Goal: Information Seeking & Learning: Learn about a topic

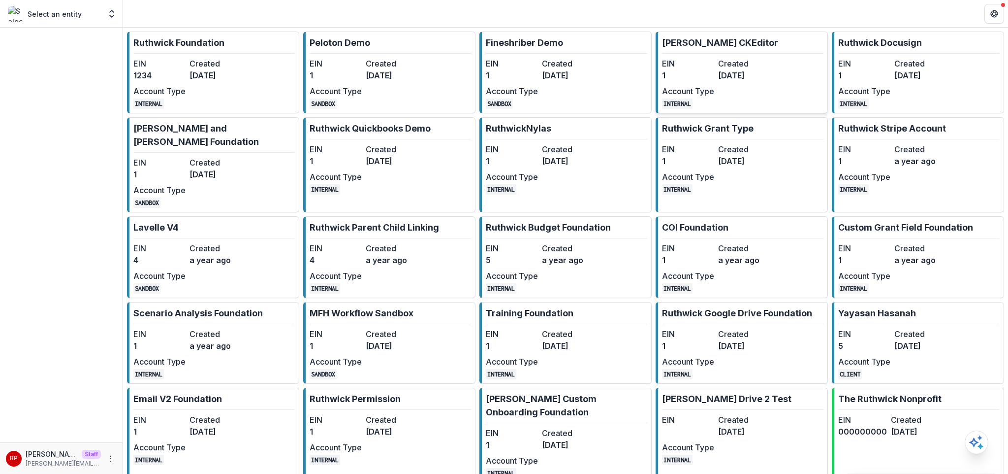
click at [714, 68] on div "EIN 1 Created 3 years ago Account Type INTERNAL" at bounding box center [716, 83] width 108 height 51
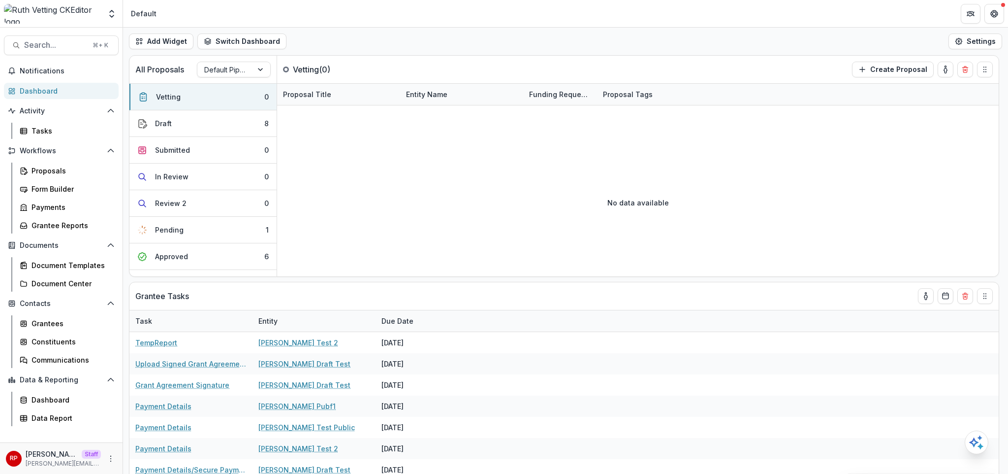
click at [446, 43] on div "Add Widget Switch Dashboard Default New Dashboard Settings" at bounding box center [565, 42] width 885 height 28
click at [115, 456] on button "More" at bounding box center [111, 458] width 12 height 12
click at [411, 284] on div "Grantee Tasks" at bounding box center [546, 296] width 822 height 28
click at [526, 31] on div "Add Widget Switch Dashboard Default New Dashboard Settings" at bounding box center [565, 42] width 885 height 28
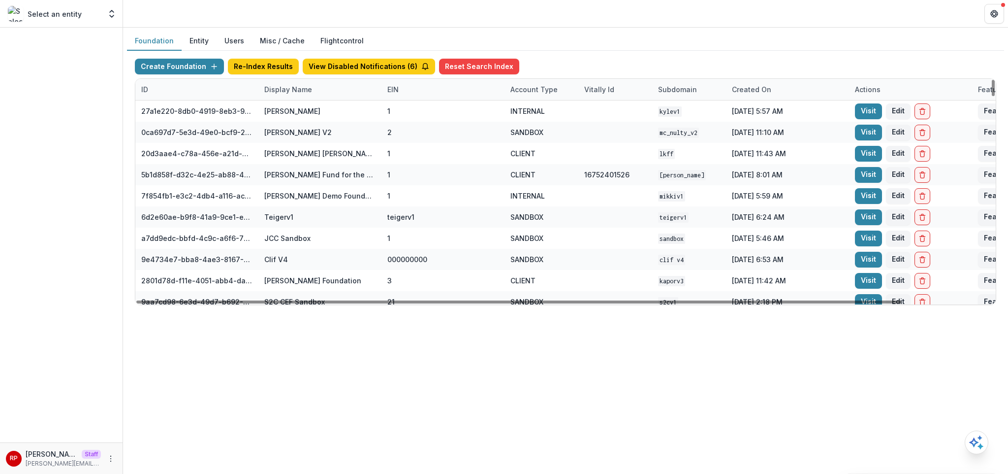
click at [320, 95] on div "Display Name" at bounding box center [319, 89] width 123 height 21
click at [325, 122] on hr at bounding box center [319, 122] width 118 height 0
click at [322, 115] on input at bounding box center [319, 112] width 118 height 16
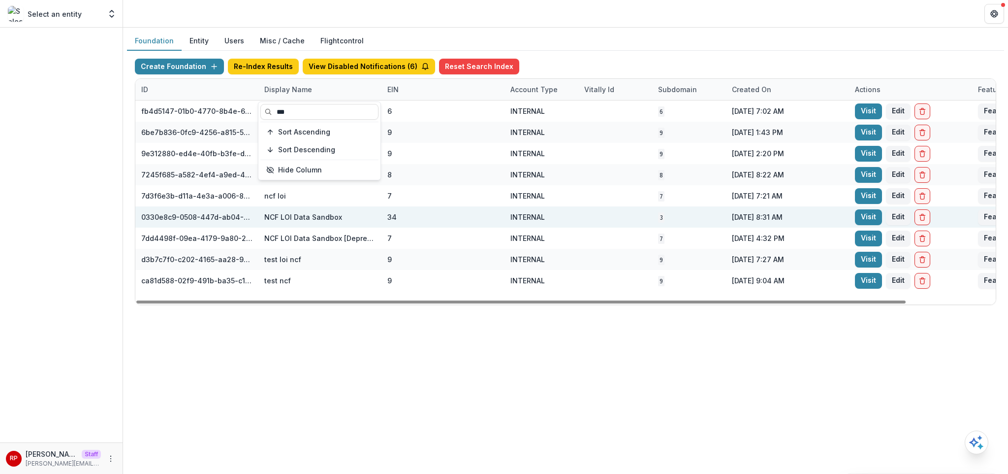
type input "***"
click at [572, 224] on div "INTERNAL" at bounding box center [541, 216] width 62 height 21
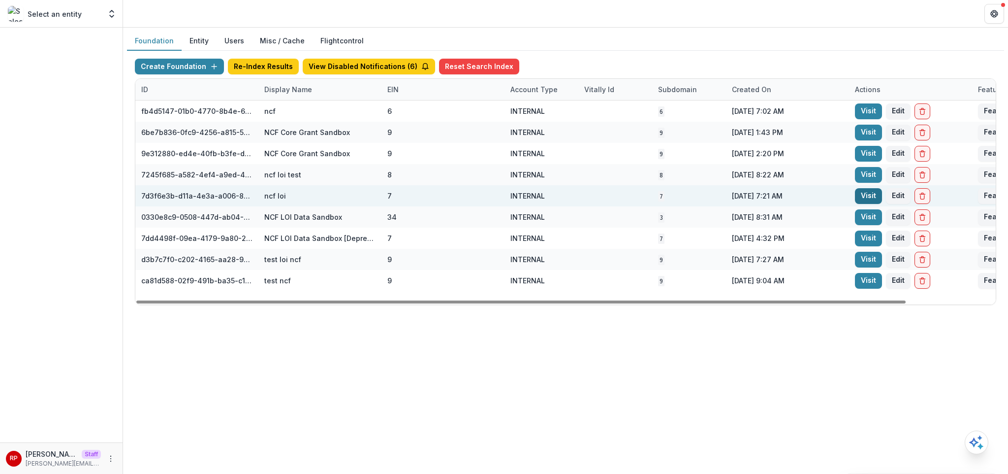
click at [873, 188] on link "Visit" at bounding box center [868, 196] width 27 height 16
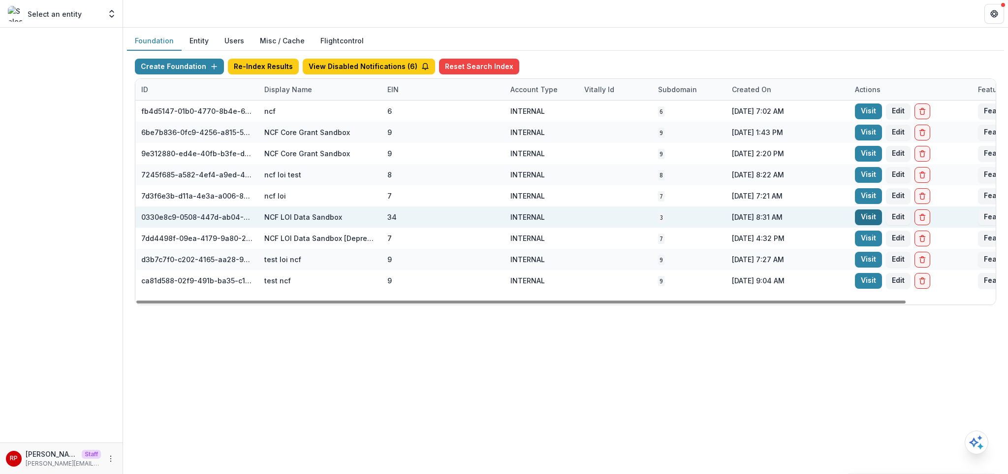
click at [870, 211] on link "Visit" at bounding box center [868, 217] width 27 height 16
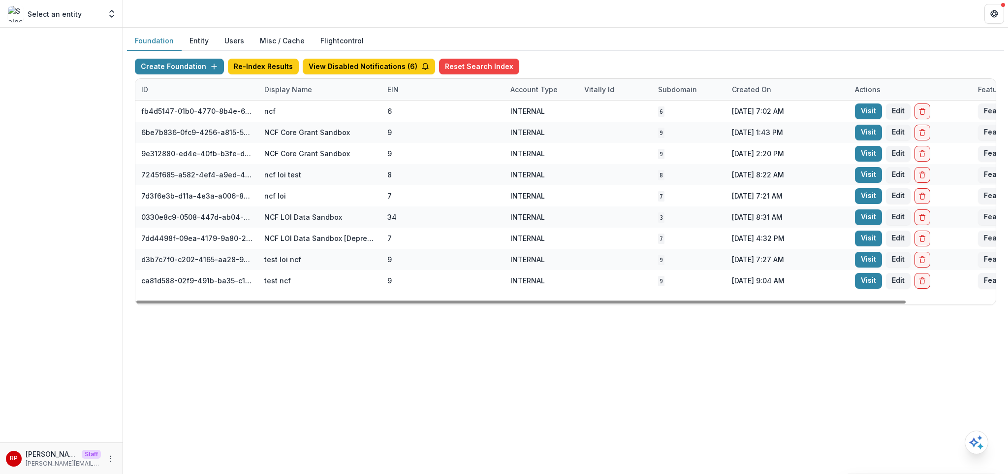
click at [341, 95] on div "Display Name" at bounding box center [319, 89] width 123 height 21
click at [303, 109] on input "***" at bounding box center [319, 112] width 118 height 16
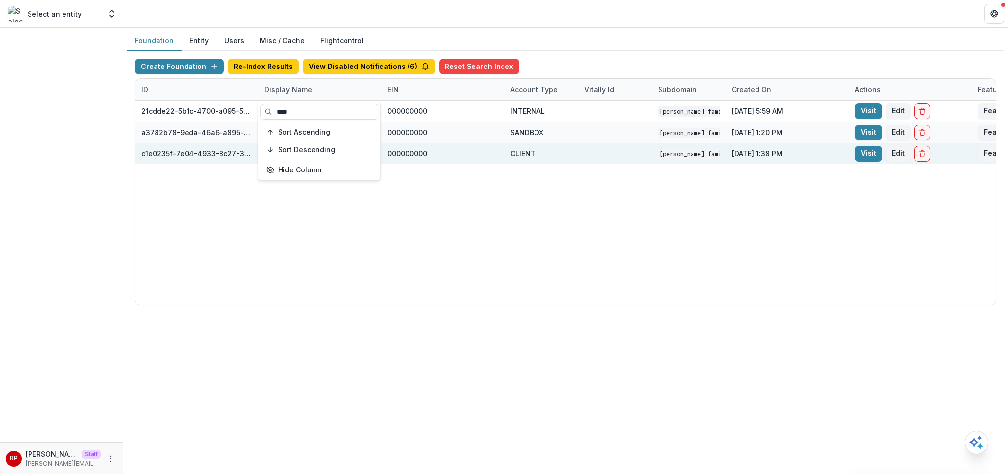
type input "****"
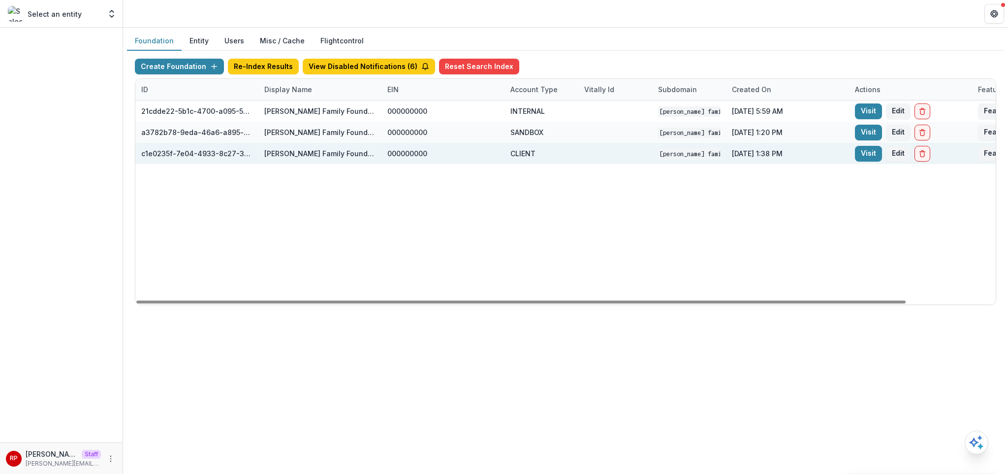
click at [465, 160] on div "000000000" at bounding box center [442, 153] width 111 height 21
click at [863, 152] on link "Visit" at bounding box center [868, 154] width 27 height 16
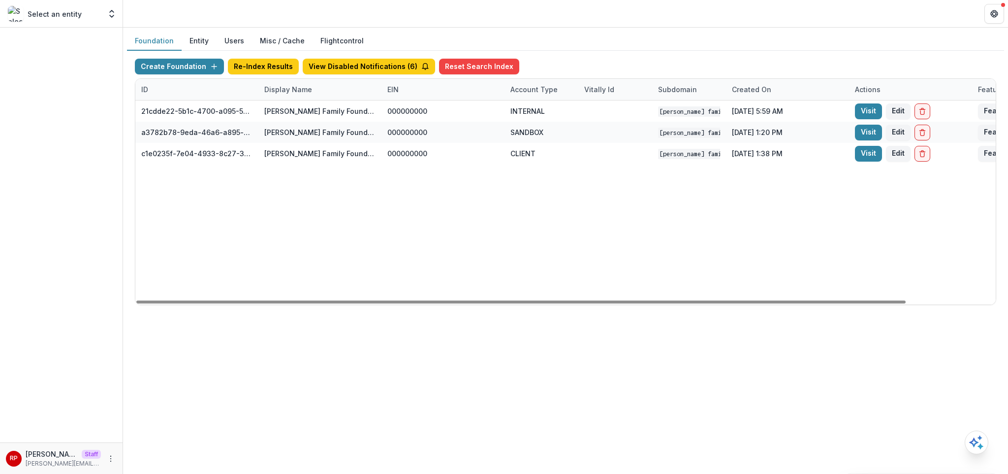
click at [296, 94] on div "Display Name" at bounding box center [319, 89] width 123 height 21
click at [297, 121] on div "**** Sort Ascending Sort Descending Hide Column" at bounding box center [319, 141] width 122 height 78
click at [297, 118] on input "****" at bounding box center [319, 112] width 118 height 16
click at [297, 117] on input "****" at bounding box center [319, 112] width 118 height 16
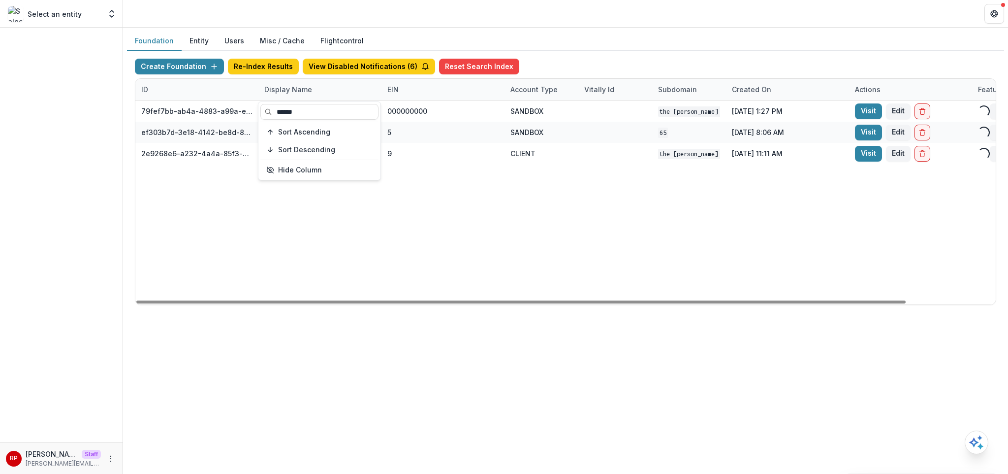
type input "******"
click at [585, 222] on div "79fef7bb-ab4a-4883-a99a-e2f11936830d The Carol and James Collins Foundation Wor…" at bounding box center [615, 202] width 960 height 204
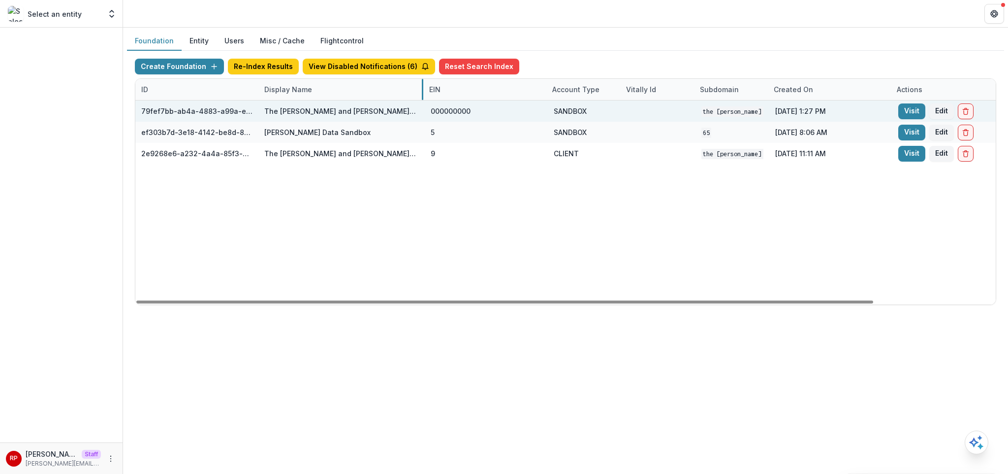
drag, startPoint x: 380, startPoint y: 89, endPoint x: 420, endPoint y: 108, distance: 45.1
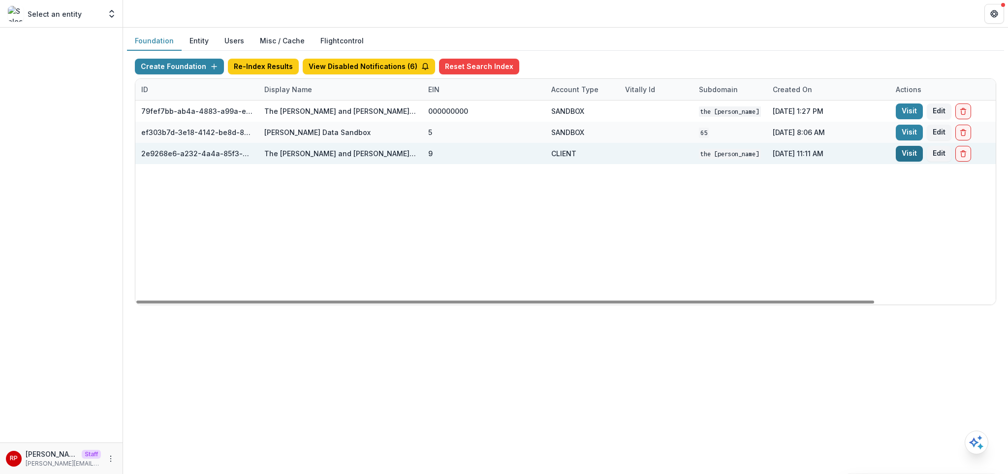
click at [912, 151] on link "Visit" at bounding box center [909, 154] width 27 height 16
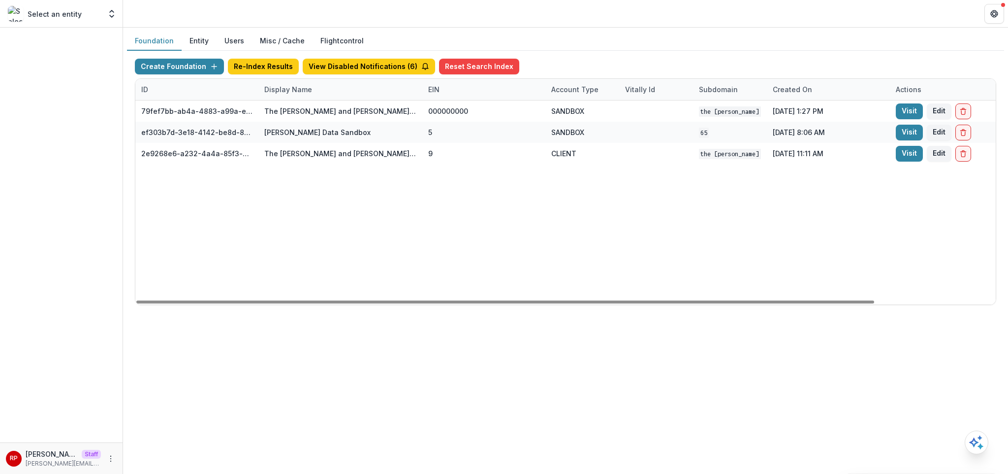
click at [320, 93] on div "Display Name" at bounding box center [340, 89] width 164 height 21
click at [326, 116] on input "******" at bounding box center [319, 112] width 118 height 16
click at [325, 116] on input "******" at bounding box center [319, 112] width 118 height 16
click at [579, 239] on div "79fef7bb-ab4a-4883-a99a-e2f11936830d The Carol and James Collins Foundation Wor…" at bounding box center [635, 202] width 1001 height 204
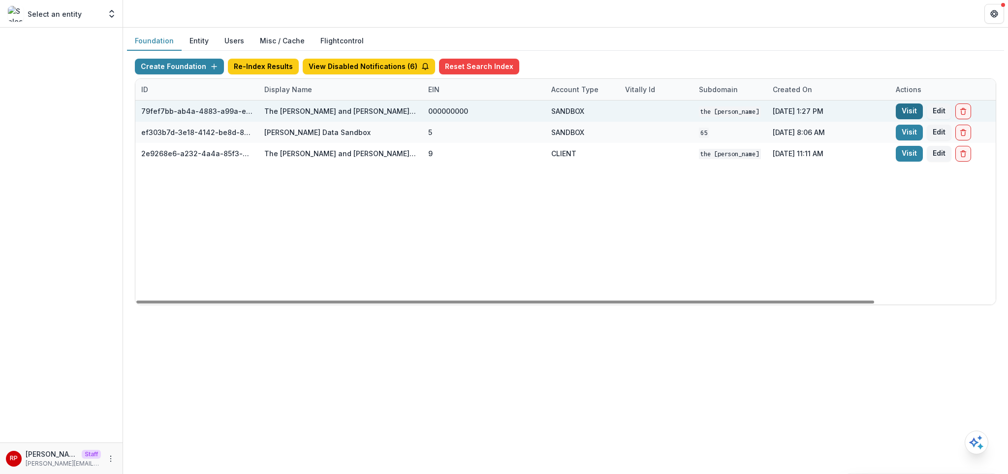
click at [911, 112] on link "Visit" at bounding box center [909, 111] width 27 height 16
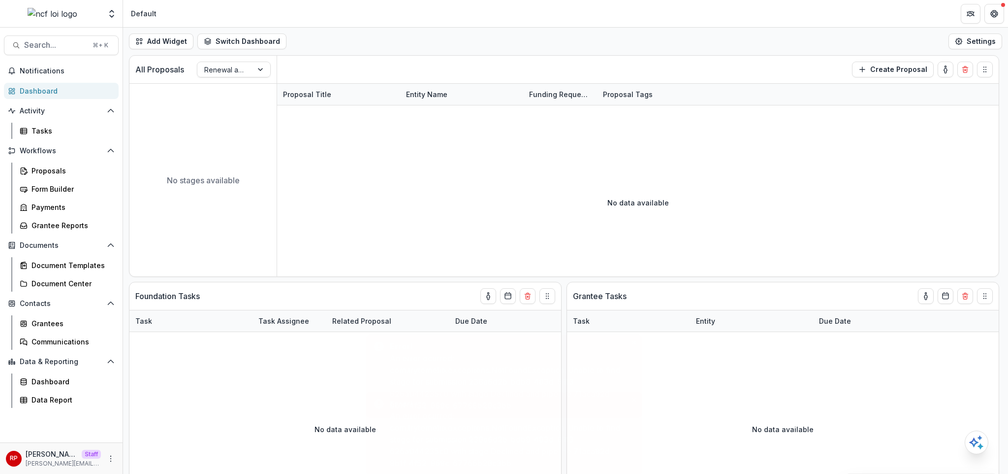
click at [544, 20] on header "Default" at bounding box center [565, 13] width 885 height 27
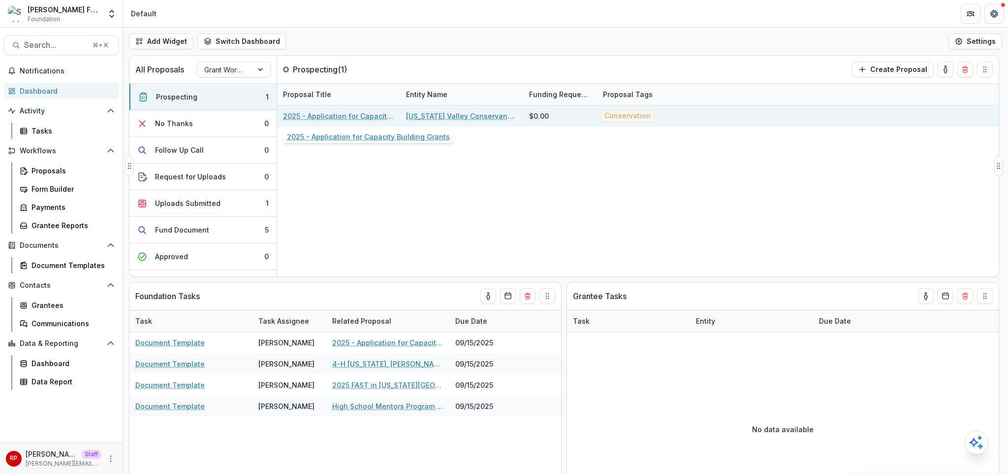
click at [354, 118] on link "2025 - Application for Capacity Building Grants" at bounding box center [338, 116] width 111 height 10
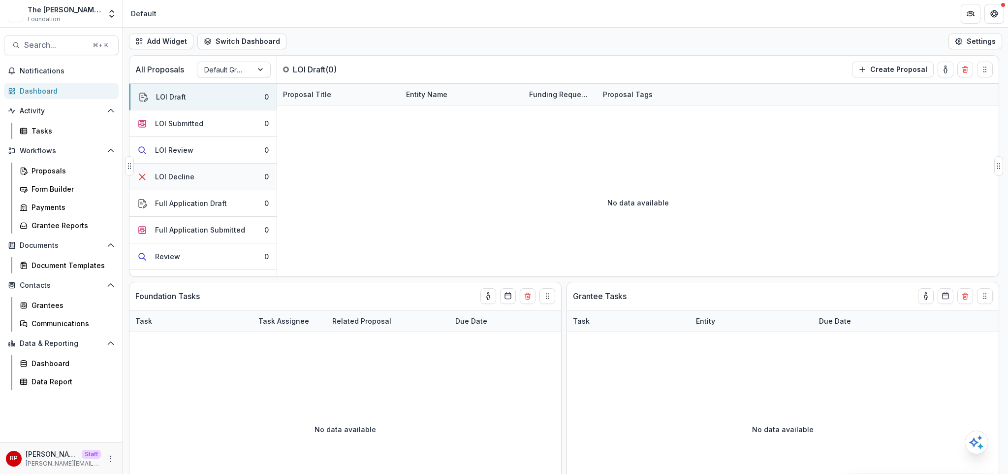
scroll to position [179, 0]
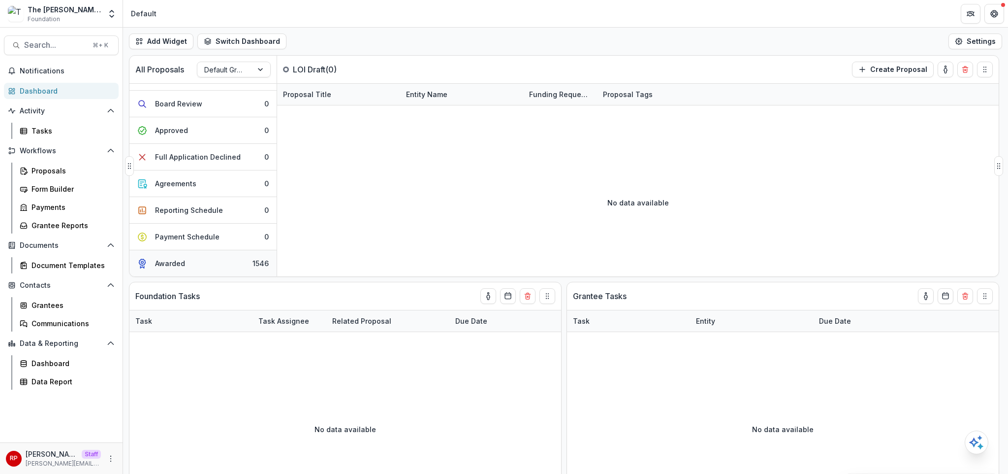
click at [208, 255] on button "Awarded 1546" at bounding box center [202, 263] width 147 height 26
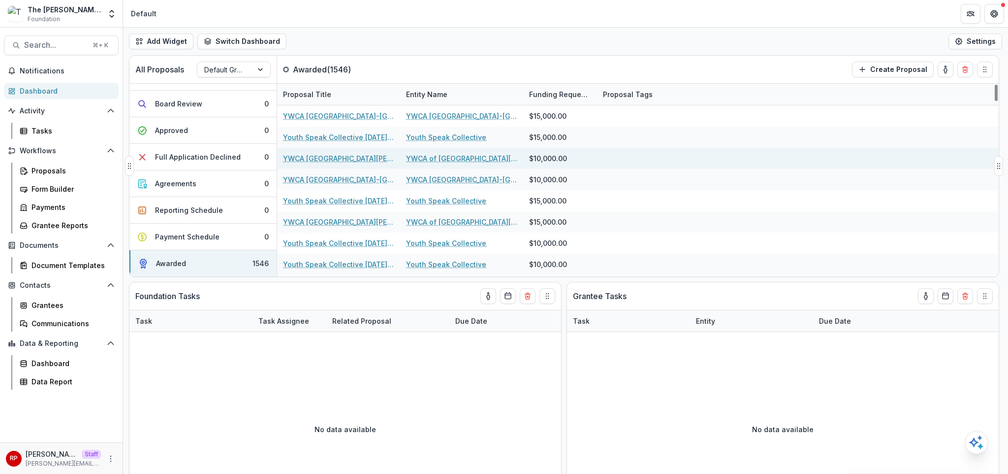
click at [374, 152] on div "YWCA Santa Monica/Westside 03/06/2009 10,000.00" at bounding box center [338, 158] width 111 height 21
click at [374, 158] on link "YWCA Santa Monica/Westside 03/06/2009 10,000.00" at bounding box center [338, 158] width 111 height 10
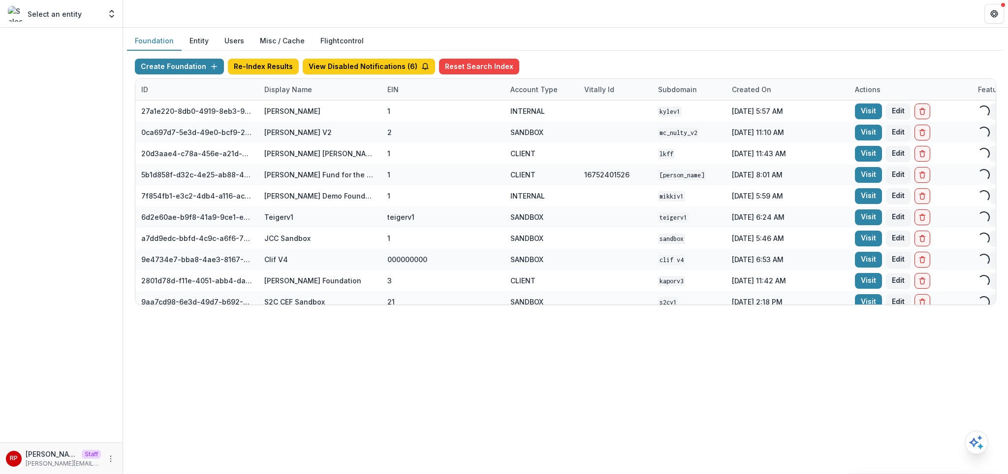
click at [378, 70] on button "View Disabled Notifications ( 6 )" at bounding box center [369, 67] width 132 height 16
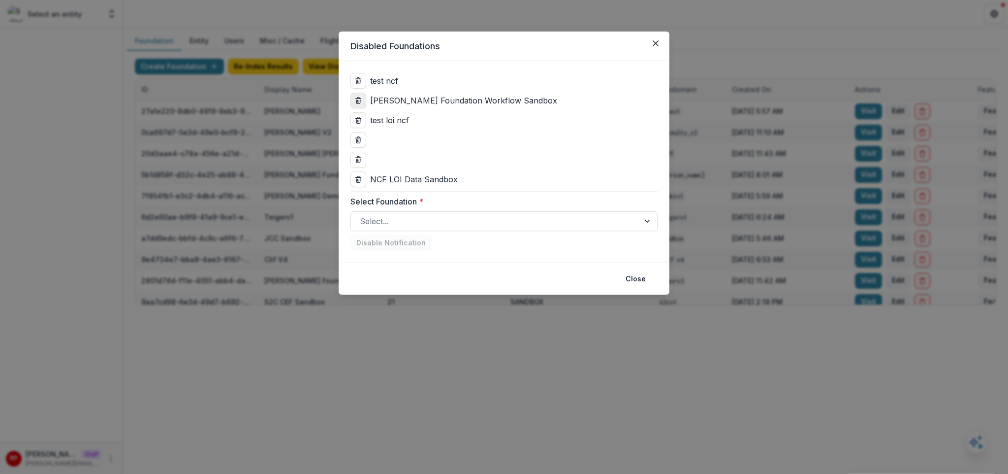
click at [356, 99] on icon "delete" at bounding box center [358, 100] width 8 height 8
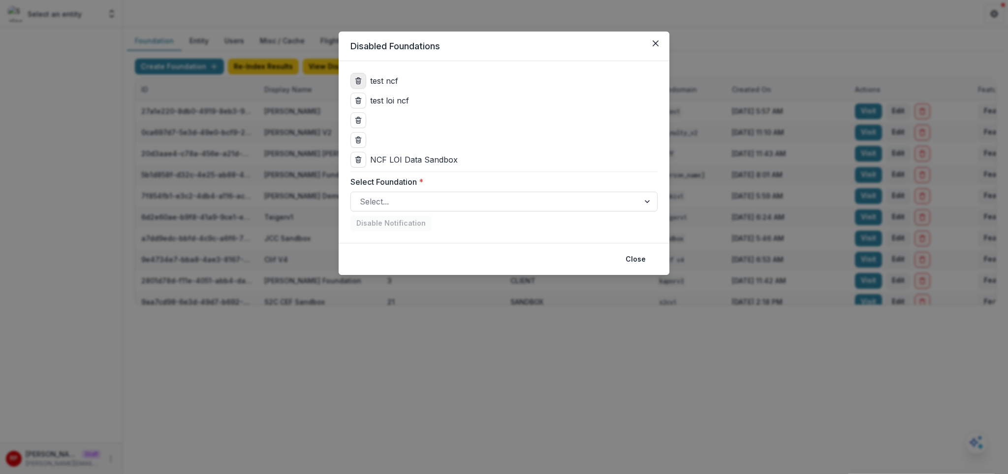
click at [356, 82] on icon "delete" at bounding box center [358, 82] width 4 height 4
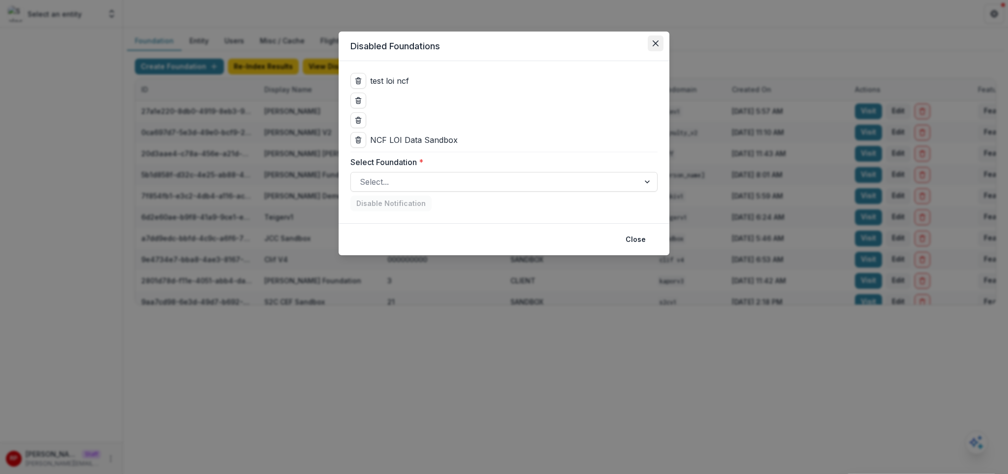
click at [655, 46] on icon "Close" at bounding box center [656, 43] width 6 height 6
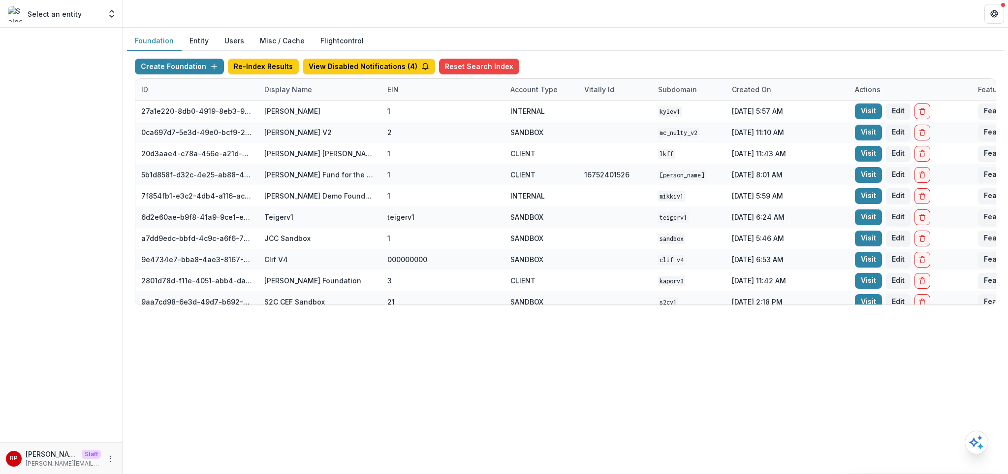
click at [650, 45] on div "Foundation Entity Users Misc / Cache Flightcontrol" at bounding box center [565, 41] width 877 height 19
click at [649, 45] on div "Foundation Entity Users Misc / Cache Flightcontrol" at bounding box center [565, 41] width 877 height 19
click at [658, 43] on div "Foundation Entity Users Misc / Cache Flightcontrol" at bounding box center [565, 41] width 877 height 19
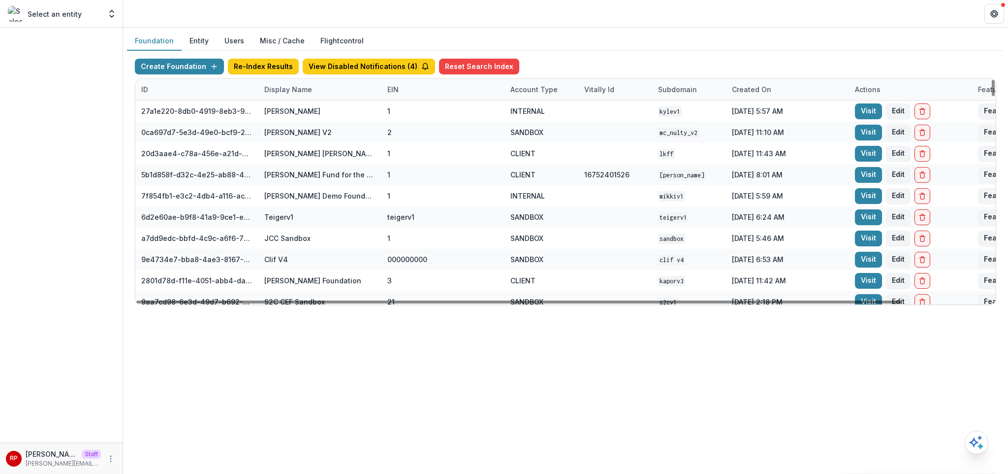
click at [285, 88] on div "Display Name" at bounding box center [288, 89] width 60 height 10
click at [289, 112] on input at bounding box center [319, 112] width 118 height 16
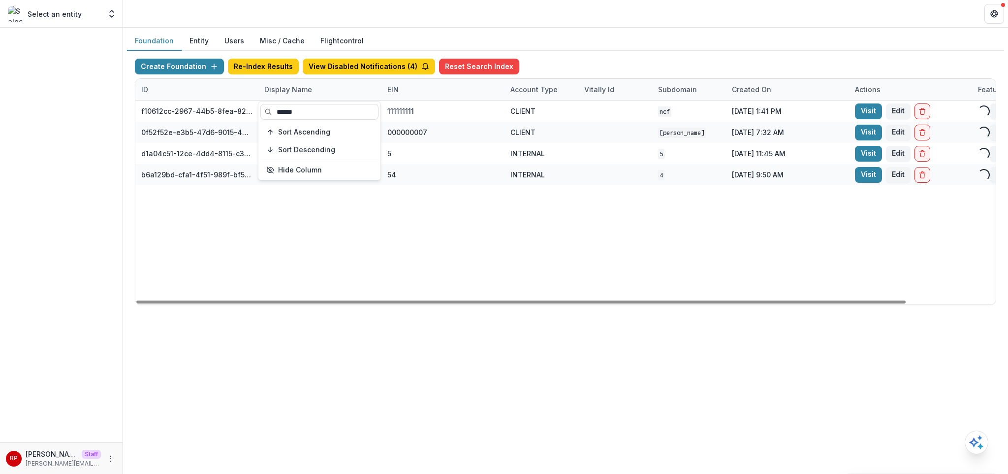
type input "******"
click at [662, 205] on div "f10612cc-2967-44b5-8fea-824c4e1f13c5 Nathan Cummings Foundation Workflow Sandbo…" at bounding box center [615, 202] width 960 height 204
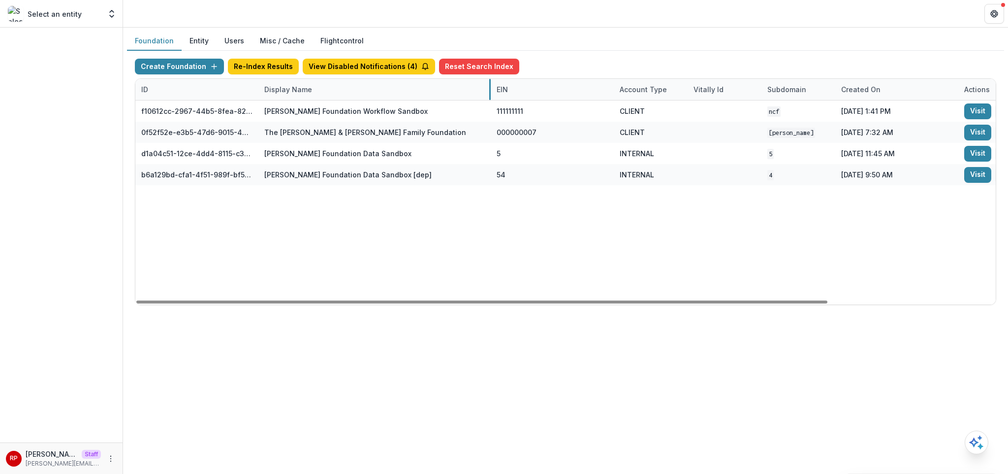
drag, startPoint x: 381, startPoint y: 94, endPoint x: 490, endPoint y: 95, distance: 109.3
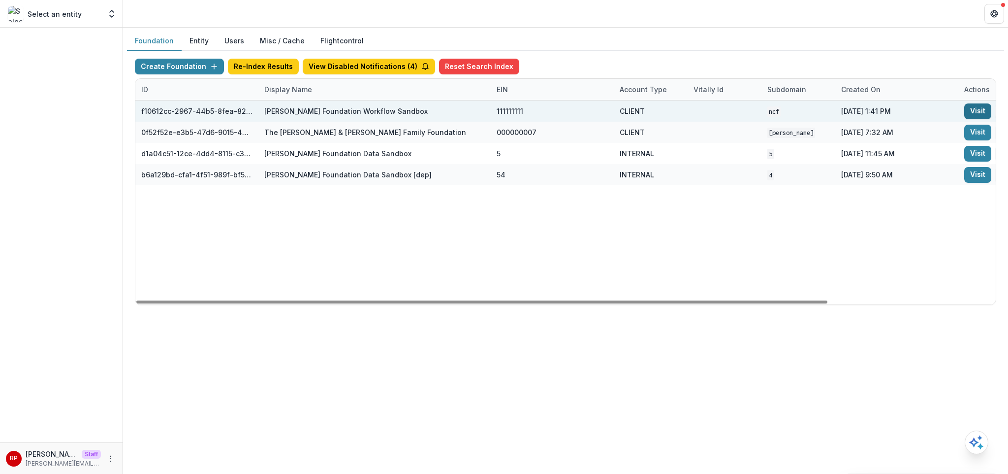
click at [986, 113] on link "Visit" at bounding box center [977, 111] width 27 height 16
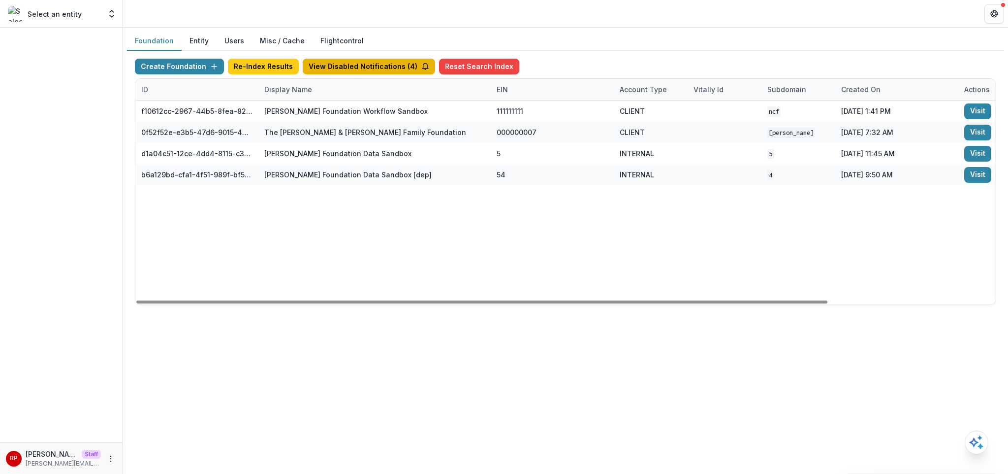
click at [369, 59] on button "View Disabled Notifications ( 4 )" at bounding box center [369, 67] width 132 height 16
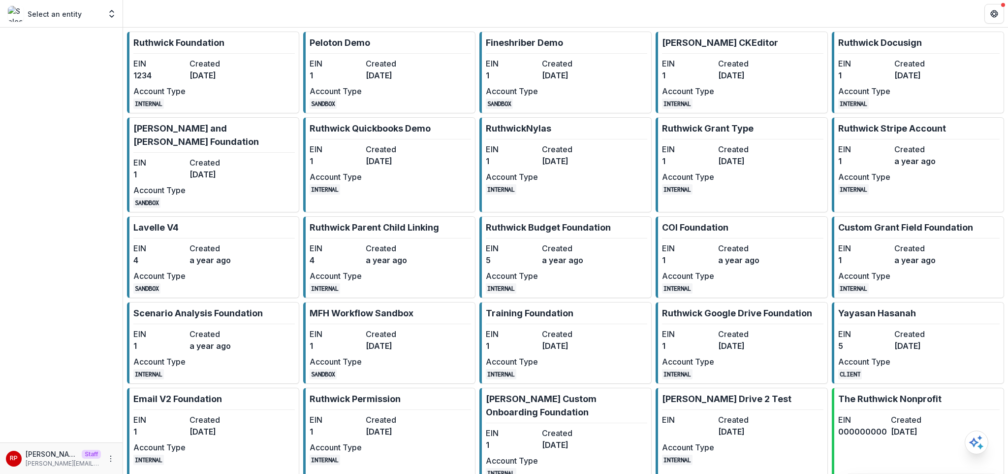
click at [274, 10] on header at bounding box center [565, 13] width 885 height 27
click at [225, 66] on dt "Created" at bounding box center [216, 64] width 52 height 12
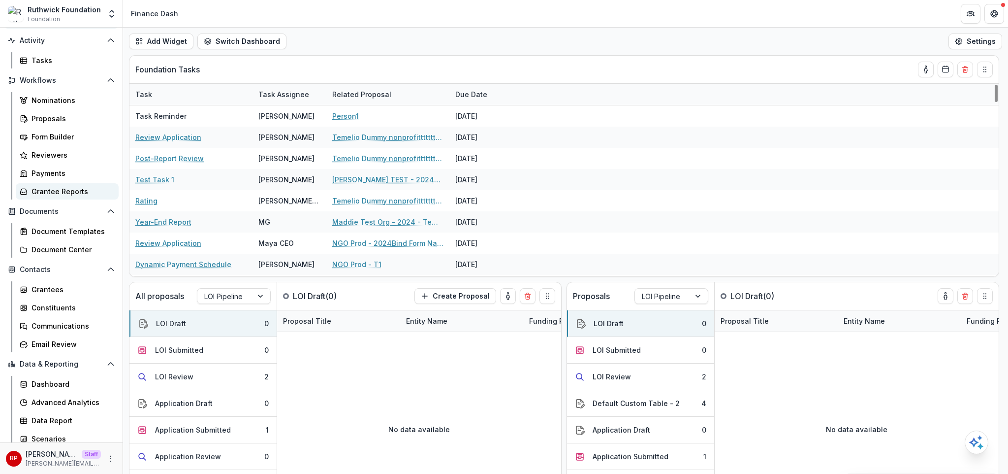
scroll to position [75, 0]
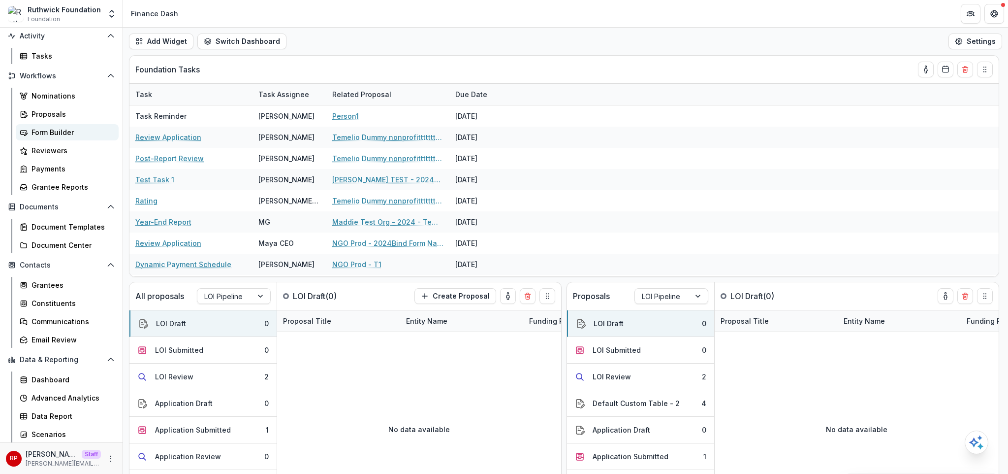
click at [87, 136] on div "Form Builder" at bounding box center [71, 132] width 79 height 10
click at [95, 413] on div "Data Report" at bounding box center [71, 416] width 79 height 10
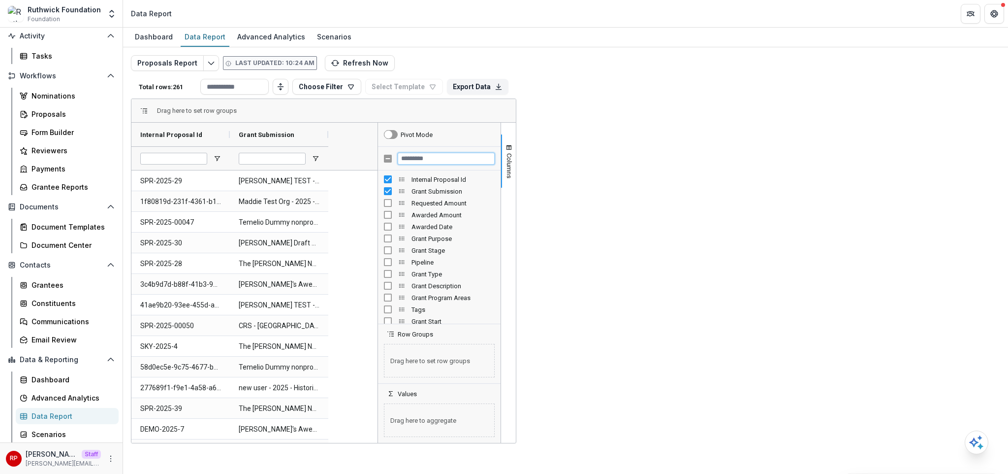
click at [495, 159] on input "Filter Columns Input" at bounding box center [446, 159] width 97 height 12
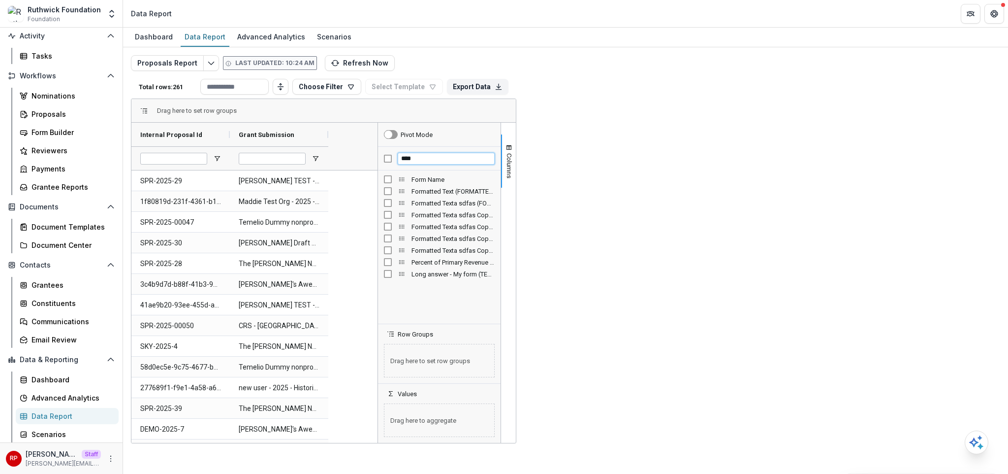
type input "****"
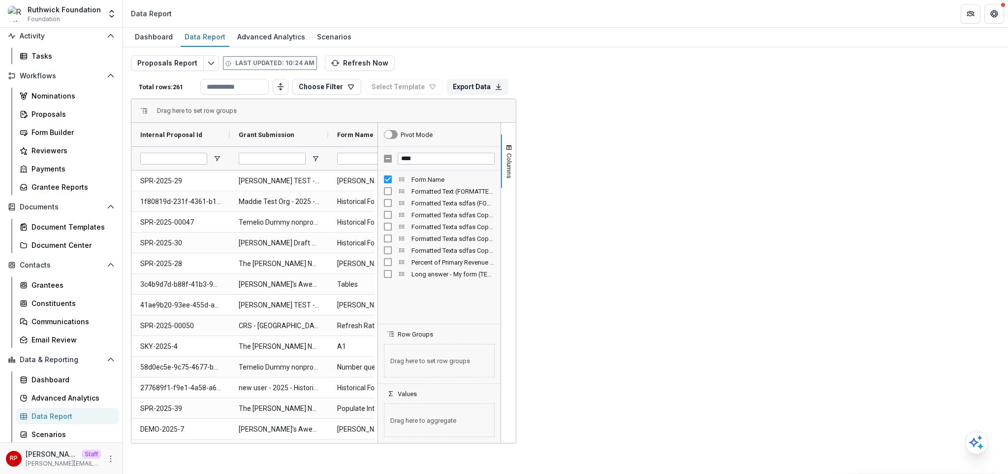
drag, startPoint x: 428, startPoint y: 139, endPoint x: 530, endPoint y: 144, distance: 102.5
click at [530, 144] on div at bounding box center [529, 135] width 4 height 24
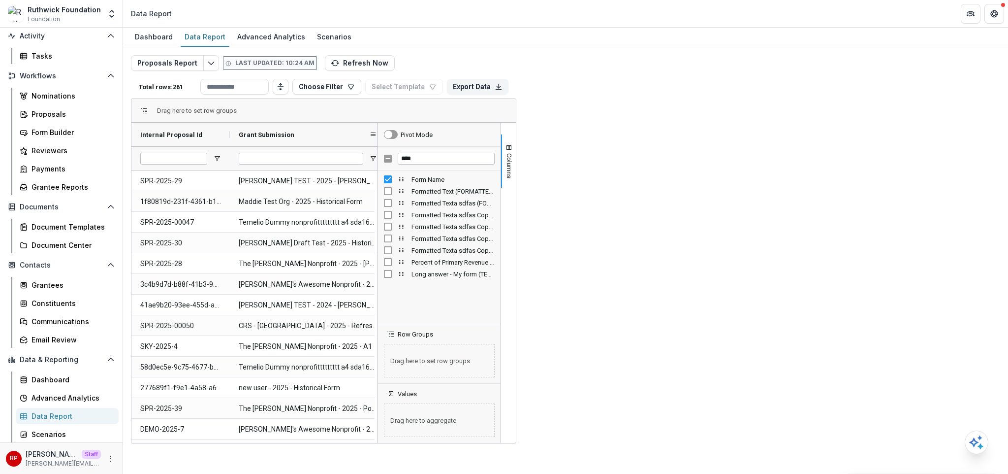
drag, startPoint x: 328, startPoint y: 136, endPoint x: 432, endPoint y: 137, distance: 103.9
click at [388, 137] on div at bounding box center [386, 135] width 4 height 24
drag, startPoint x: 318, startPoint y: 111, endPoint x: 311, endPoint y: 110, distance: 7.4
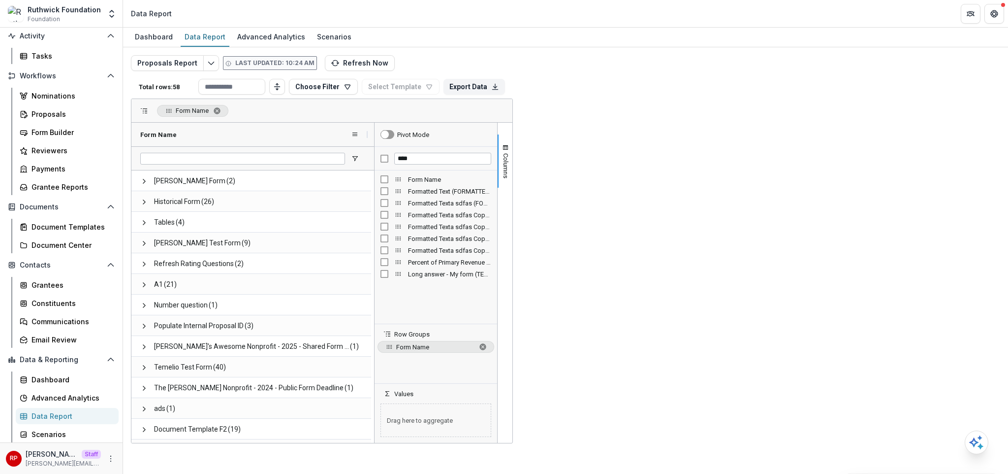
drag, startPoint x: 229, startPoint y: 132, endPoint x: 367, endPoint y: 135, distance: 137.9
click at [367, 135] on div at bounding box center [368, 135] width 4 height 24
click at [241, 159] on input "Form Name Filter Input" at bounding box center [242, 159] width 205 height 12
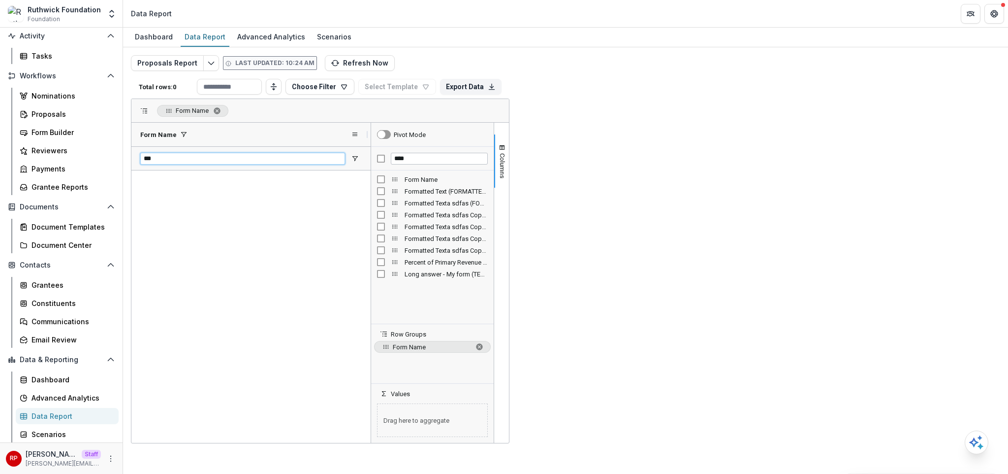
type input "**"
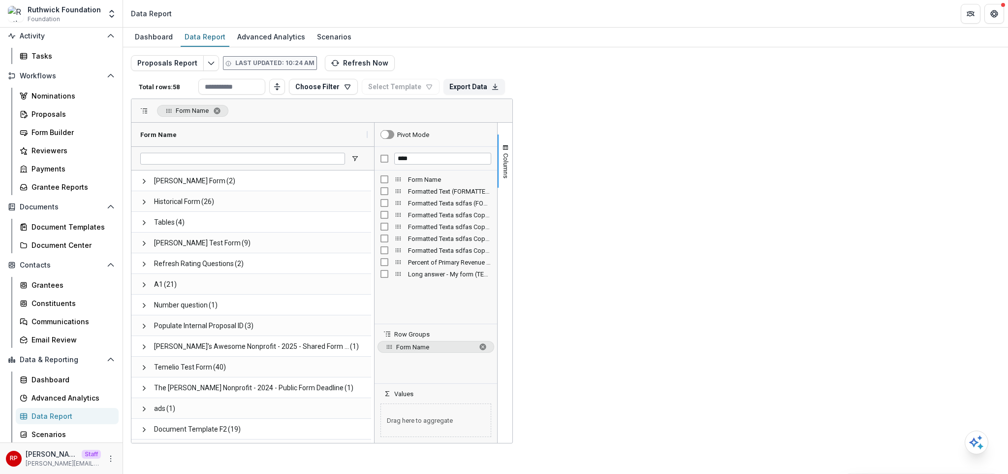
click at [402, 78] on div "Total rows: 58 Choose Filter Personal Filters Team Filters Temelio Filters Filt…" at bounding box center [322, 87] width 382 height 24
click at [638, 25] on header "Data Report" at bounding box center [565, 13] width 885 height 27
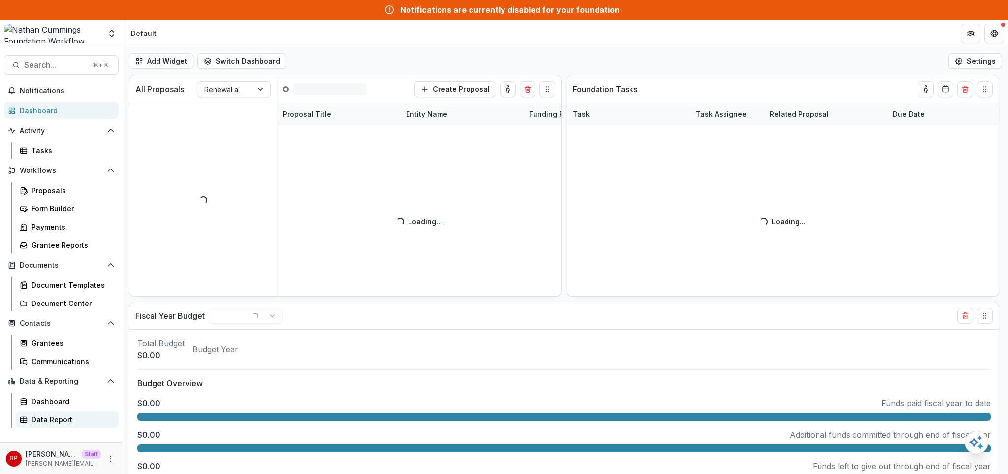
click at [59, 418] on div "Data Report" at bounding box center [71, 419] width 79 height 10
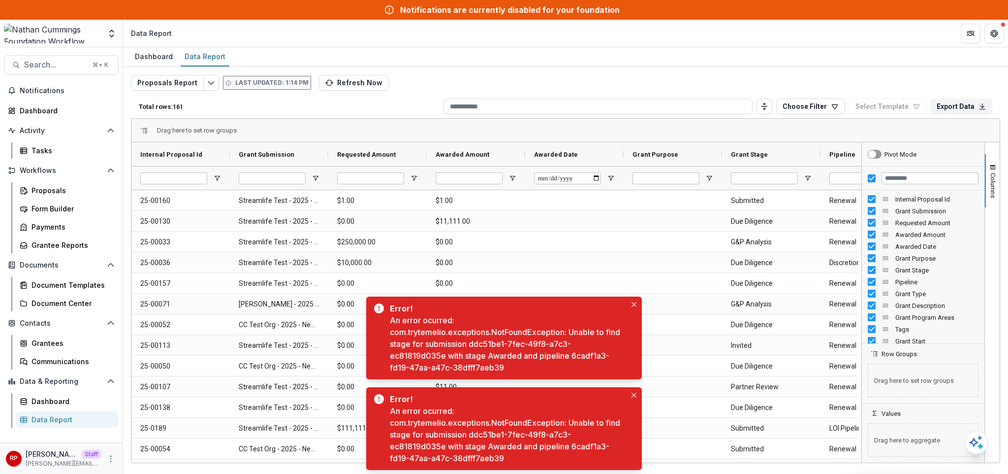
drag, startPoint x: 633, startPoint y: 304, endPoint x: 635, endPoint y: 312, distance: 8.3
click at [633, 304] on icon "Close" at bounding box center [634, 304] width 5 height 5
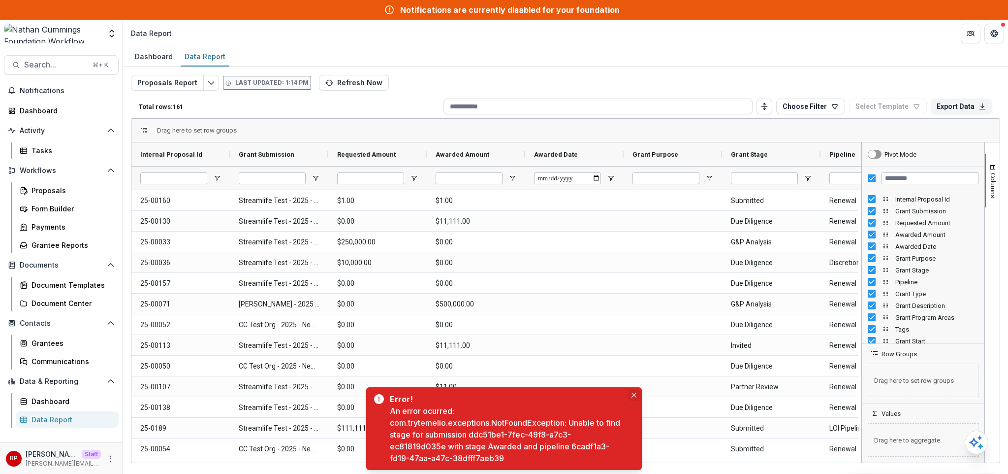
click at [635, 390] on button "Close" at bounding box center [634, 395] width 12 height 12
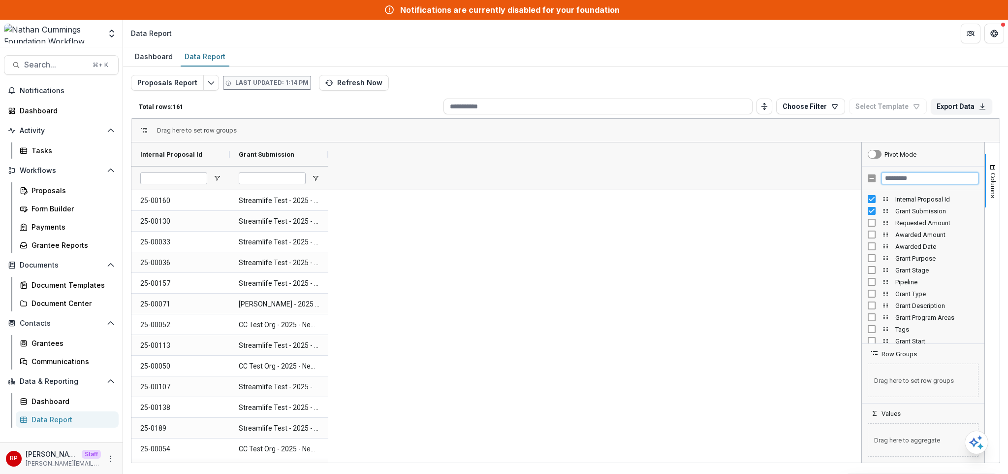
click at [914, 177] on input "Filter Columns Input" at bounding box center [930, 178] width 97 height 12
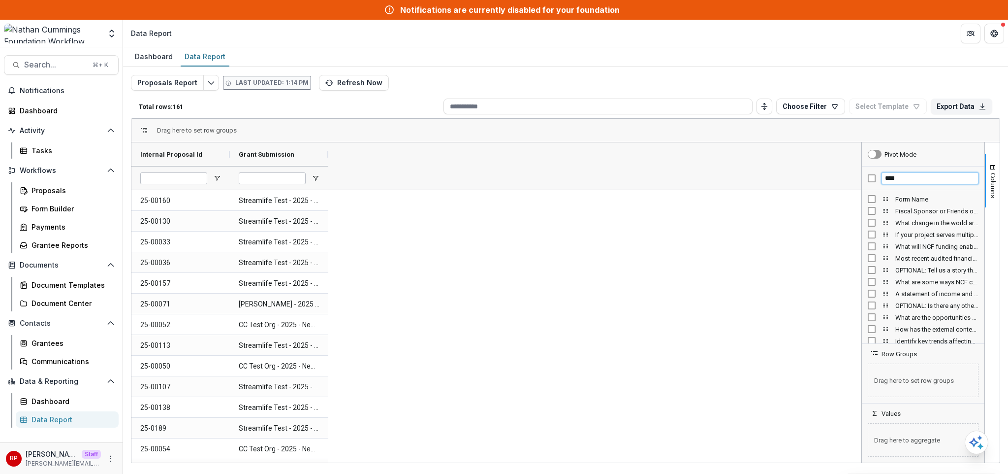
type input "****"
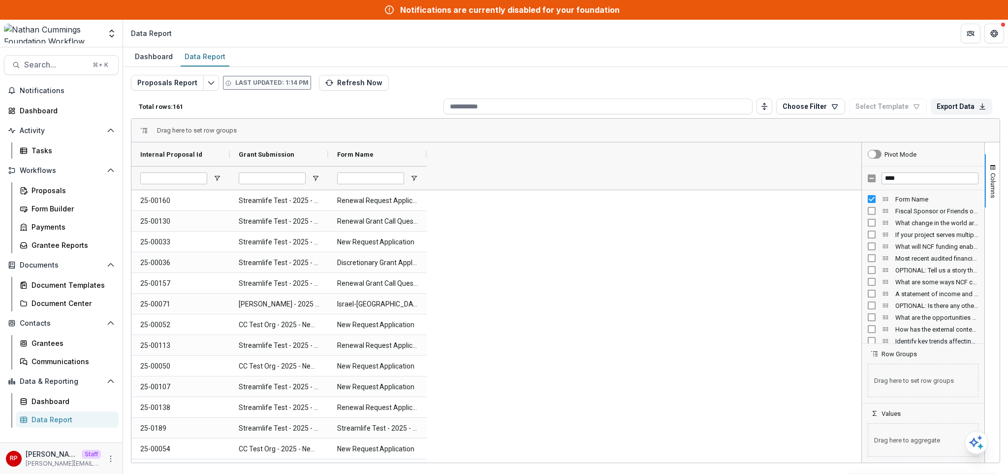
click at [779, 61] on div "Dashboard Data Report" at bounding box center [565, 57] width 885 height 20
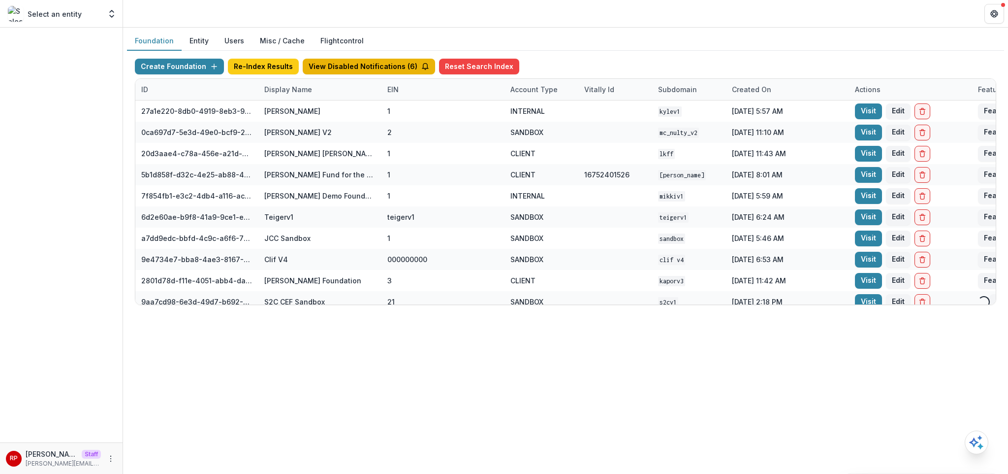
click at [353, 65] on button "View Disabled Notifications ( 6 )" at bounding box center [369, 67] width 132 height 16
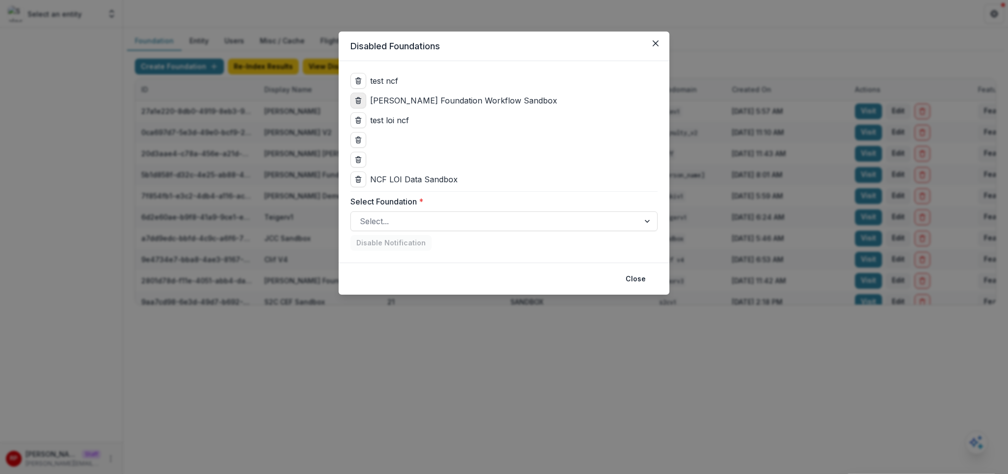
click at [360, 99] on icon "delete" at bounding box center [358, 100] width 8 height 8
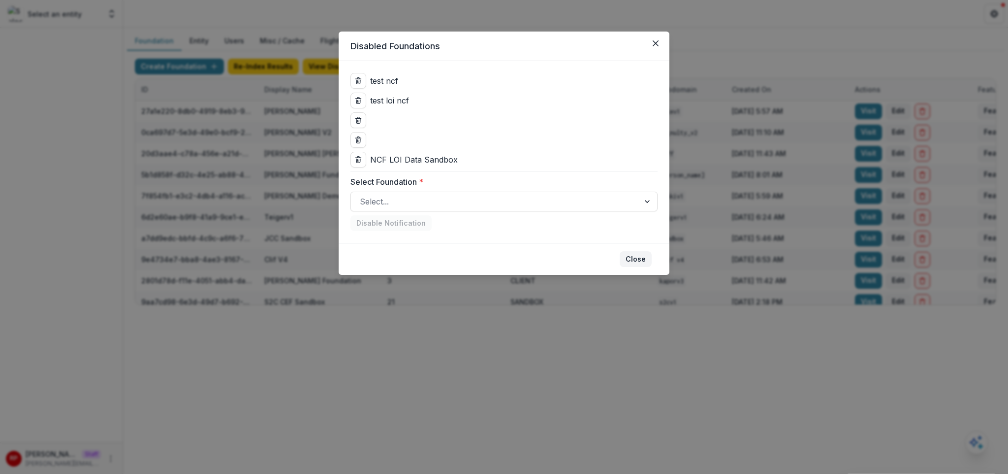
click at [635, 264] on button "Close" at bounding box center [636, 259] width 32 height 16
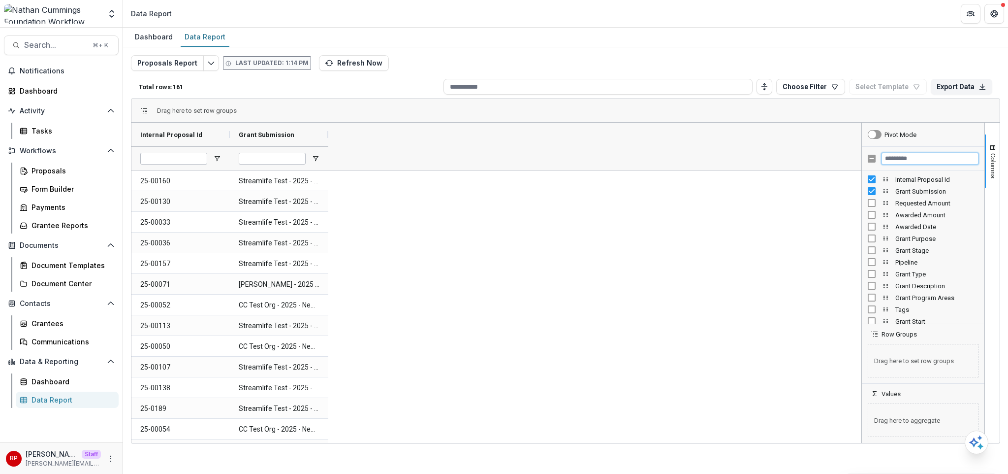
click at [915, 162] on input "Filter Columns Input" at bounding box center [930, 159] width 97 height 12
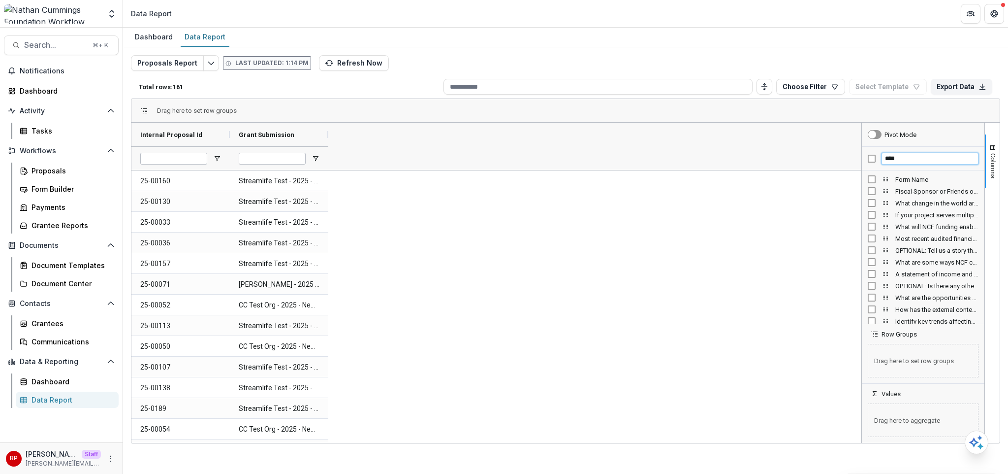
type input "****"
drag, startPoint x: 391, startPoint y: 135, endPoint x: 307, endPoint y: 119, distance: 85.7
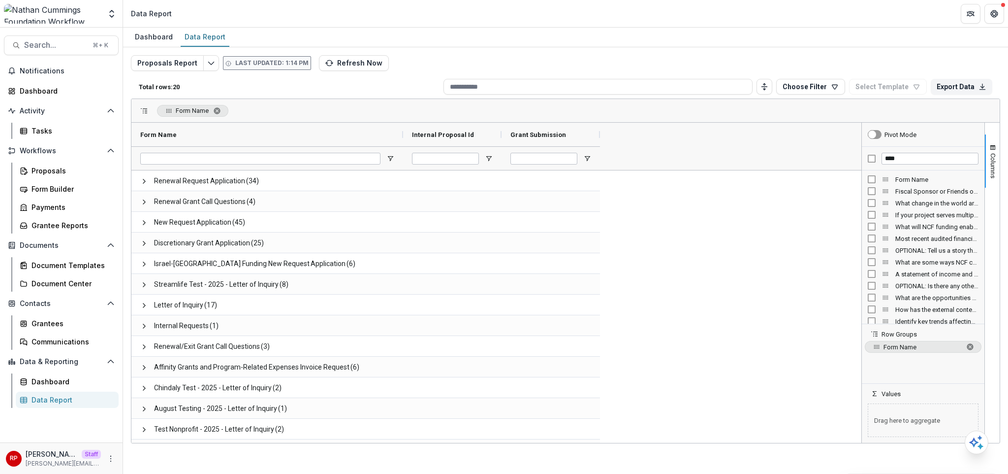
drag, startPoint x: 228, startPoint y: 132, endPoint x: 399, endPoint y: 154, distance: 172.6
click at [400, 154] on div "Form Name Internal Proposal Id Grant Submission" at bounding box center [367, 146] width 472 height 47
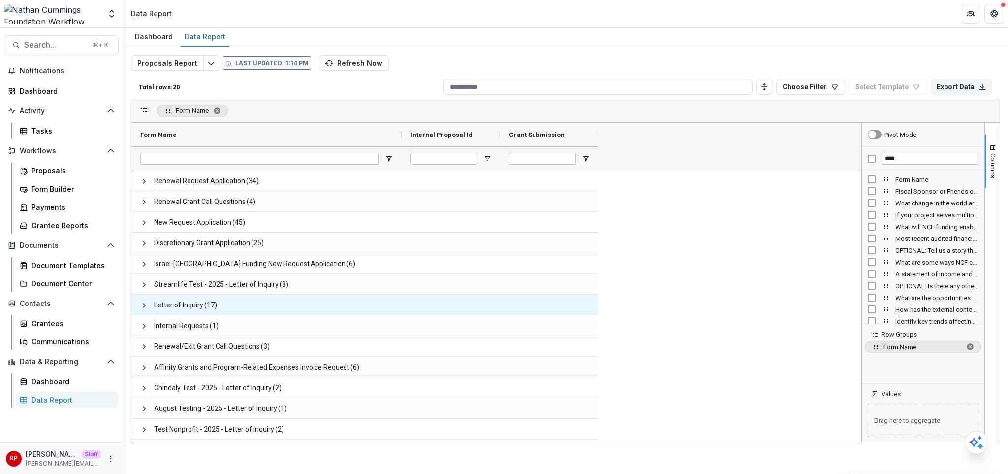
click at [208, 298] on span "(17)" at bounding box center [210, 305] width 13 height 20
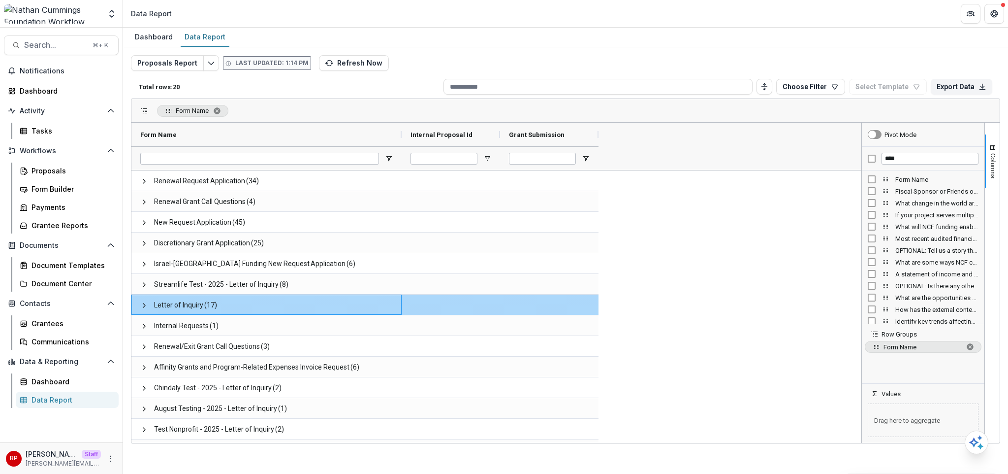
click at [141, 308] on span at bounding box center [144, 305] width 8 height 8
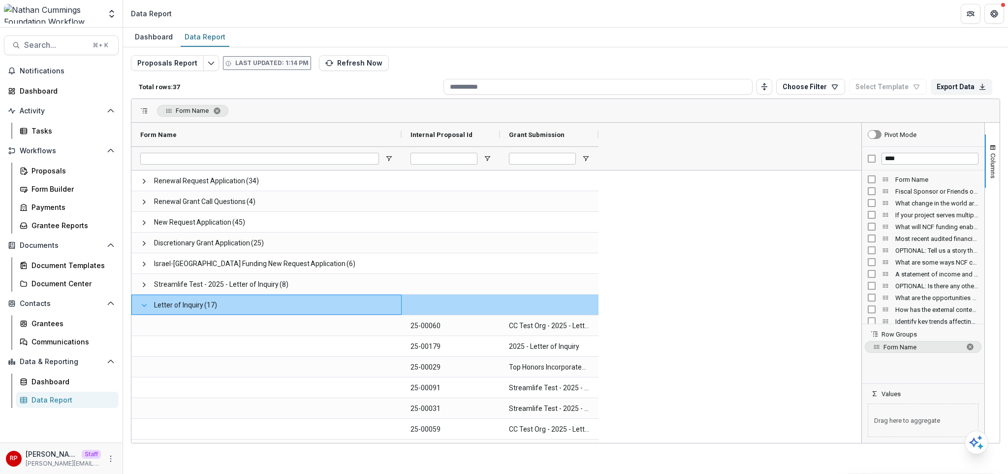
click at [142, 306] on span at bounding box center [144, 305] width 8 height 8
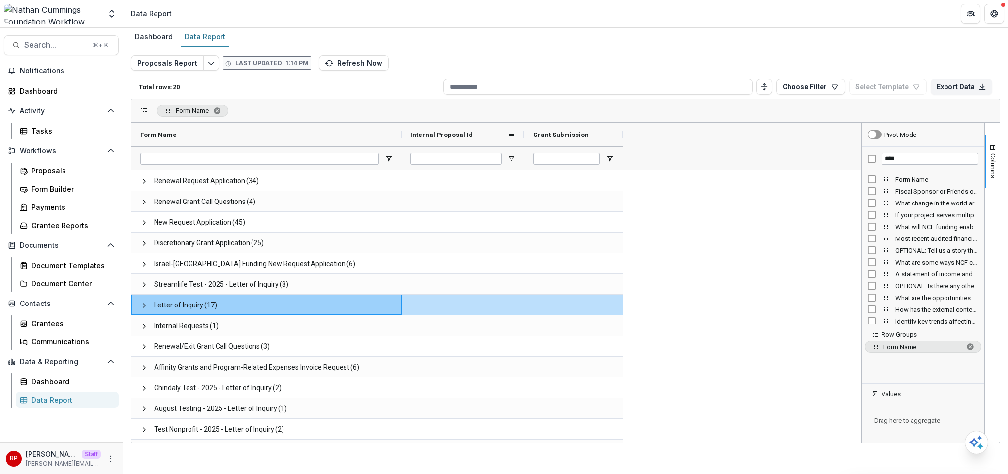
drag, startPoint x: 501, startPoint y: 135, endPoint x: 567, endPoint y: 139, distance: 66.6
click at [526, 139] on div at bounding box center [524, 135] width 4 height 24
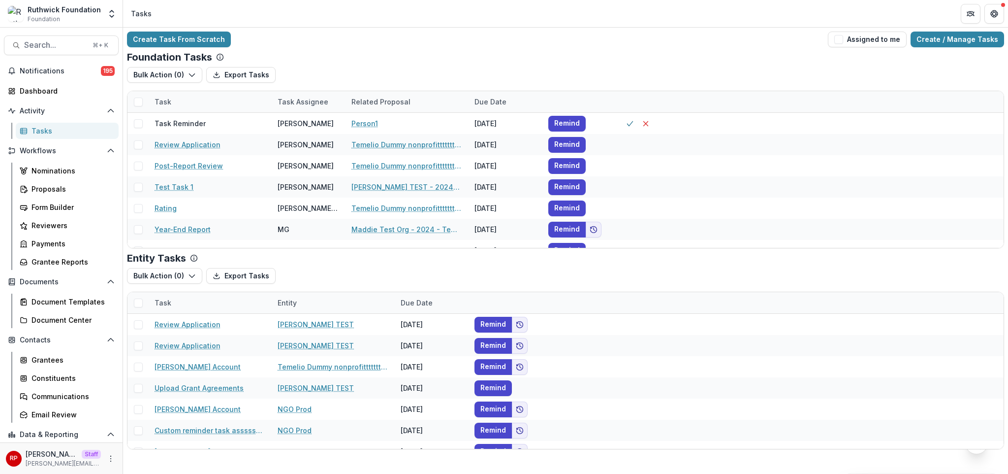
click at [646, 25] on header "Tasks" at bounding box center [565, 13] width 885 height 27
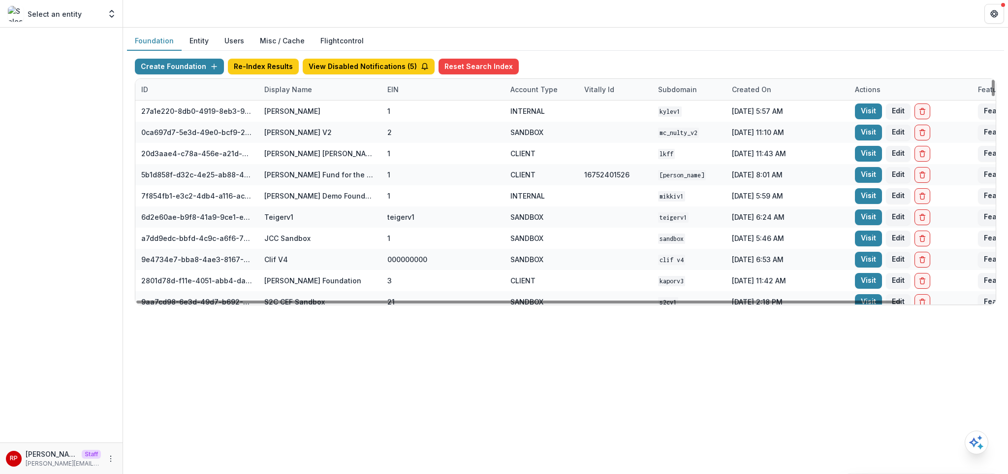
click at [301, 92] on div "Display Name" at bounding box center [288, 89] width 60 height 10
click at [312, 107] on input at bounding box center [319, 112] width 118 height 16
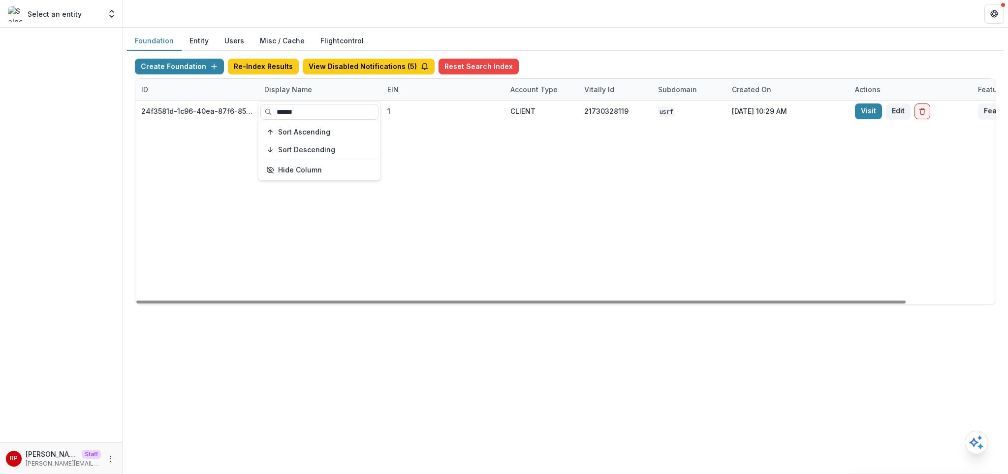
type input "******"
click at [583, 184] on div "24f3581d-1c96-40ea-87f6-85d578aa457c U.S. Russia Foundation 1 CLIENT 2173032811…" at bounding box center [615, 202] width 960 height 204
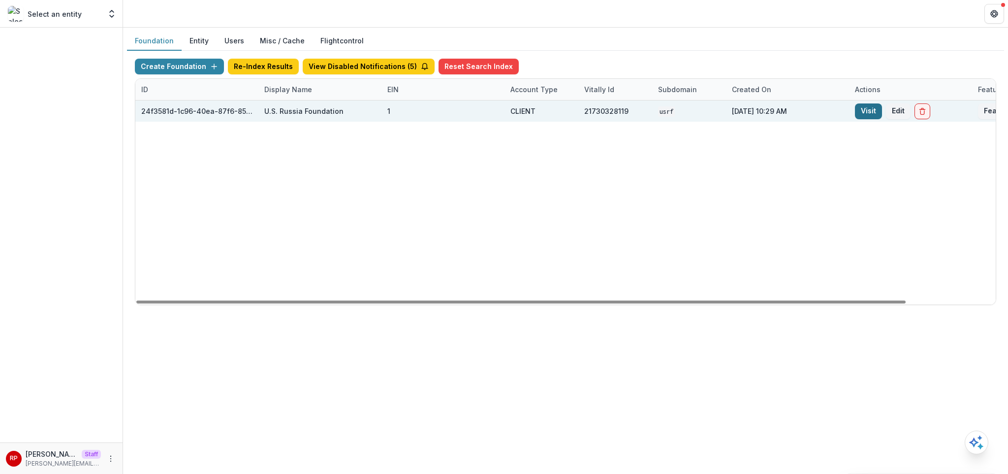
click at [861, 106] on link "Visit" at bounding box center [868, 111] width 27 height 16
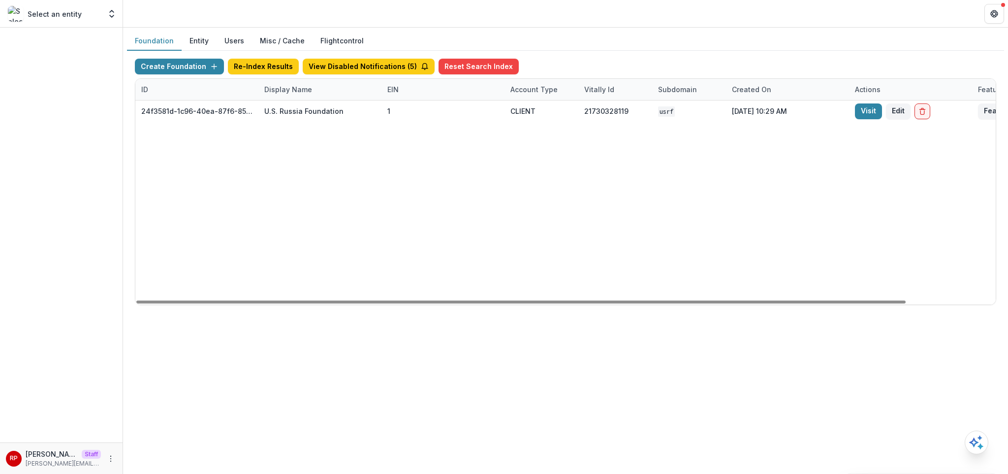
click at [313, 97] on div "Display Name" at bounding box center [319, 89] width 123 height 21
click at [317, 106] on input "******" at bounding box center [319, 112] width 118 height 16
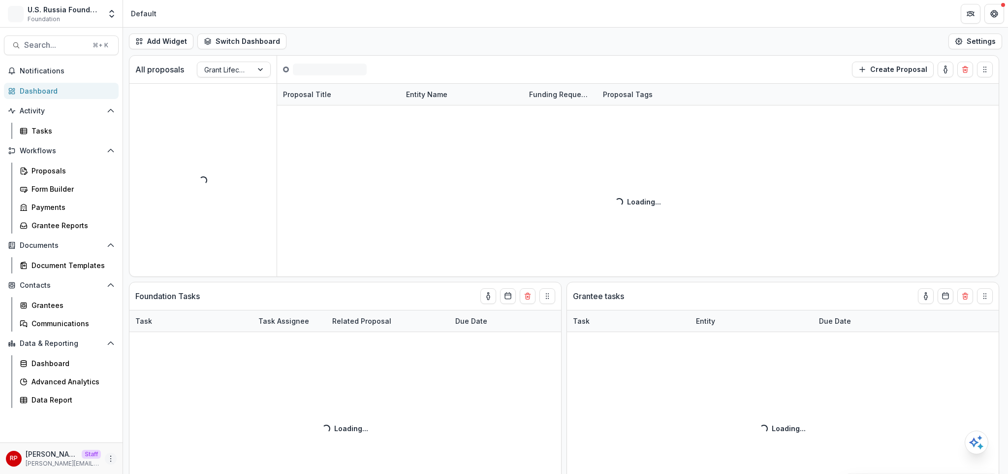
click at [112, 457] on icon "More" at bounding box center [111, 458] width 8 height 8
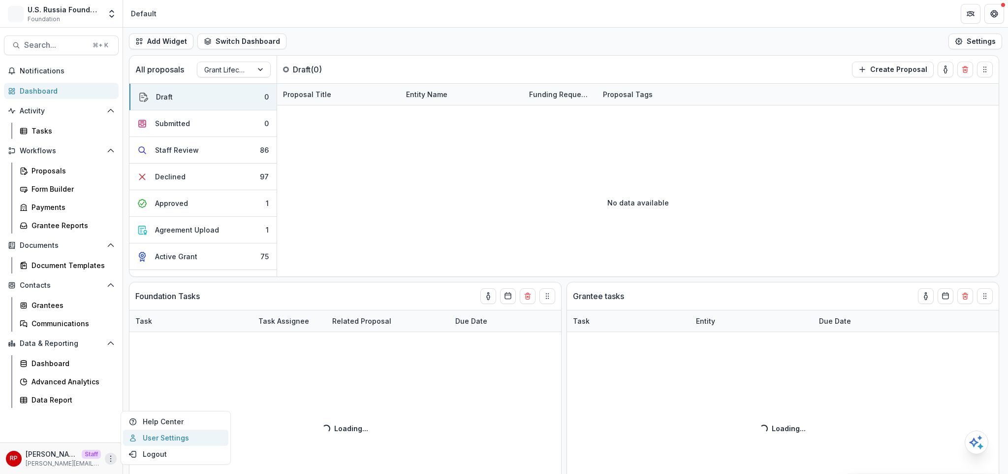
click at [170, 440] on link "User Settings" at bounding box center [175, 437] width 105 height 16
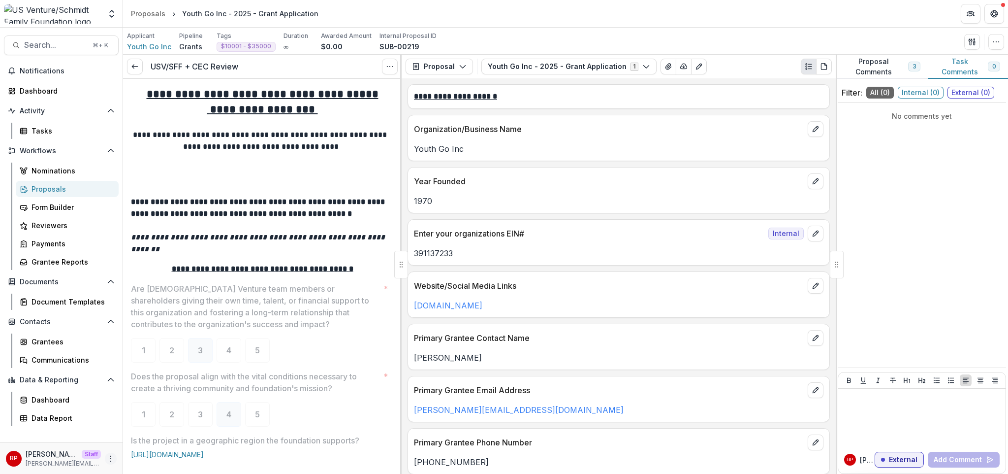
click at [112, 457] on icon "More" at bounding box center [111, 458] width 8 height 8
click at [180, 442] on link "User Settings" at bounding box center [175, 437] width 105 height 16
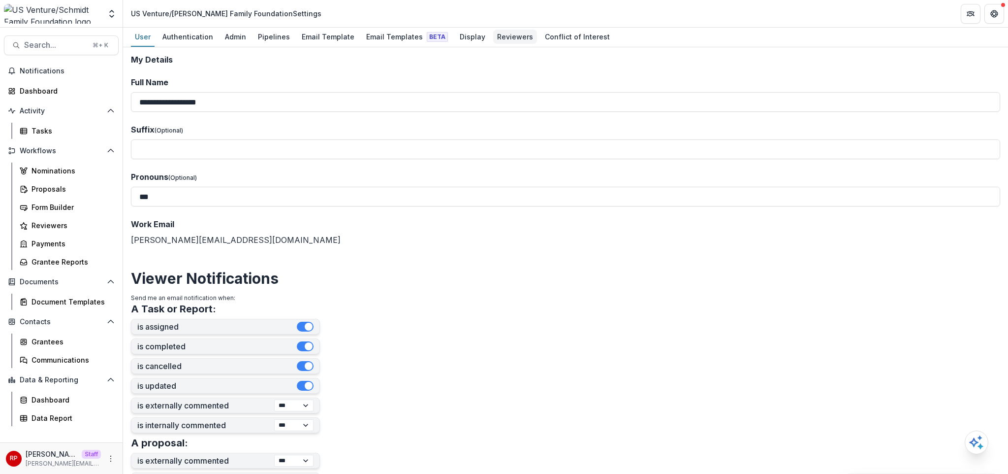
click at [500, 36] on div "Reviewers" at bounding box center [515, 37] width 44 height 14
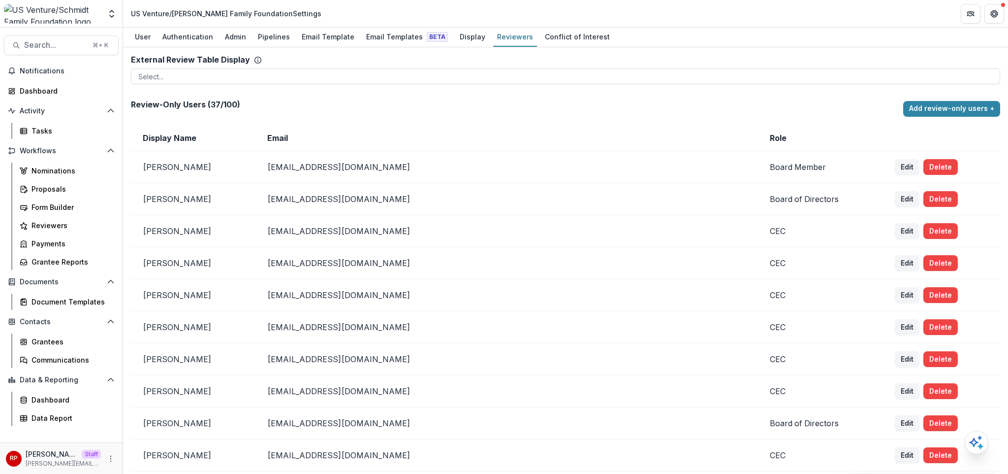
click at [453, 167] on p "kbellotti@usventure.com" at bounding box center [506, 167] width 479 height 10
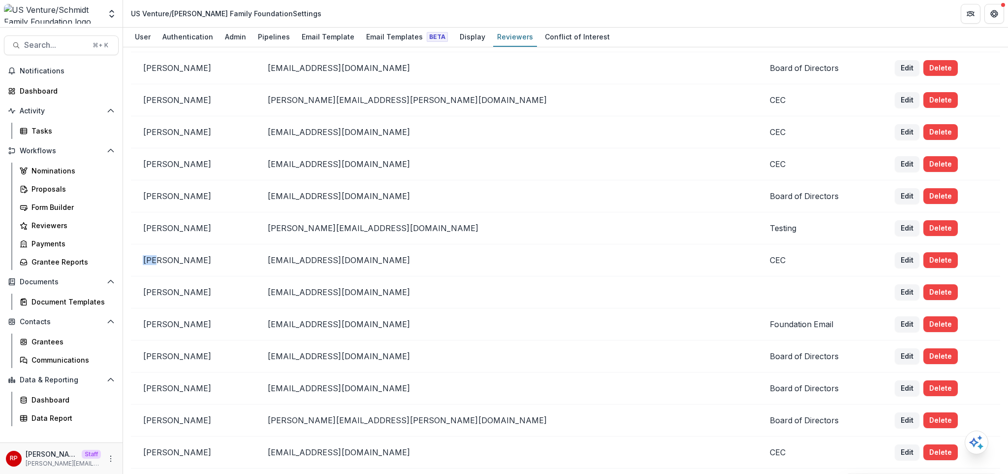
click at [376, 260] on p "druchala@usventure.com" at bounding box center [506, 260] width 479 height 10
copy p "druchala@usventure.com"
click at [59, 135] on div "Tasks" at bounding box center [71, 131] width 79 height 10
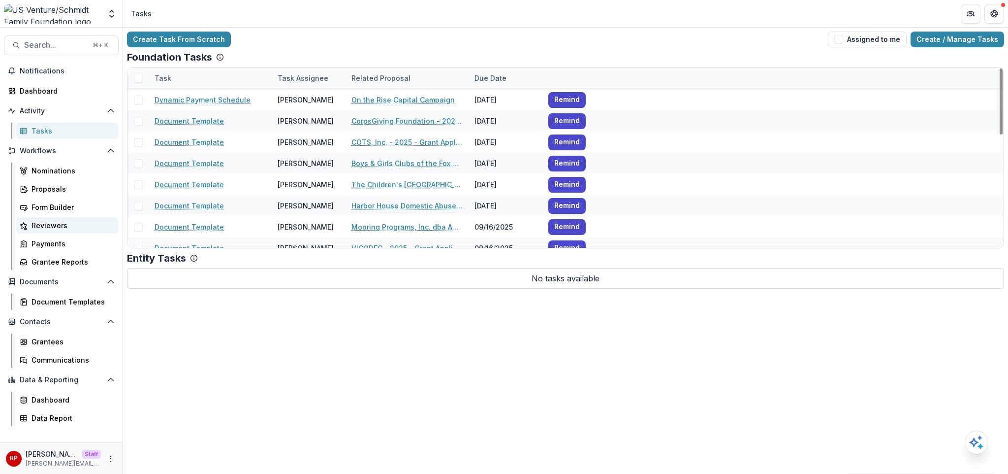
click at [86, 226] on div "Reviewers" at bounding box center [71, 225] width 79 height 10
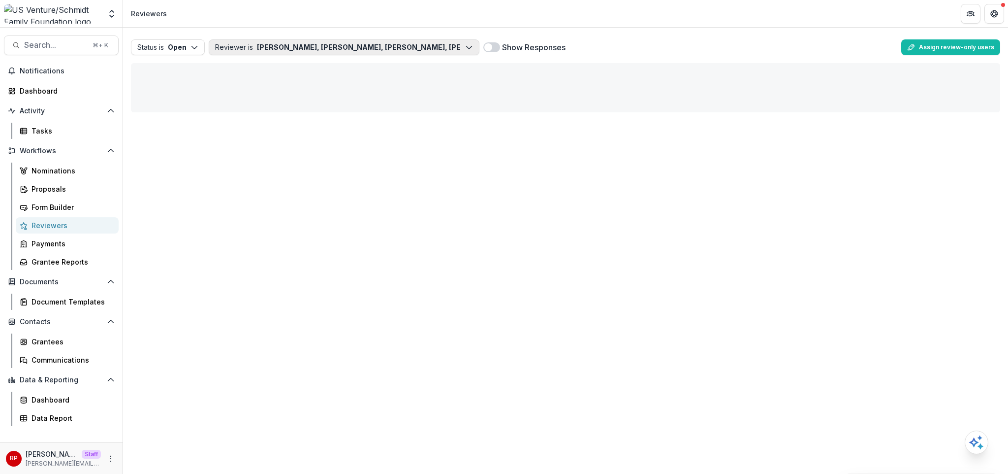
click at [332, 42] on button "Reviewer is Kathi Bellotti, Shantanu Bhosekar, Brian Decker, Mark Doering, Kym …" at bounding box center [344, 47] width 271 height 16
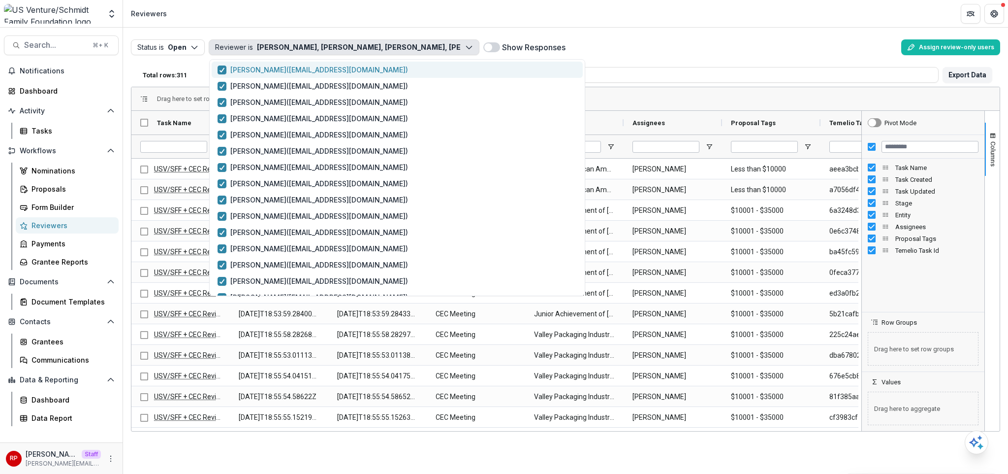
click at [266, 72] on p "Kathi Bellotti ( kbellotti@usventure.com )" at bounding box center [319, 69] width 178 height 10
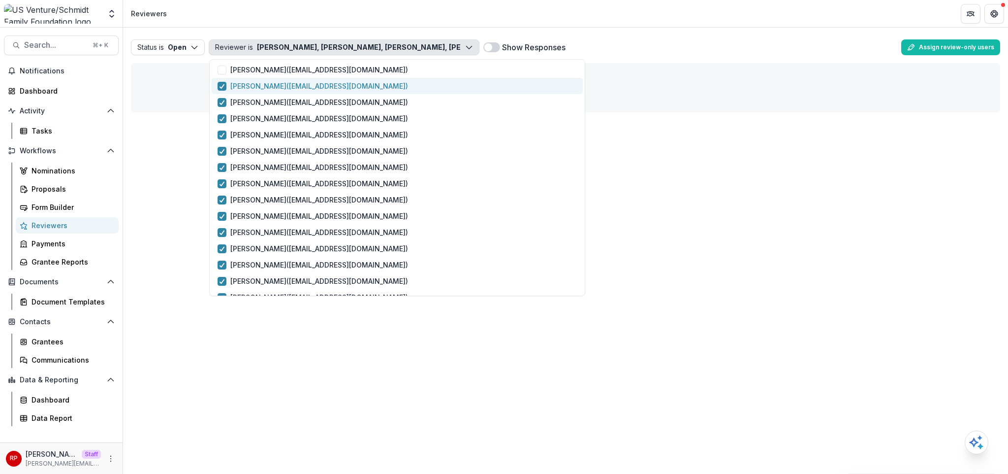
click at [268, 81] on p "Shantanu Bhosekar ( sbhosekar@usautoforce.com )" at bounding box center [319, 86] width 178 height 10
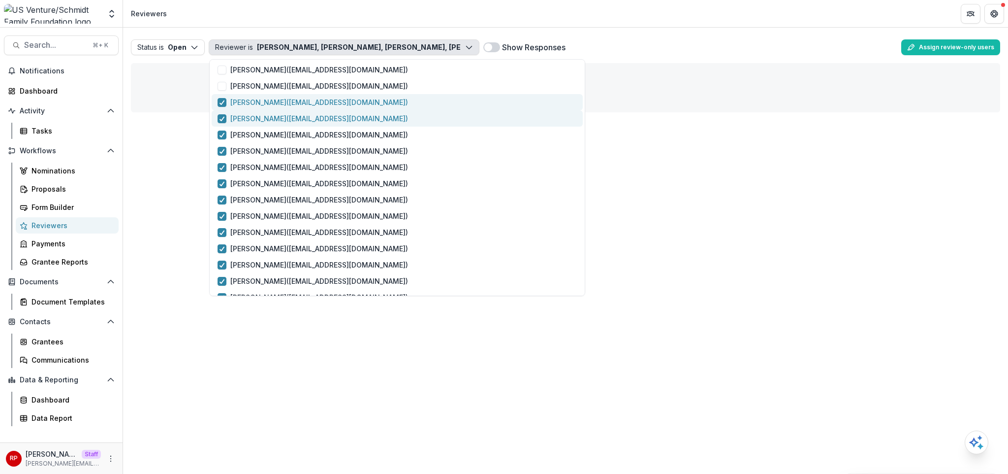
drag, startPoint x: 270, startPoint y: 97, endPoint x: 273, endPoint y: 119, distance: 22.3
click at [270, 97] on p "Brian Decker ( bdecker@usautoforce.com )" at bounding box center [319, 102] width 178 height 10
click at [273, 119] on p "Mark Doering ( mdoering@uslube.com )" at bounding box center [319, 118] width 178 height 10
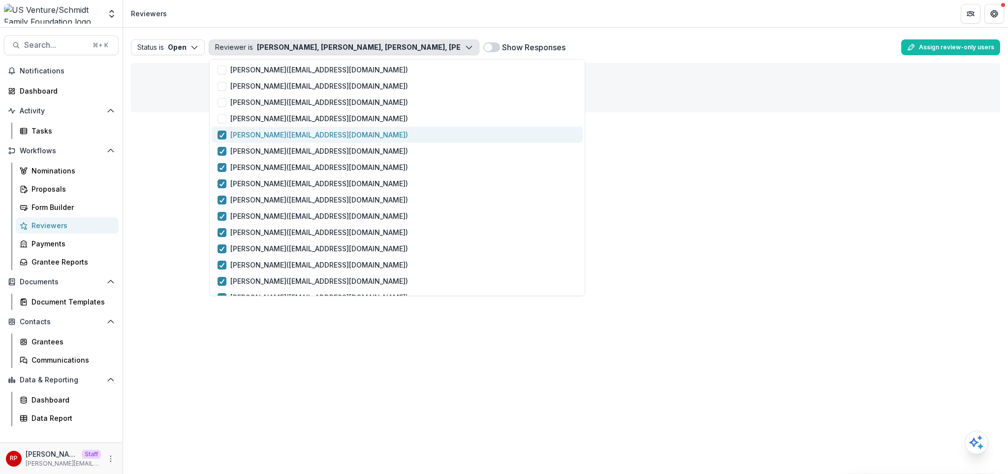
click at [273, 134] on p "Kym Falsetti ( kfalsetti@usventure.com )" at bounding box center [319, 134] width 178 height 10
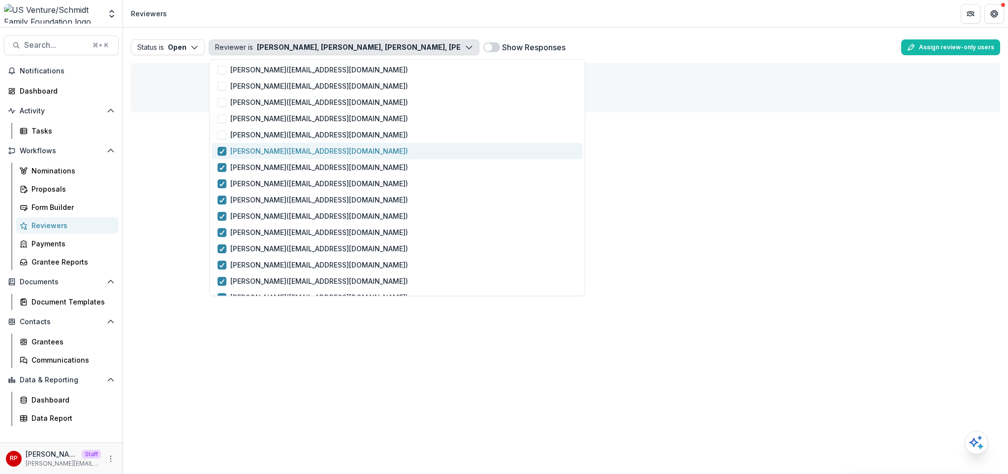
click at [276, 152] on p "James Fenlon ( jfenlon@usautoforce.com )" at bounding box center [319, 151] width 178 height 10
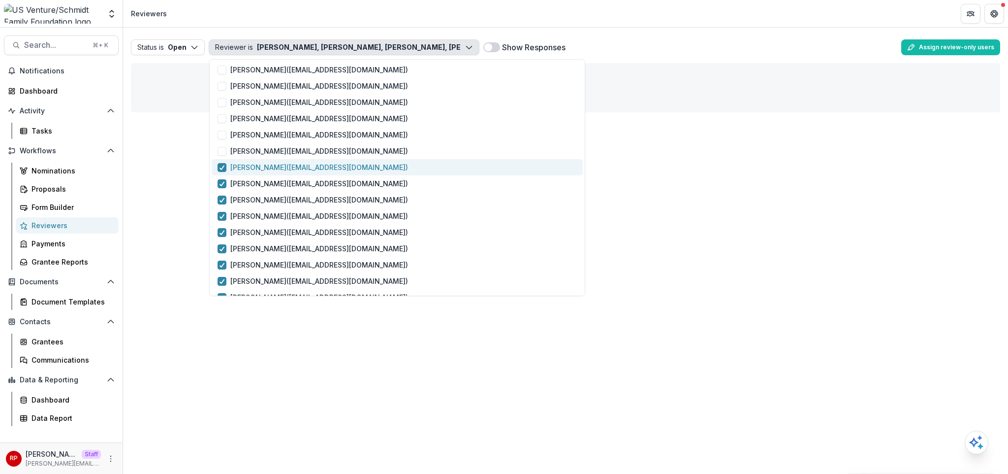
click at [280, 172] on button "Nino Figueroa ( afigueroajr@usautoforce.com )" at bounding box center [397, 167] width 371 height 16
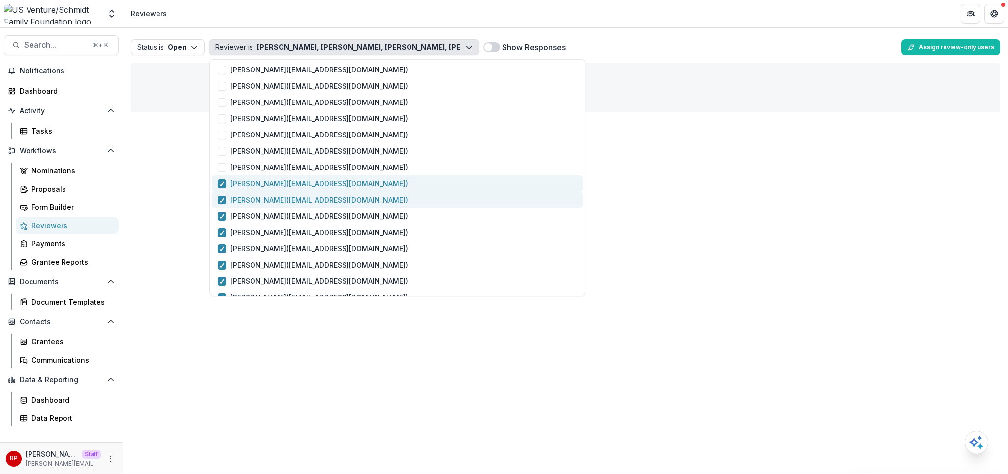
drag, startPoint x: 283, startPoint y: 187, endPoint x: 286, endPoint y: 199, distance: 12.3
click at [283, 188] on p "Brendt Geiger ( bgeiger@usautoforce.com )" at bounding box center [319, 183] width 178 height 10
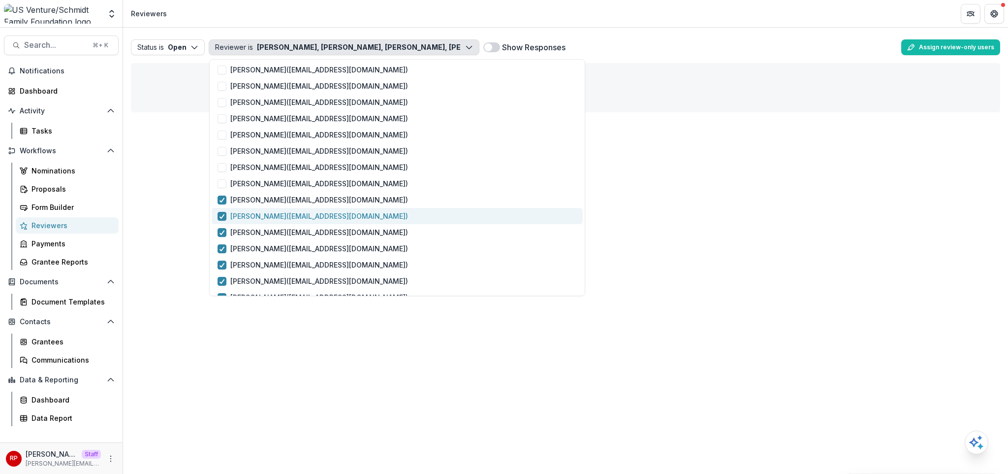
click at [290, 208] on button "Joe Kelley ( jkelley@basinlands.com )" at bounding box center [397, 216] width 371 height 16
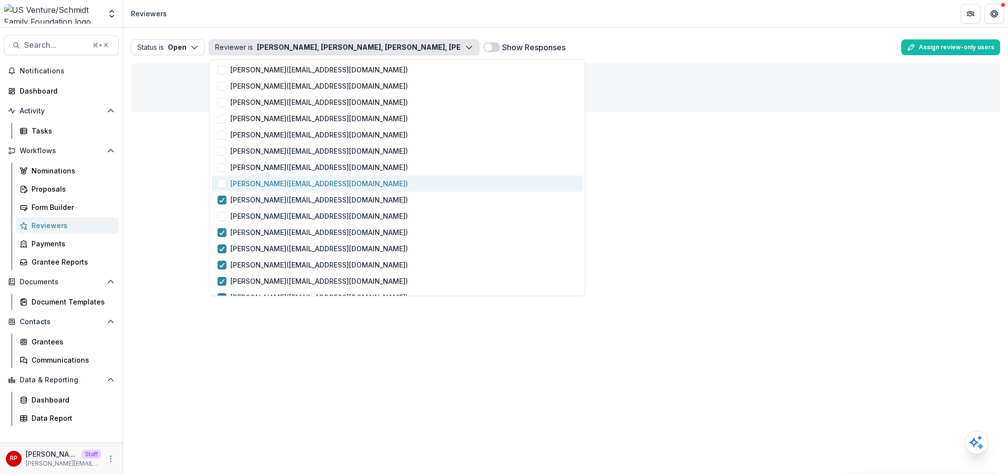
scroll to position [87, 0]
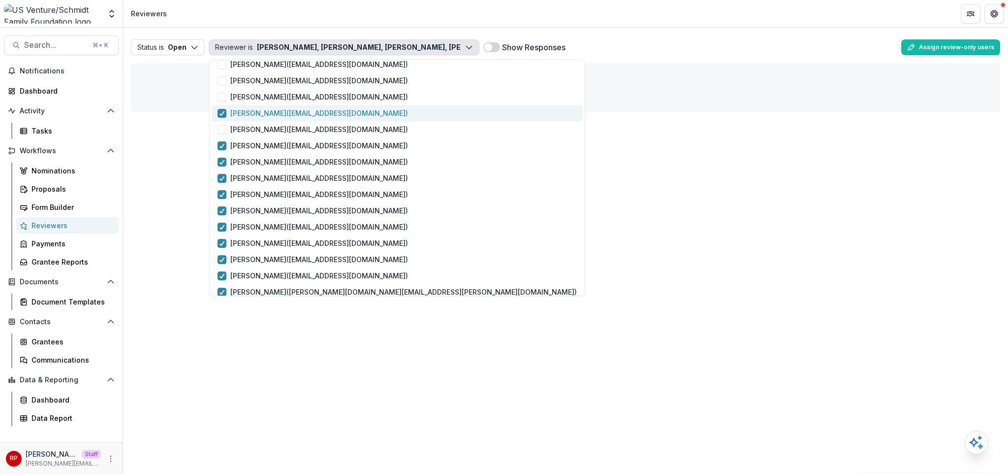
click at [278, 110] on p "Sarah Johannsen ( sjohannsen@usventure.com )" at bounding box center [319, 113] width 178 height 10
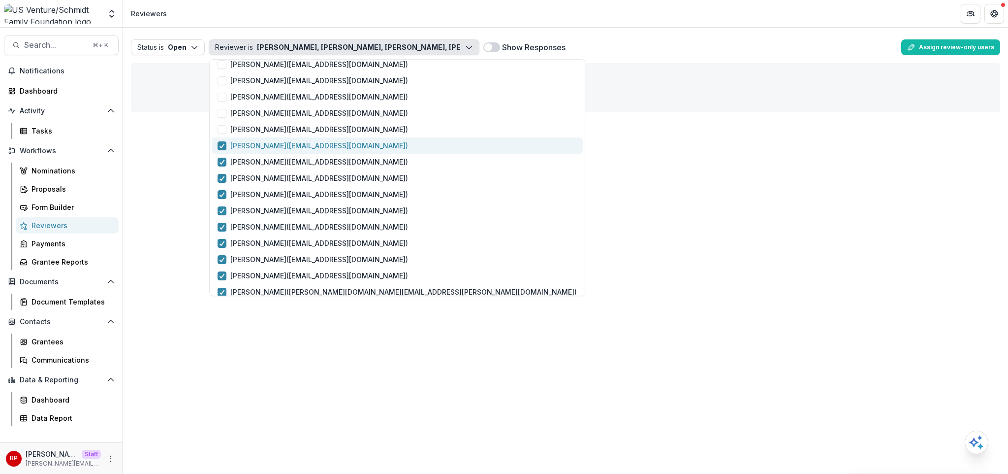
drag, startPoint x: 278, startPoint y: 141, endPoint x: 280, endPoint y: 151, distance: 10.0
click at [278, 141] on p "Bill Kessenich ( kessenichw@gmail.com )" at bounding box center [319, 145] width 178 height 10
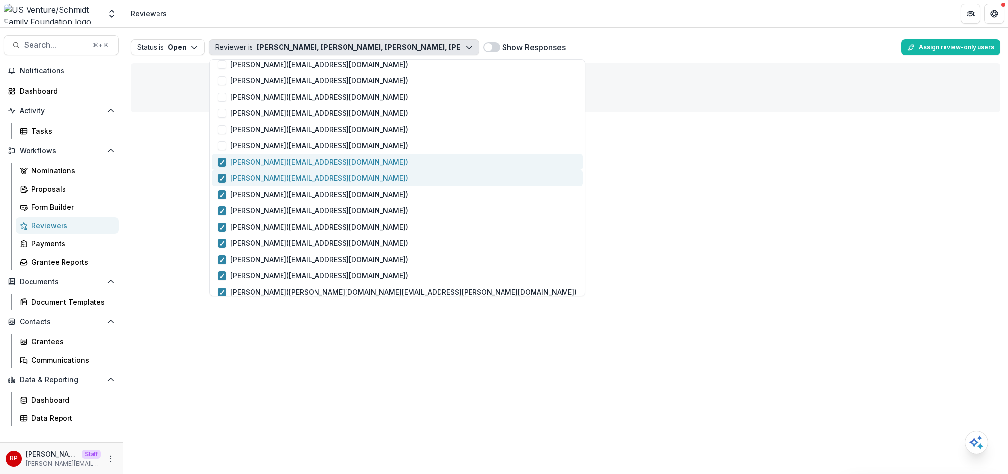
drag, startPoint x: 281, startPoint y: 162, endPoint x: 284, endPoint y: 171, distance: 9.3
click at [281, 162] on p "Jenna Kessenich ( jlkessenich@gmail.com )" at bounding box center [319, 162] width 178 height 10
click at [285, 182] on p "Dylan Lange ( dlange@usoil.com )" at bounding box center [319, 178] width 178 height 10
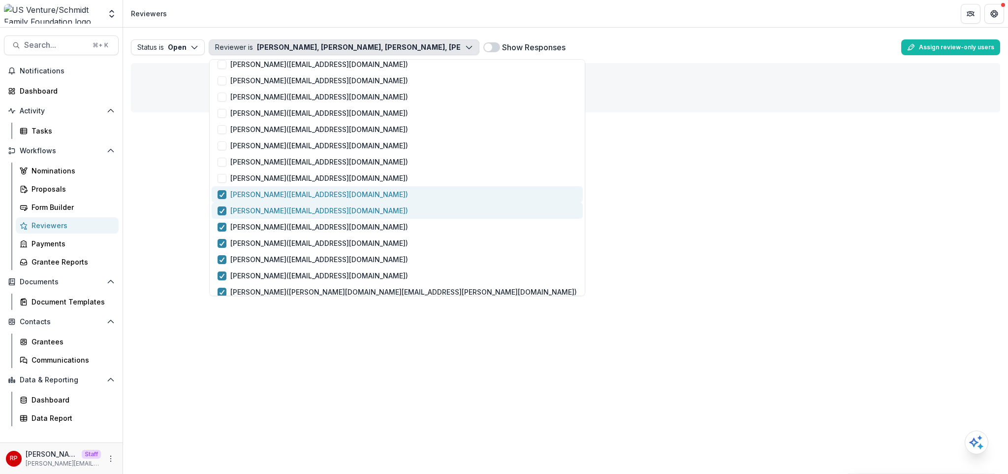
click at [292, 199] on button "Matthew Lewis ( mlewis@usautoforce.com )" at bounding box center [397, 194] width 371 height 16
click at [298, 214] on p "Jose Mata ( jmata@usautoforce.com )" at bounding box center [319, 210] width 178 height 10
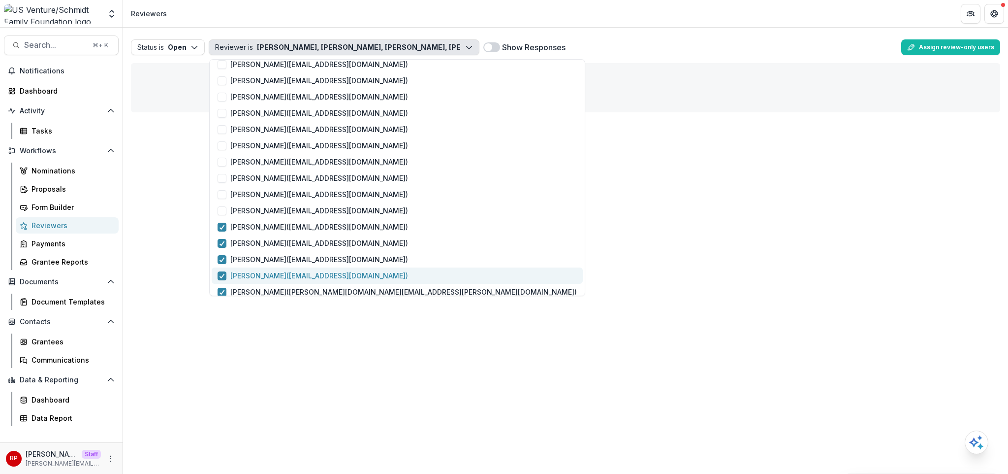
scroll to position [152, 0]
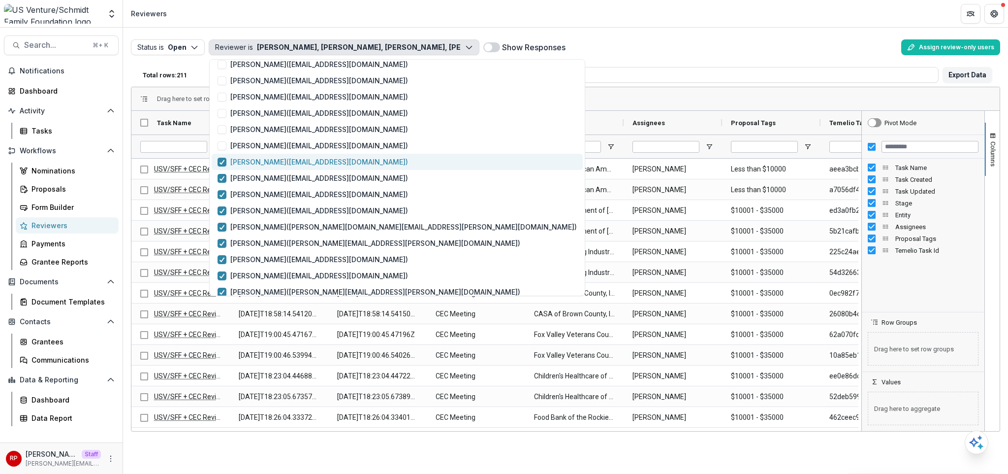
click at [279, 157] on p "Dan Morrill ( dmorrill@usoil.com )" at bounding box center [319, 162] width 178 height 10
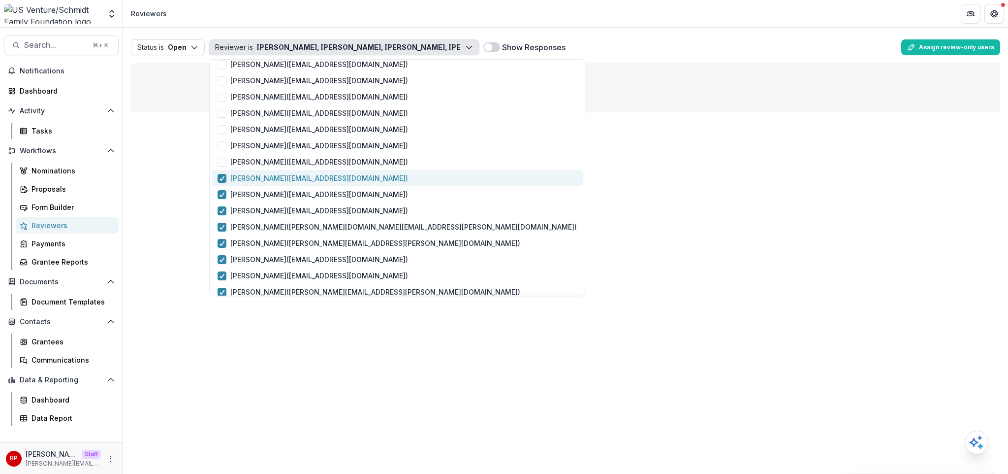
click at [281, 172] on button "Walter Olsen ( wolsen@usautoforce.com )" at bounding box center [397, 178] width 371 height 16
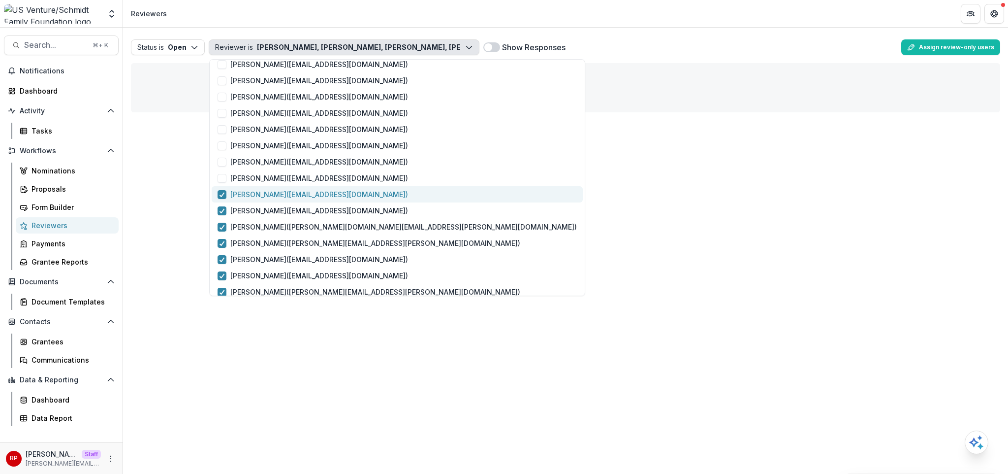
click at [282, 187] on button "Brian Rhodes ( brhodes@usventure.com )" at bounding box center [397, 194] width 371 height 16
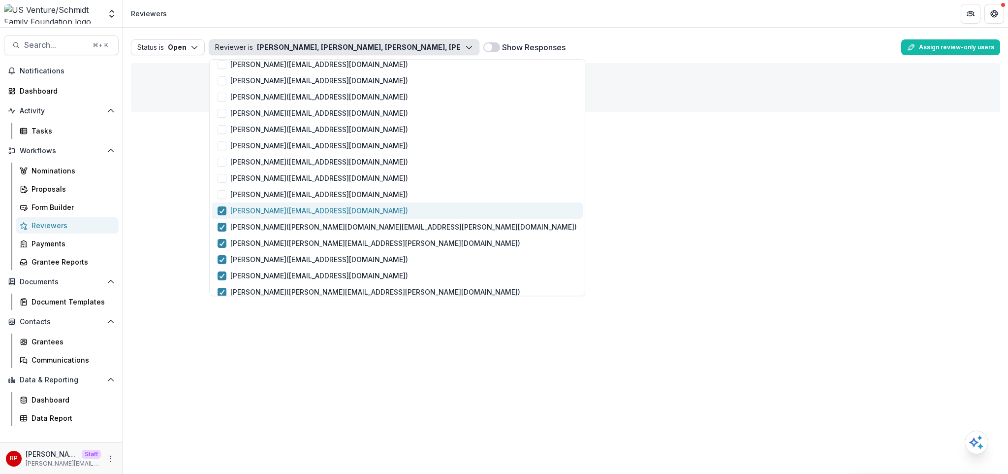
click at [285, 214] on p "Jimmy Schmidt ( jms@basinlands.com )" at bounding box center [319, 210] width 178 height 10
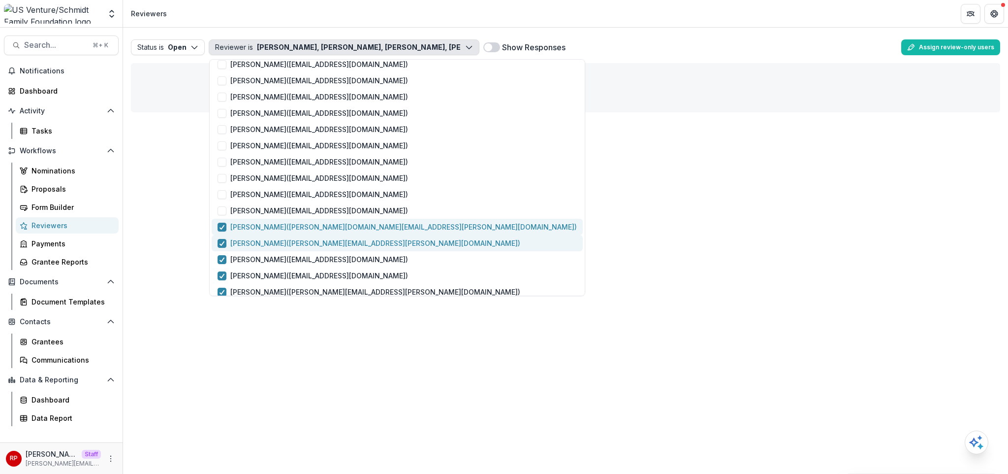
click at [288, 234] on button "Matthew Schmidt ( matthew.schmidt@energitechservices.com )" at bounding box center [397, 227] width 371 height 16
click at [289, 241] on p "Jackie Sharkey ( jackie.sharkey@gmail.com )" at bounding box center [375, 243] width 290 height 10
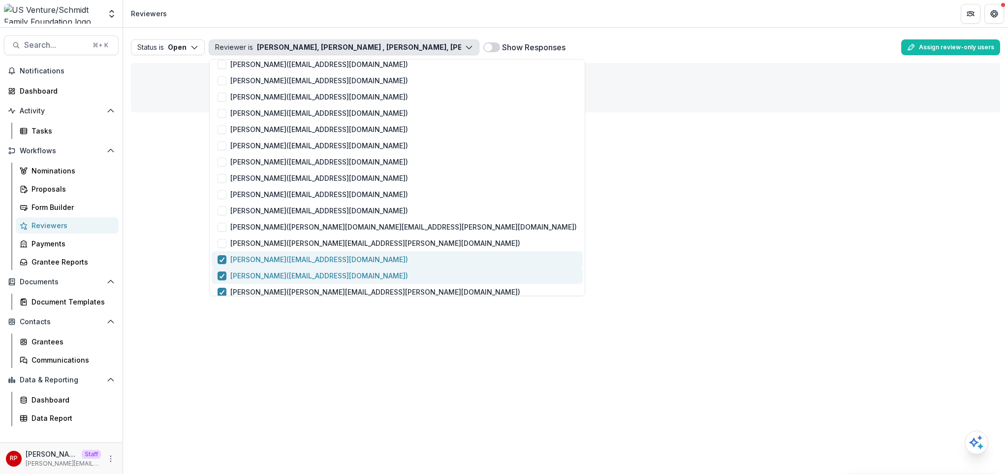
click at [299, 267] on button "Tony Springer ( tspringer@uslube.com )" at bounding box center [397, 275] width 371 height 16
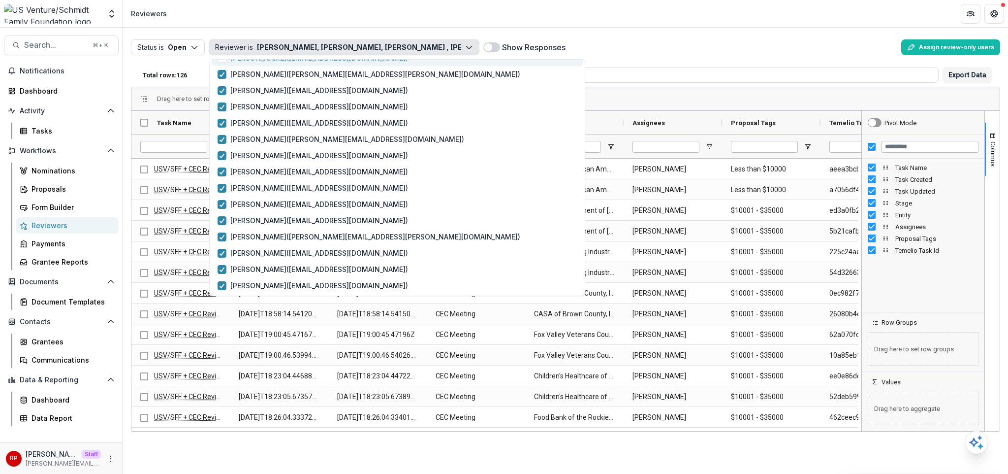
scroll to position [283, 0]
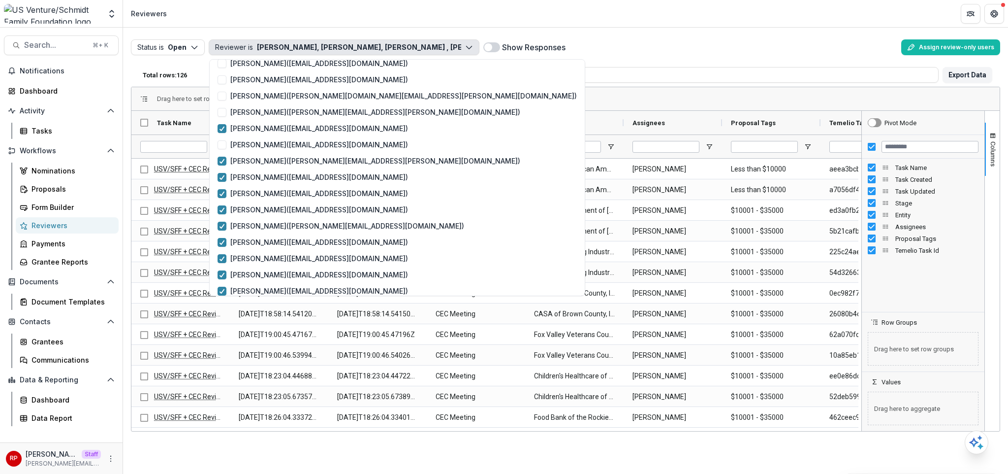
click at [635, 41] on div "Show Responses" at bounding box center [690, 47] width 414 height 16
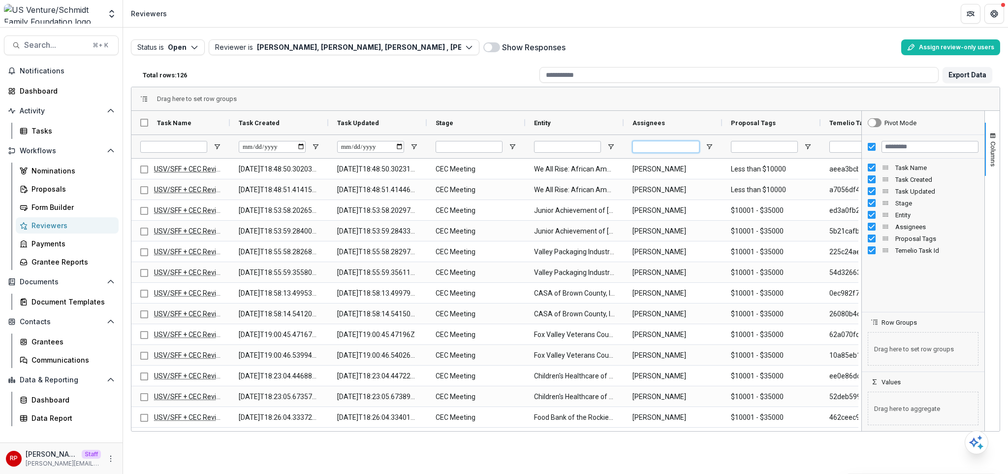
click at [662, 150] on input "Assignees Filter Input" at bounding box center [666, 147] width 67 height 12
type input "****"
click at [340, 45] on button "Reviewer is Amber Simonds, Adam Swoverland, Ana Valdez , Sam Vosters, Brett Wet…" at bounding box center [344, 47] width 271 height 16
click at [194, 49] on icon "button" at bounding box center [194, 47] width 8 height 8
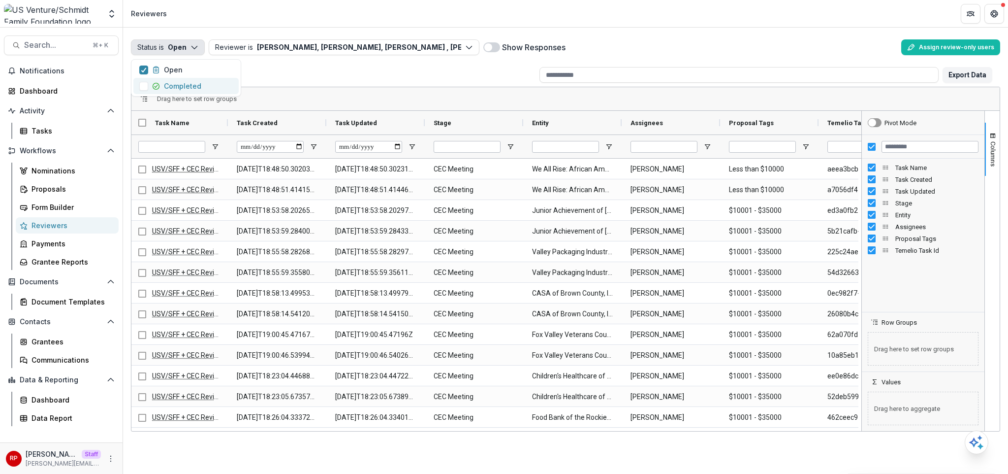
click at [197, 90] on p "Completed" at bounding box center [182, 86] width 37 height 10
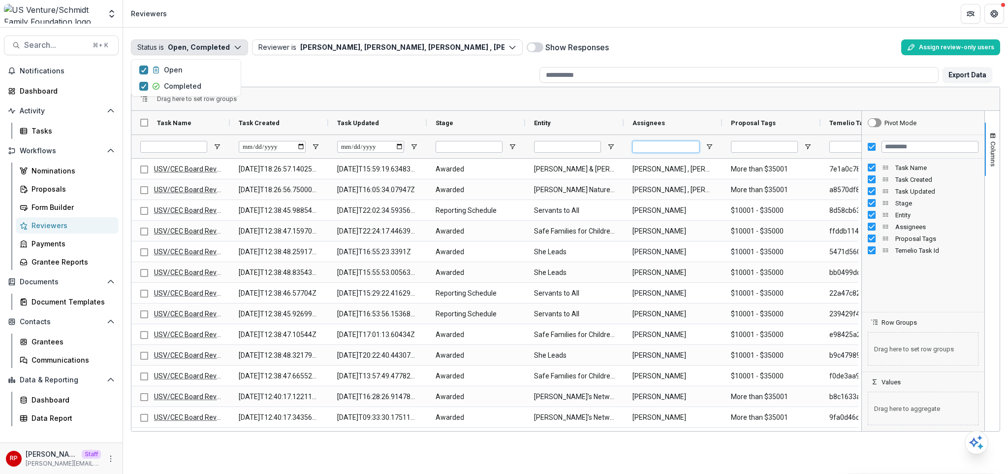
click at [653, 147] on input "Assignees Filter Input" at bounding box center [666, 147] width 67 height 12
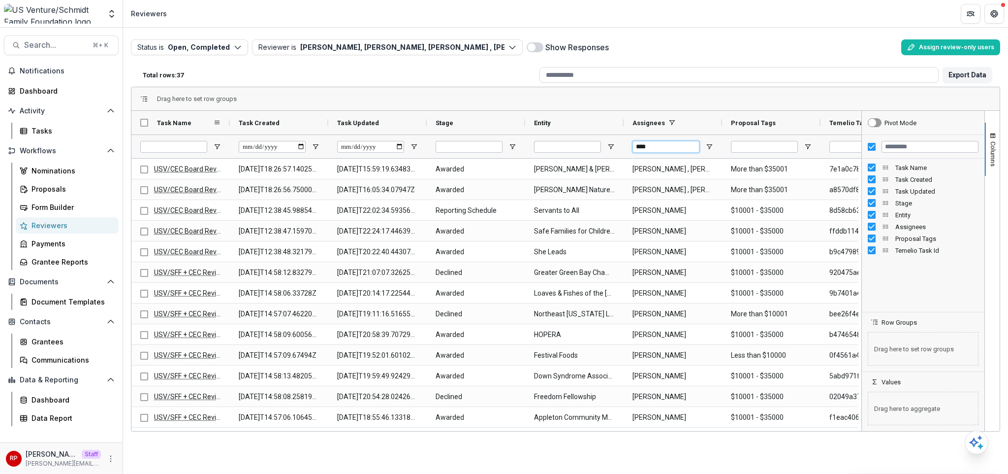
type input "****"
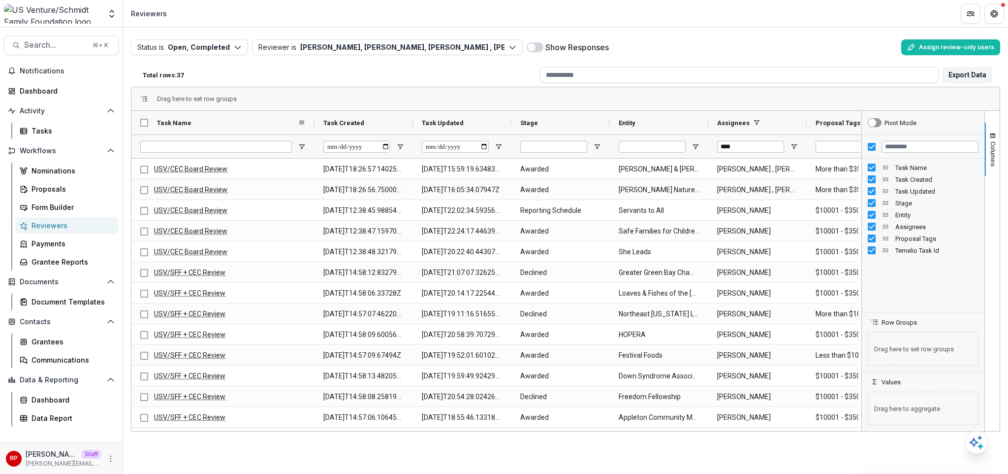
drag, startPoint x: 228, startPoint y: 124, endPoint x: 313, endPoint y: 124, distance: 84.7
click at [313, 124] on div at bounding box center [315, 123] width 4 height 24
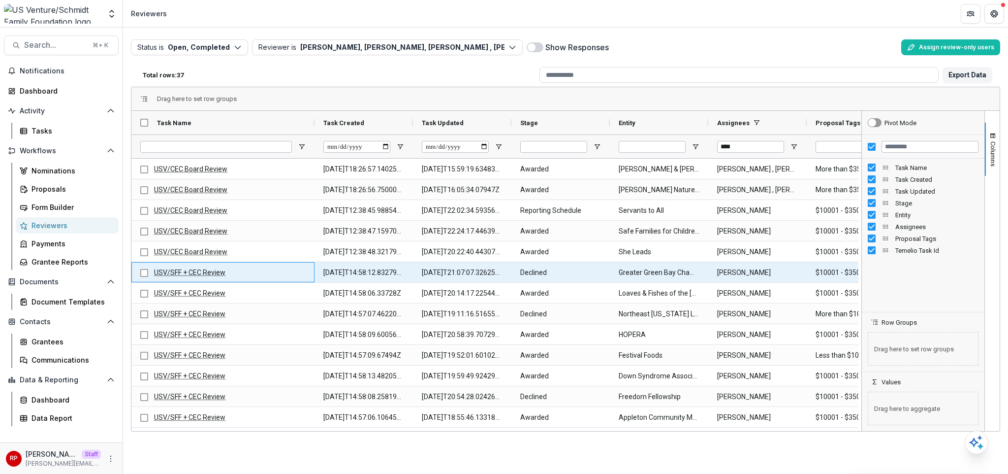
click at [205, 272] on link "USV/SFF + CEC Review" at bounding box center [189, 272] width 71 height 8
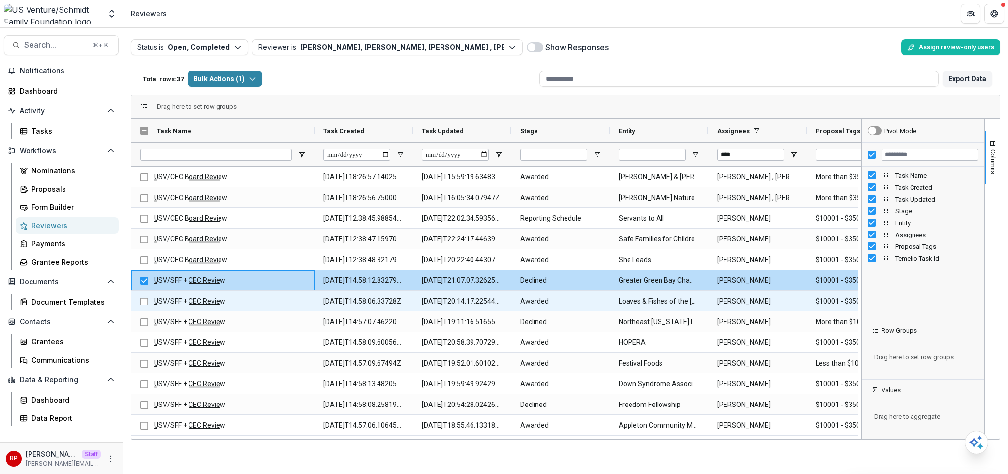
click at [210, 300] on link "USV/SFF + CEC Review" at bounding box center [189, 301] width 71 height 8
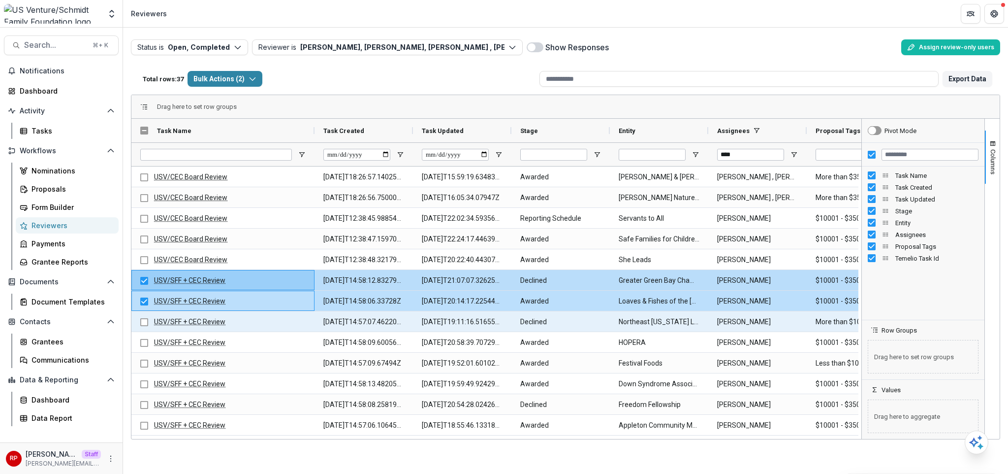
click at [208, 322] on link "USV/SFF + CEC Review" at bounding box center [189, 321] width 71 height 8
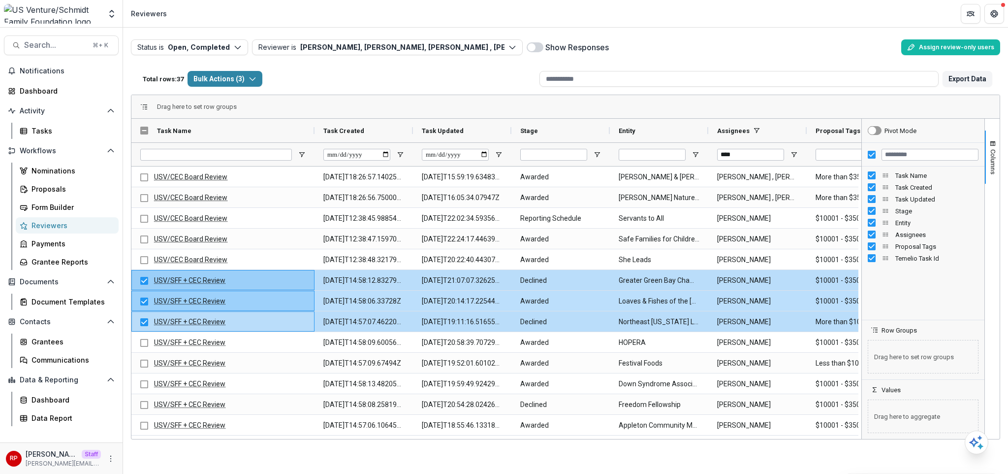
click at [349, 82] on div "Total rows: 37 Bulk Actions ( 3 ) Bulk Assign Reviewers ( 3 ) Bulk Download ( 3…" at bounding box center [337, 79] width 397 height 24
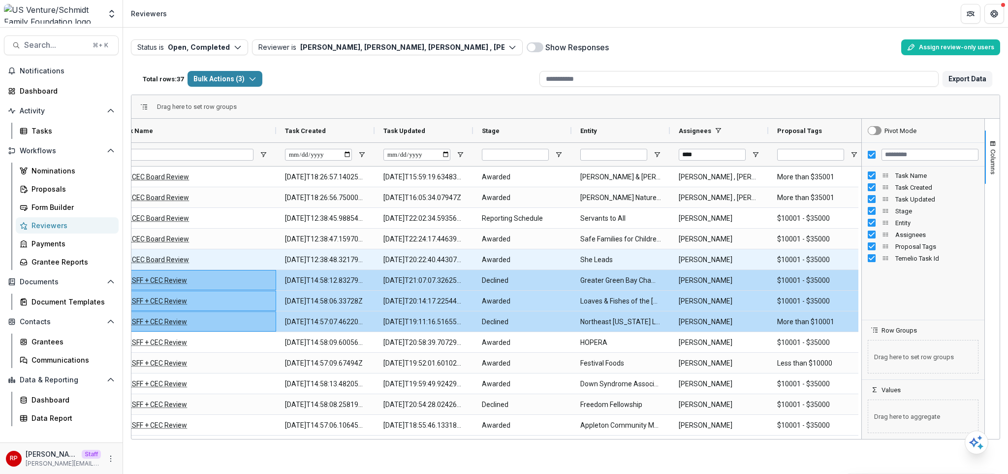
scroll to position [0, 0]
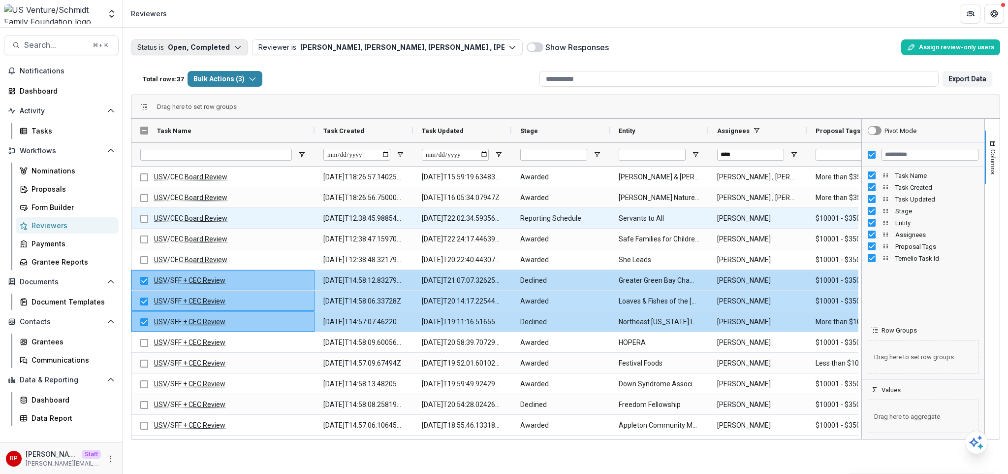
click at [228, 50] on button "Status is Open, Completed" at bounding box center [189, 47] width 117 height 16
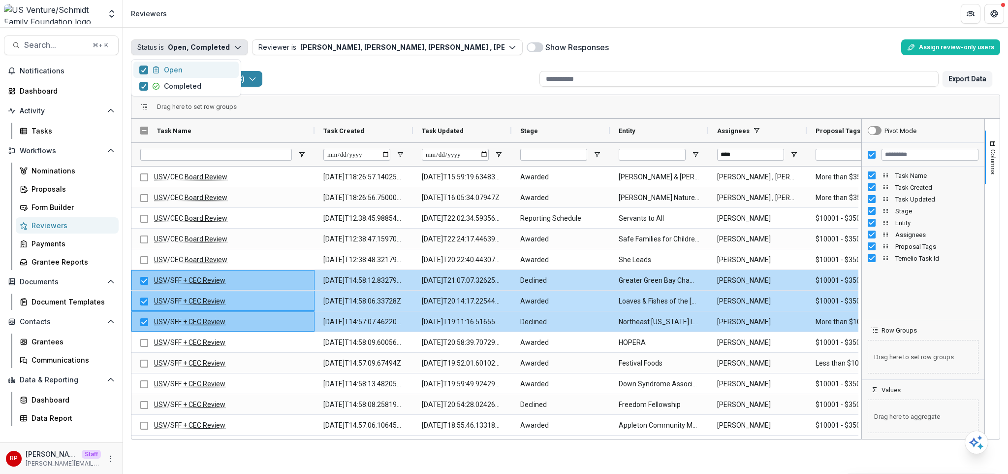
click at [211, 69] on button "Open" at bounding box center [185, 70] width 105 height 16
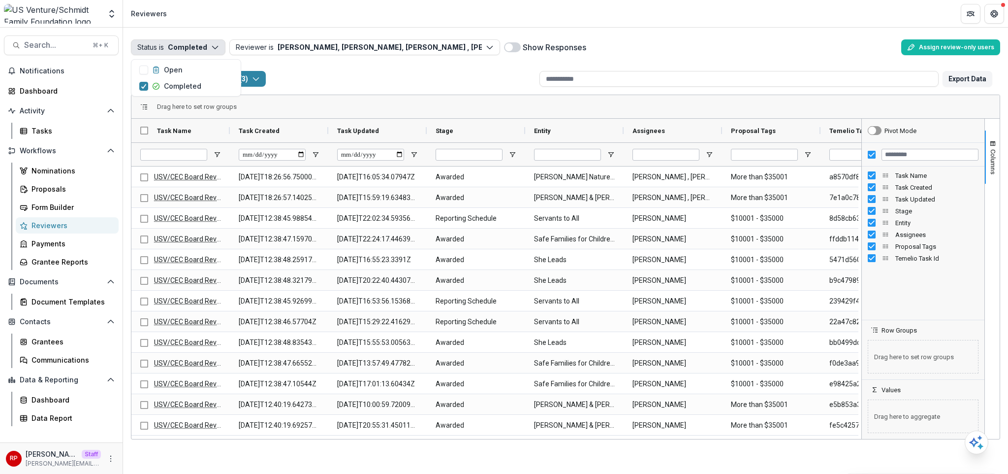
click at [377, 69] on div "Total rows: 298 Bulk Actions ( 3 ) Bulk Assign Reviewers ( 3 ) Bulk Download ( …" at bounding box center [337, 79] width 397 height 24
click at [663, 152] on input "Assignees Filter Input" at bounding box center [666, 155] width 67 height 12
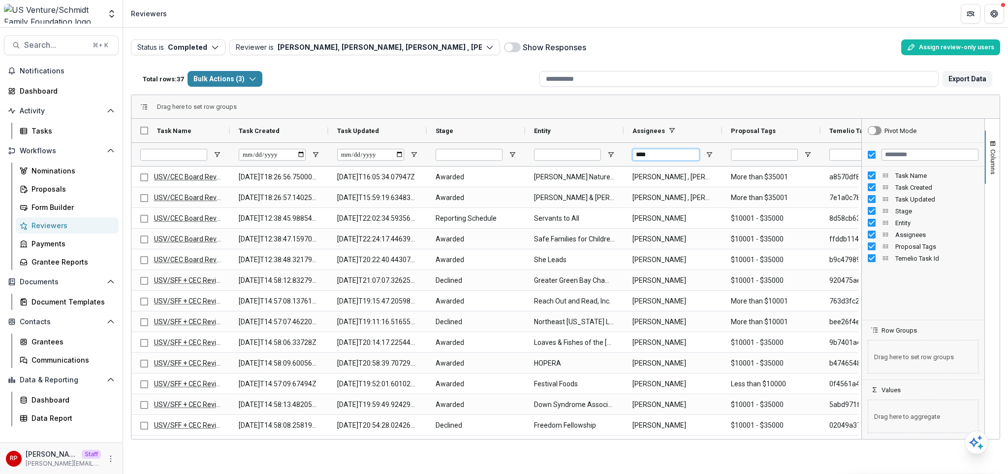
type input "****"
click at [79, 123] on link "Tasks" at bounding box center [67, 131] width 103 height 16
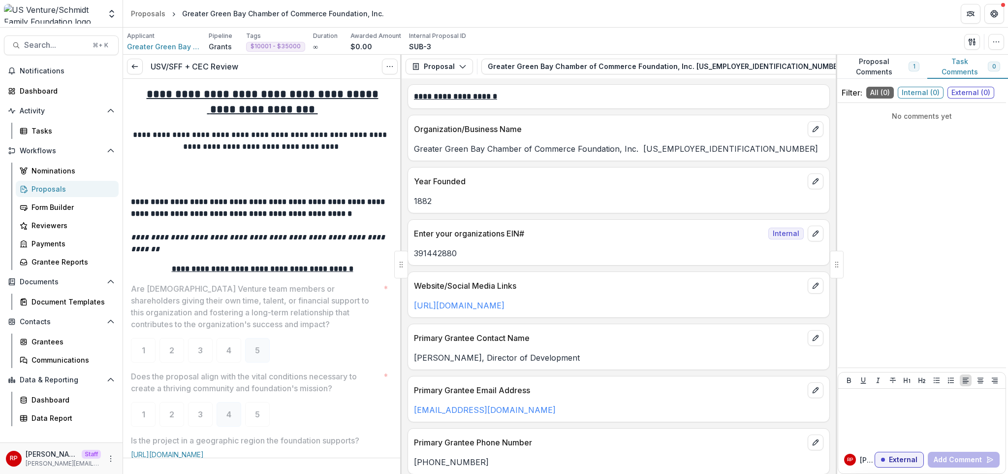
click at [384, 57] on div "USV/SFF + CEC Review View task Reopen Task" at bounding box center [262, 67] width 279 height 24
click at [392, 69] on icon "Options" at bounding box center [390, 67] width 8 height 8
click at [356, 96] on link "View task" at bounding box center [342, 89] width 105 height 16
select select "********"
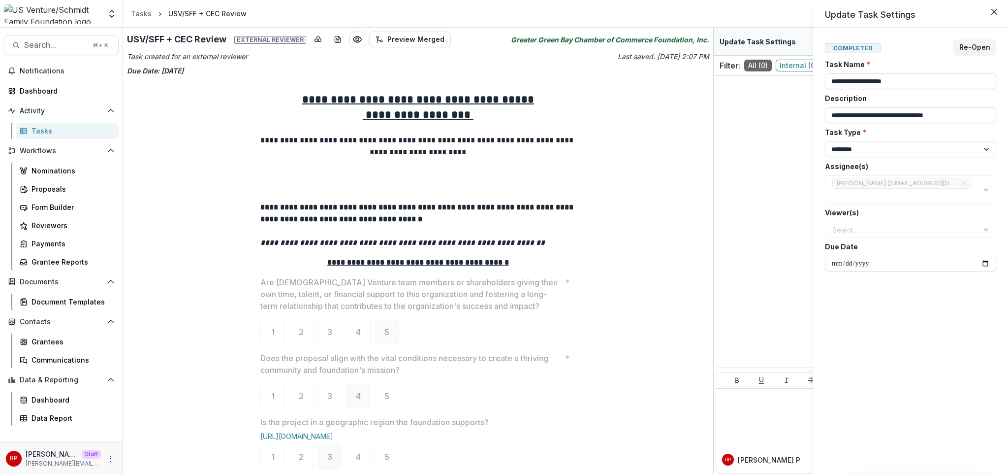
click at [470, 184] on div "**********" at bounding box center [504, 237] width 1008 height 474
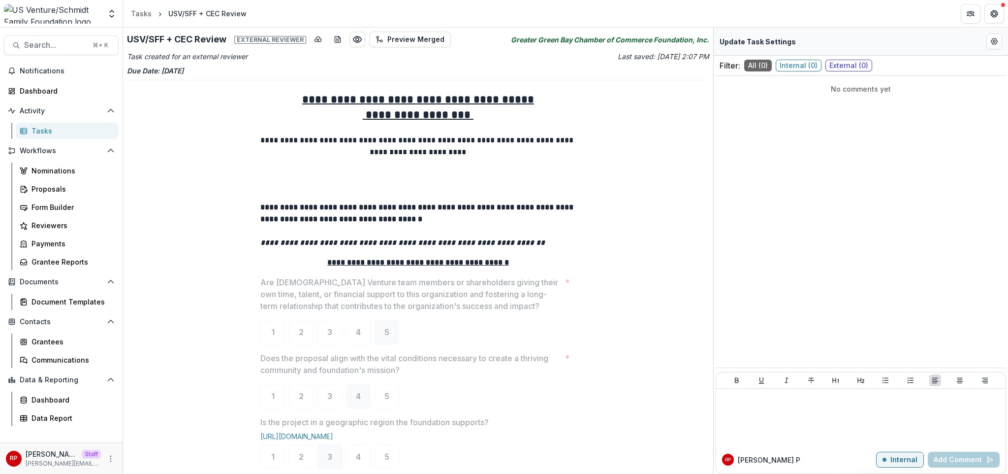
scroll to position [31, 0]
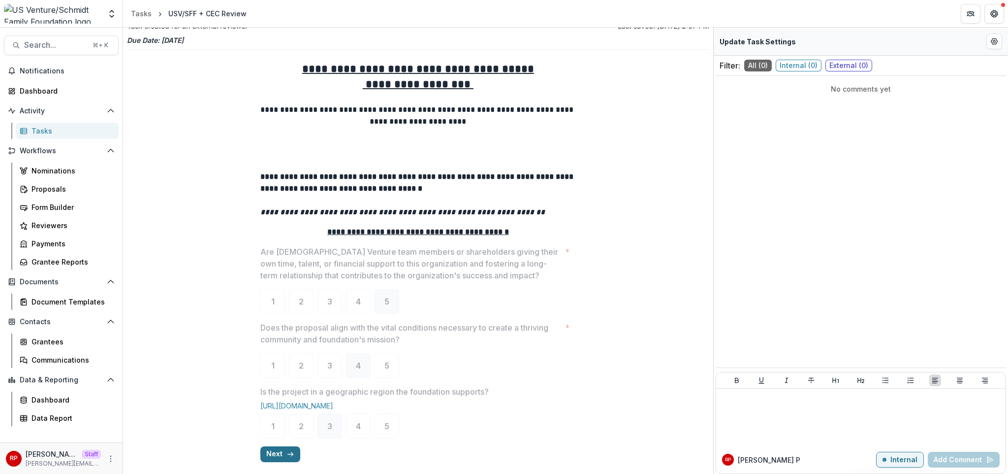
click at [268, 450] on button "Next" at bounding box center [280, 454] width 40 height 16
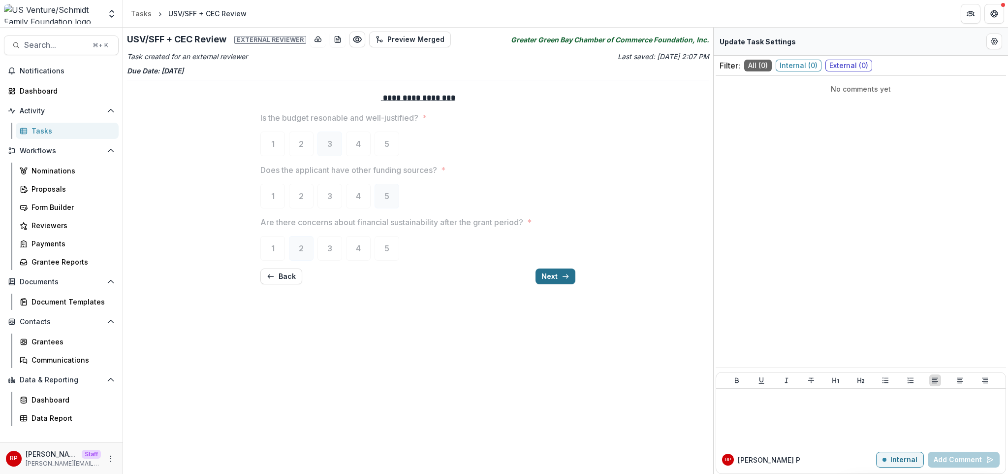
scroll to position [0, 0]
click at [569, 275] on icon "button" at bounding box center [566, 276] width 8 height 8
click at [553, 278] on button "Next" at bounding box center [556, 279] width 40 height 16
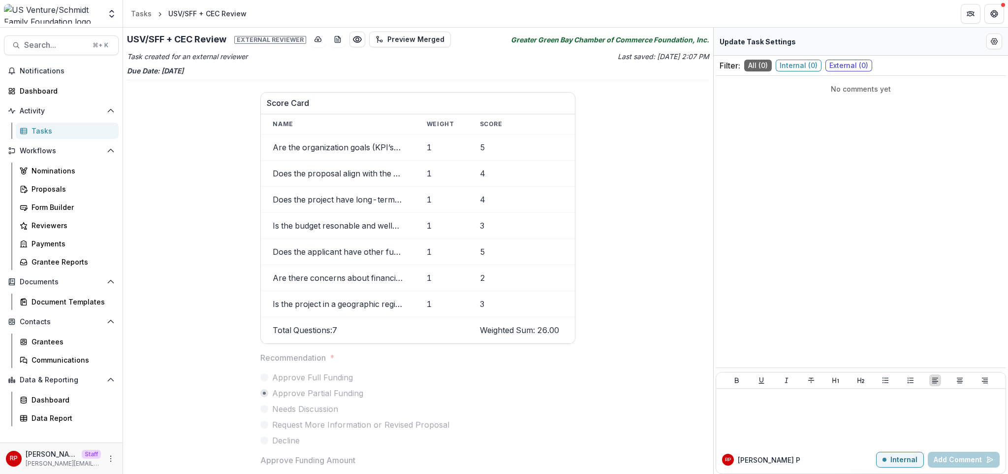
scroll to position [259, 0]
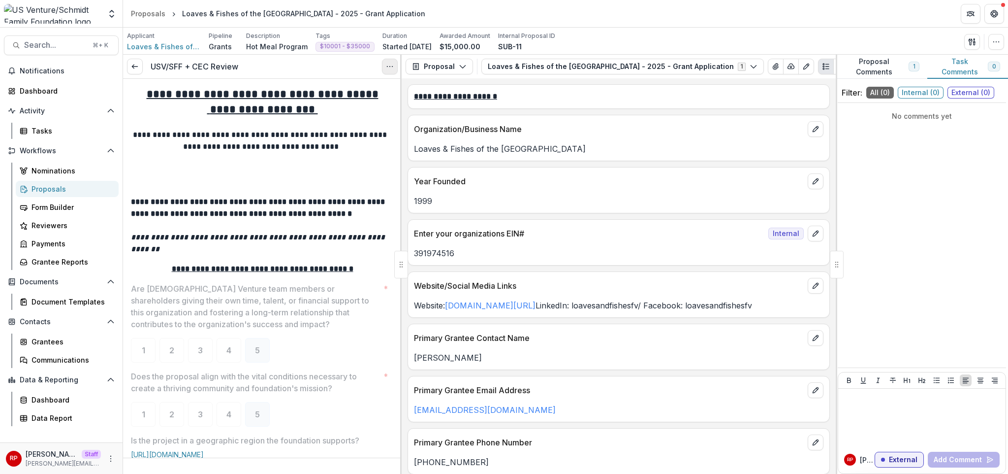
click at [387, 69] on icon "Options" at bounding box center [390, 67] width 8 height 8
click at [374, 87] on link "View task" at bounding box center [342, 89] width 105 height 16
select select "********"
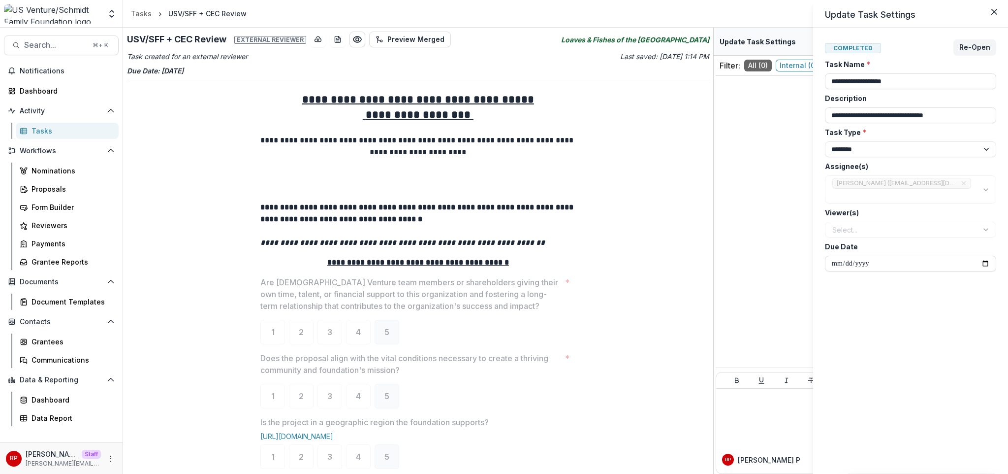
click at [355, 235] on div "**********" at bounding box center [504, 237] width 1008 height 474
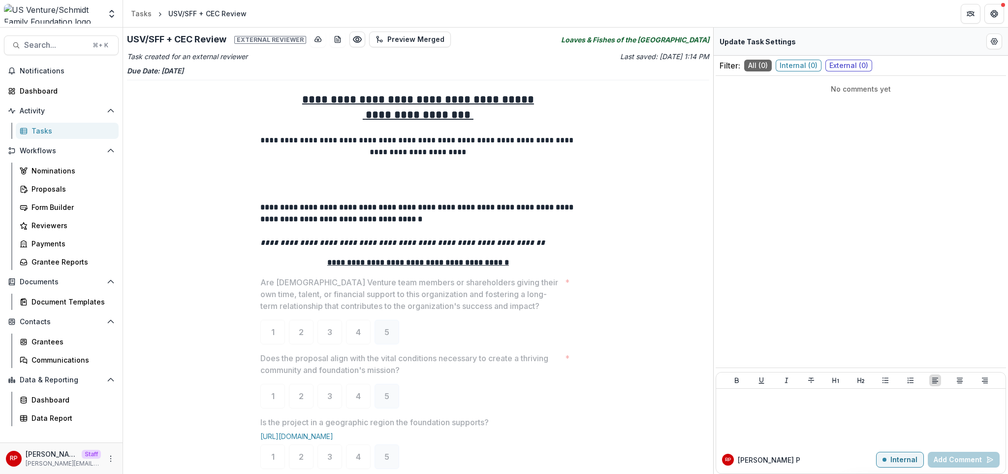
scroll to position [31, 0]
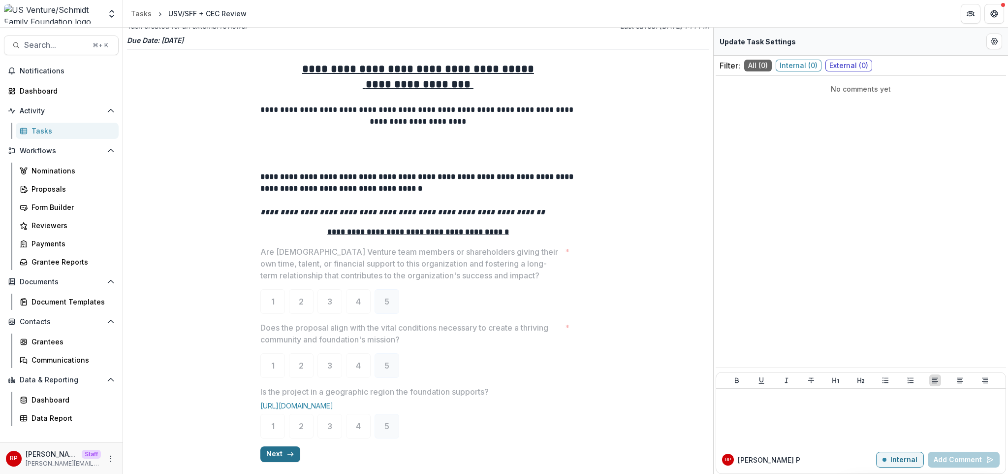
click at [288, 460] on button "Next" at bounding box center [280, 454] width 40 height 16
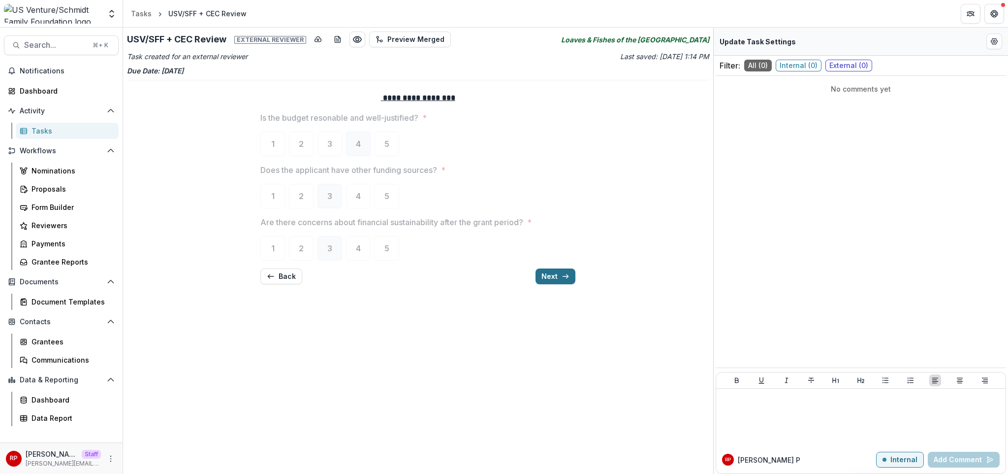
click at [544, 274] on button "Next" at bounding box center [556, 276] width 40 height 16
click at [554, 278] on button "Next" at bounding box center [556, 279] width 40 height 16
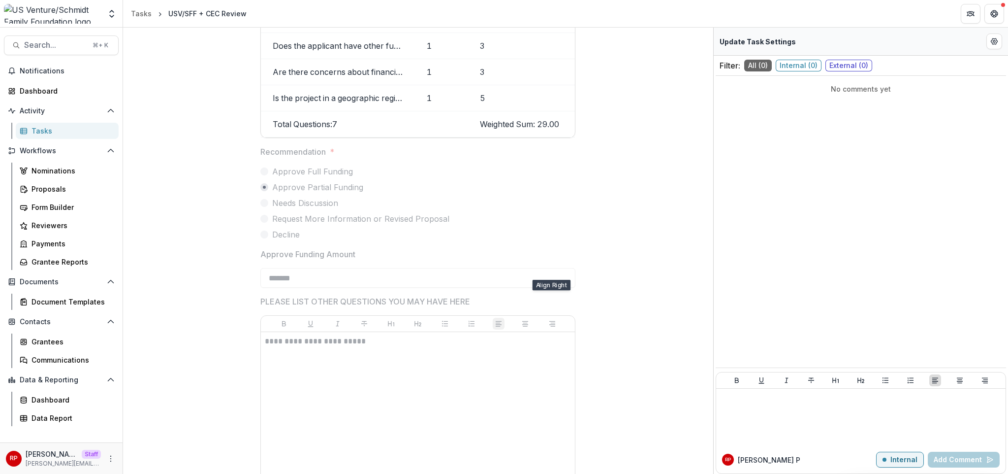
scroll to position [259, 0]
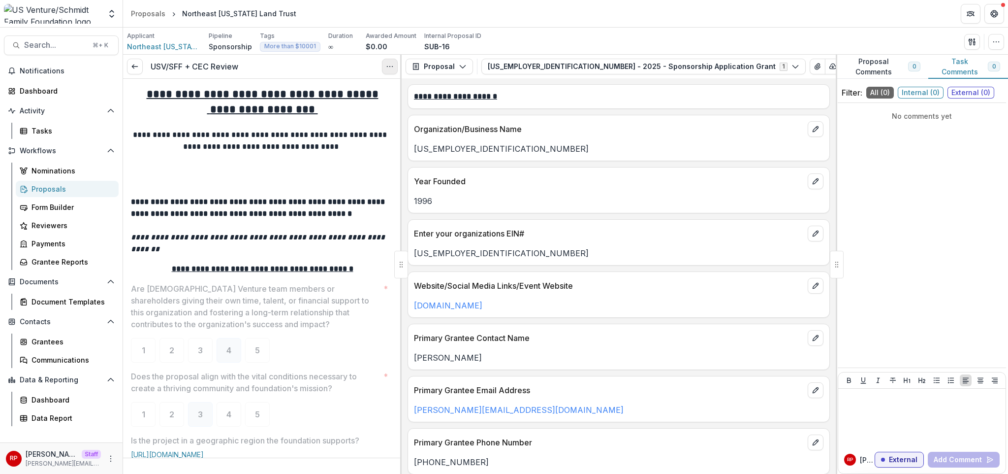
click at [383, 70] on button "Options" at bounding box center [390, 67] width 16 height 16
click at [364, 91] on link "View task" at bounding box center [342, 89] width 105 height 16
select select "********"
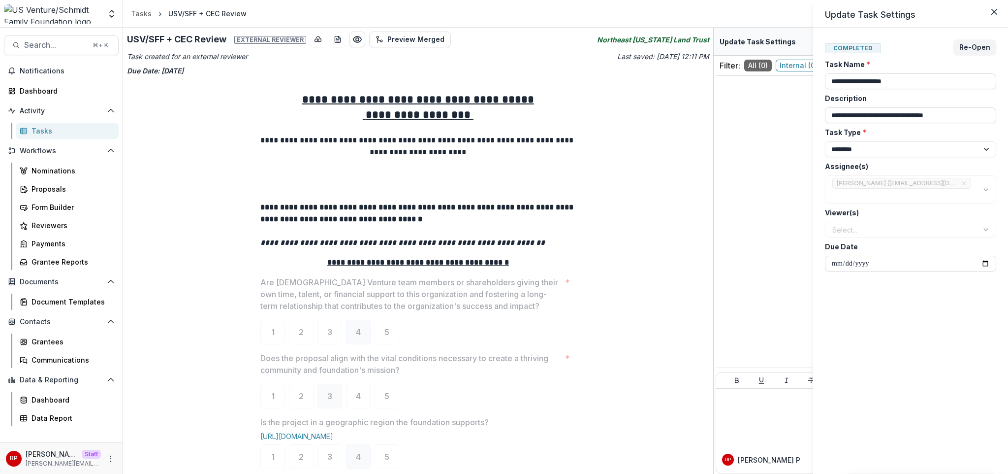
click at [239, 289] on div "**********" at bounding box center [504, 237] width 1008 height 474
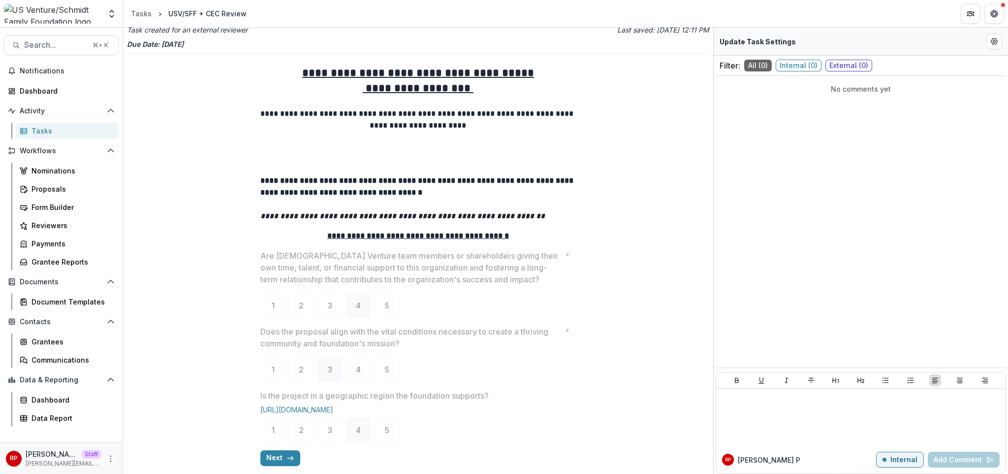
scroll to position [31, 0]
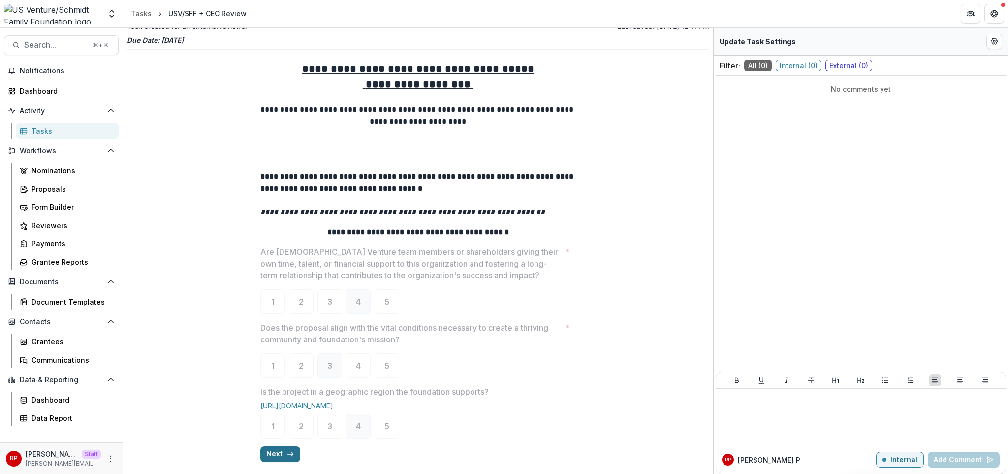
click at [287, 446] on button "Next" at bounding box center [280, 454] width 40 height 16
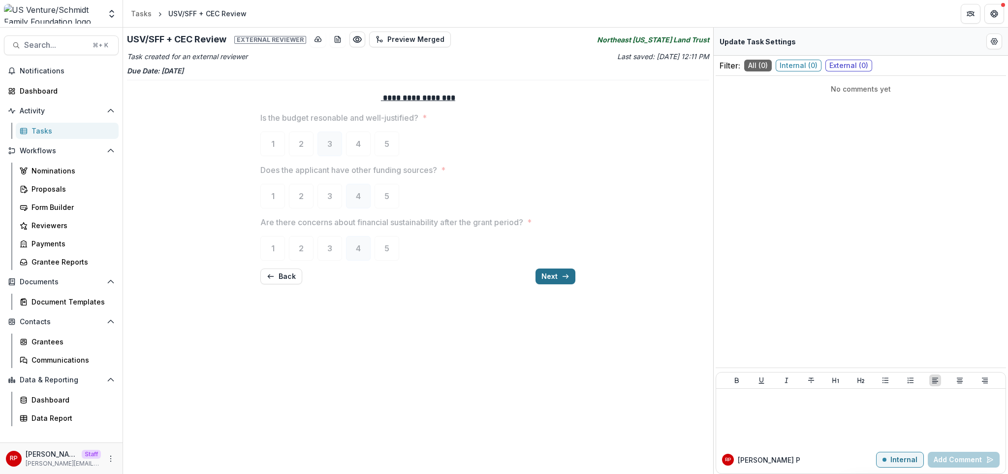
scroll to position [0, 0]
click at [555, 276] on button "Next" at bounding box center [556, 276] width 40 height 16
click at [553, 276] on button "Next" at bounding box center [556, 279] width 40 height 16
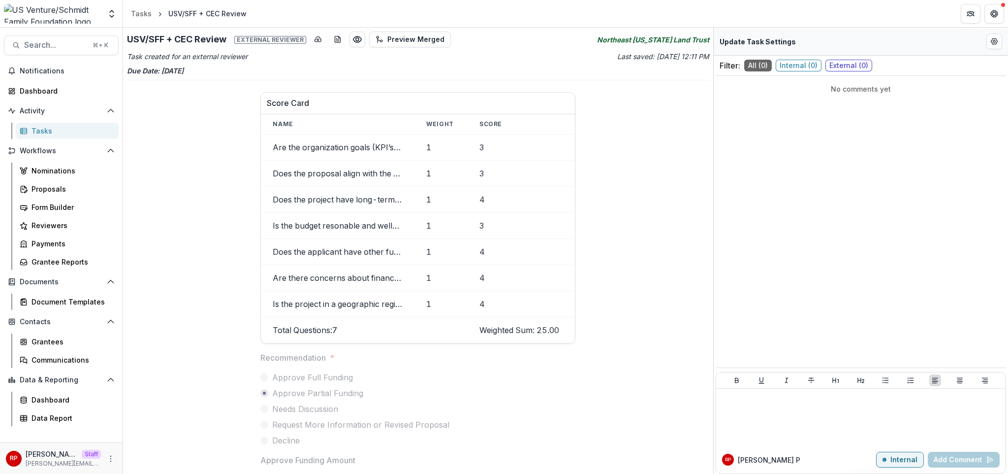
click at [644, 230] on div "**********" at bounding box center [418, 406] width 582 height 645
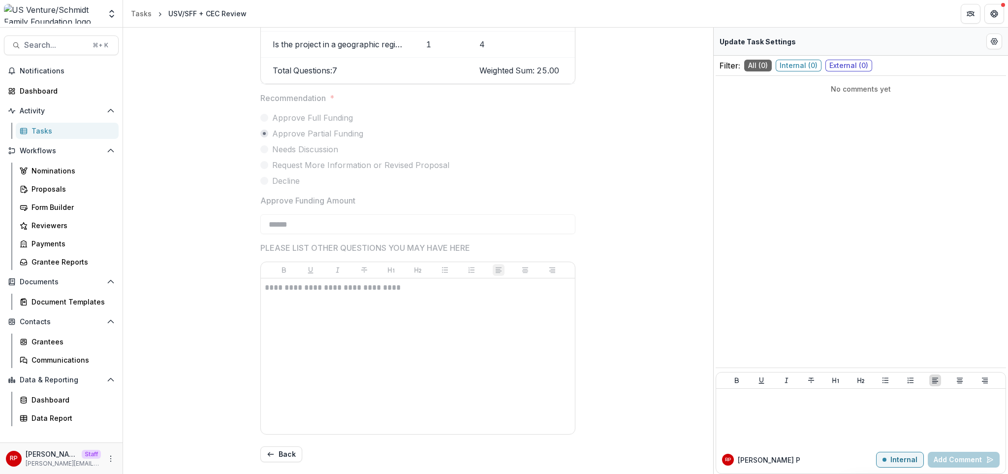
click at [616, 166] on div "**********" at bounding box center [418, 147] width 582 height 645
click at [652, 111] on div "**********" at bounding box center [418, 147] width 582 height 645
click at [693, 143] on div "**********" at bounding box center [418, 147] width 582 height 645
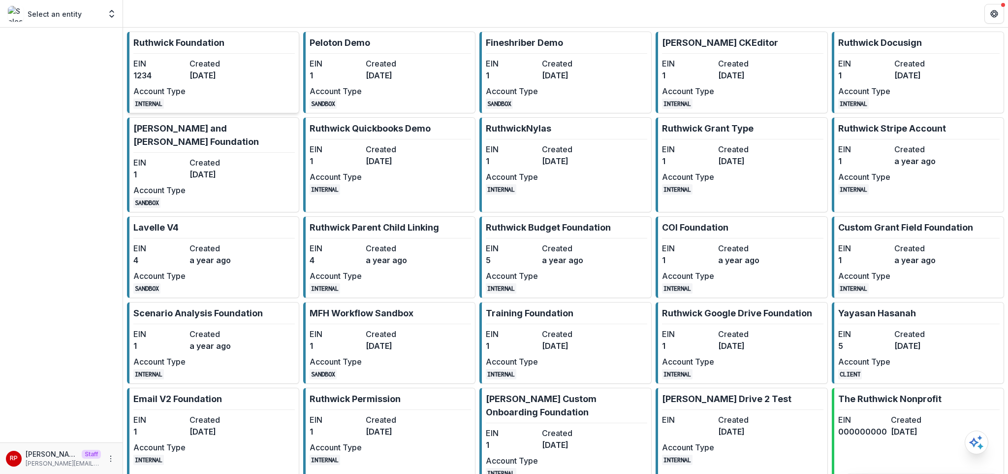
click at [229, 76] on dd "[DATE]" at bounding box center [216, 75] width 52 height 12
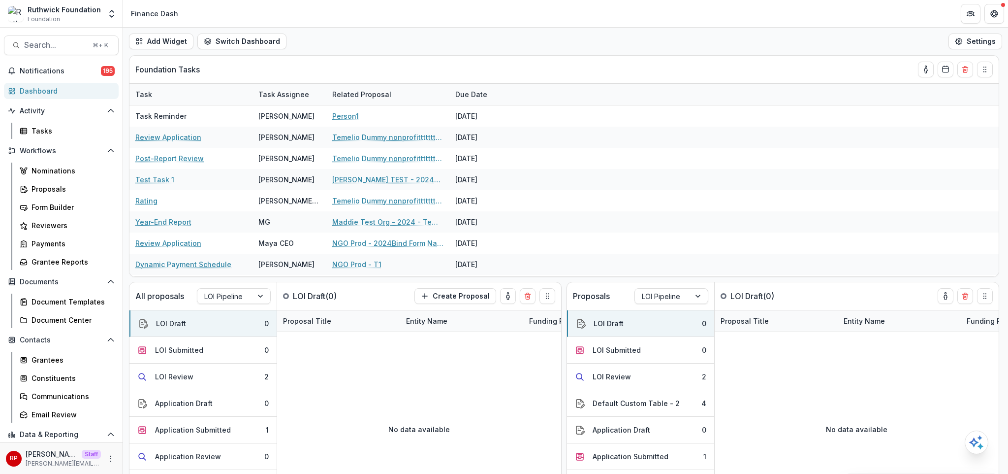
click at [425, 39] on div "Add Widget Switch Dashboard new dashboard My other 1 Finance Dash New Dashboard…" at bounding box center [565, 42] width 885 height 28
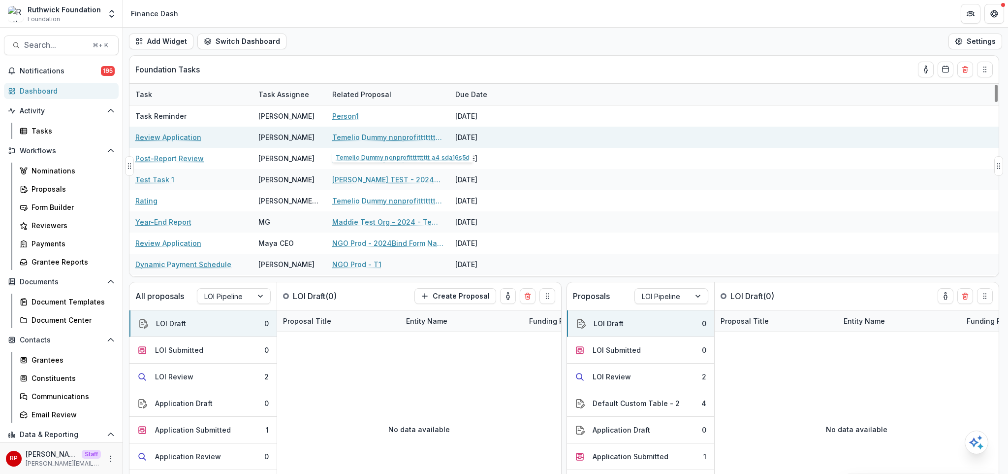
click at [382, 140] on link "Temelio Dummy nonprofittttttttt a4 sda16s5d" at bounding box center [387, 137] width 111 height 10
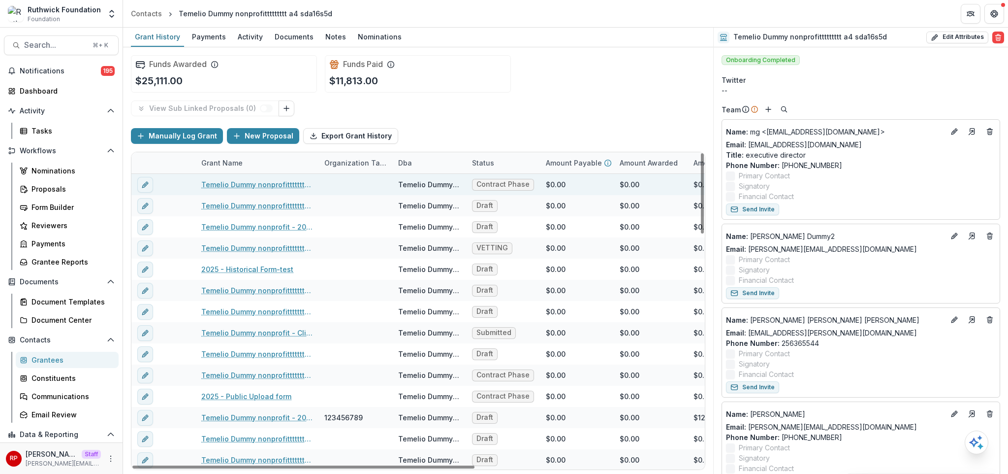
click at [262, 181] on link "Temelio Dummy nonprofittttttttt a4 sda16s5d - 2025 - File Upload" at bounding box center [256, 184] width 111 height 10
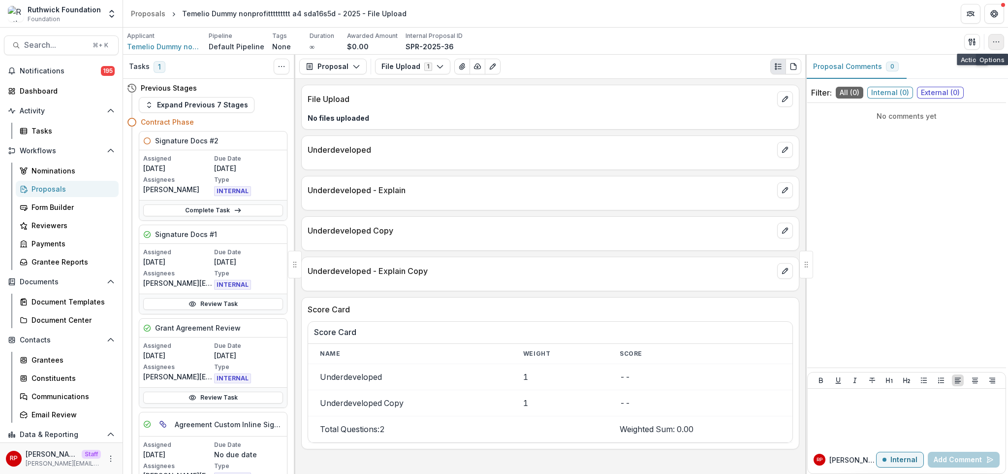
click at [999, 41] on circle "button" at bounding box center [999, 41] width 0 height 0
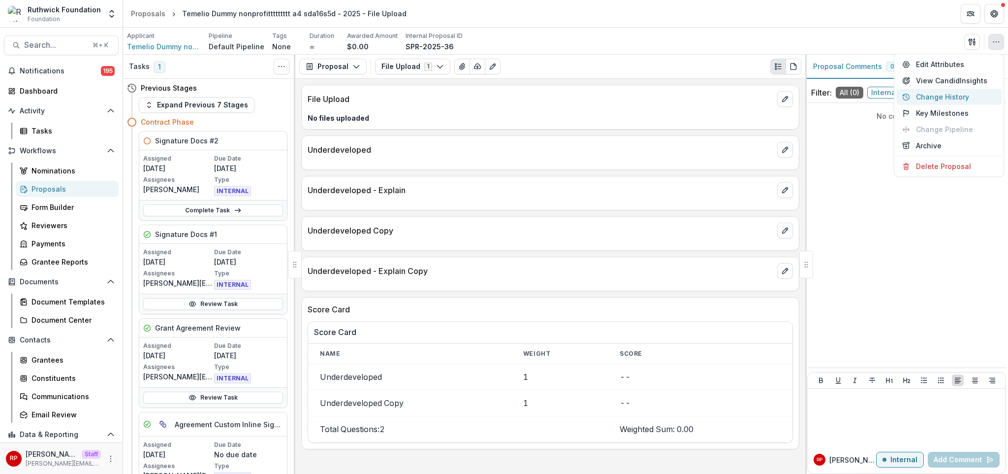
click at [944, 96] on button "Change History" at bounding box center [948, 97] width 105 height 16
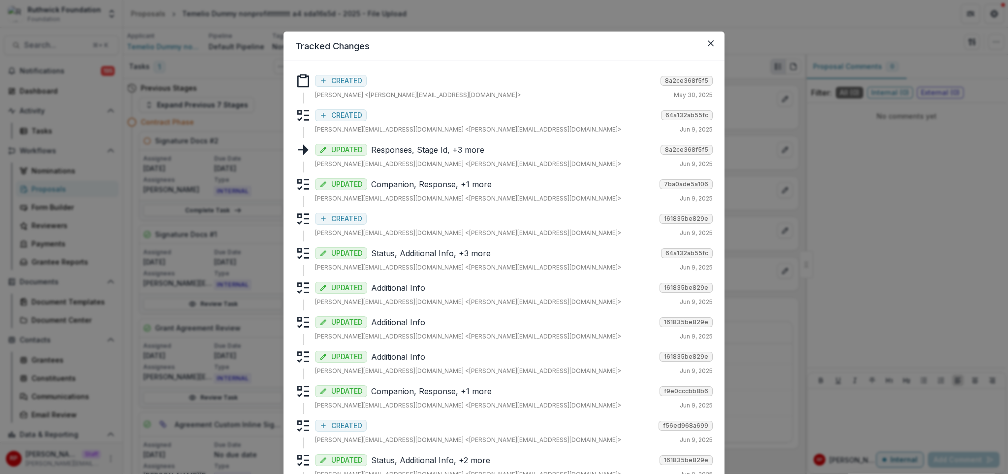
scroll to position [190, 0]
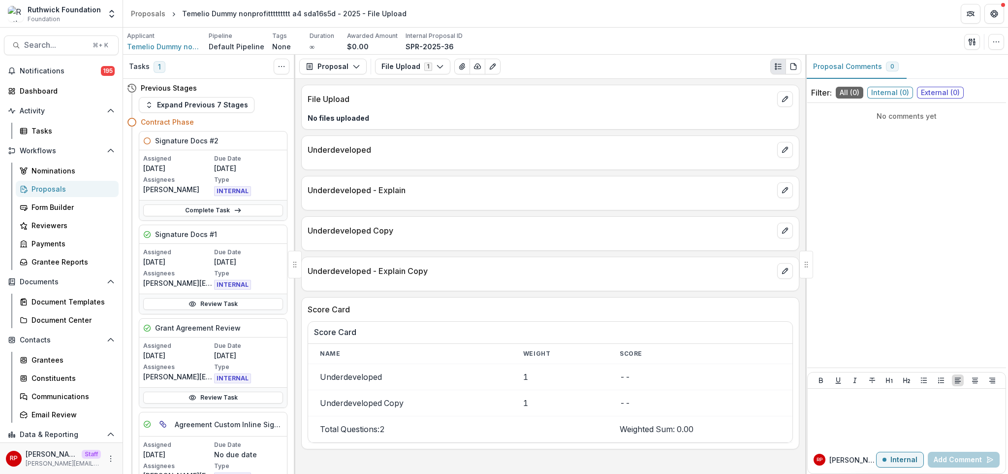
click at [552, 135] on div "Underdeveloped" at bounding box center [550, 152] width 498 height 34
click at [777, 154] on button "edit" at bounding box center [785, 150] width 16 height 16
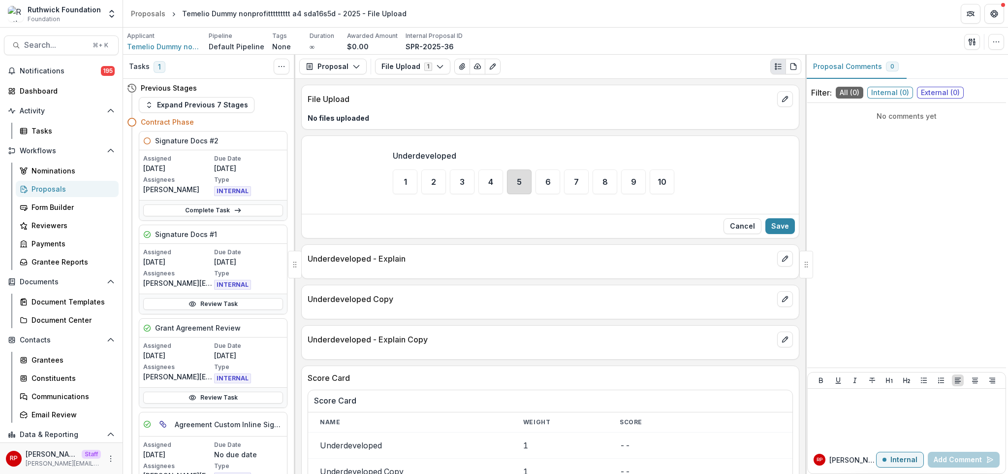
click at [514, 180] on div "5" at bounding box center [519, 181] width 25 height 25
click at [788, 224] on button "Save" at bounding box center [780, 226] width 30 height 16
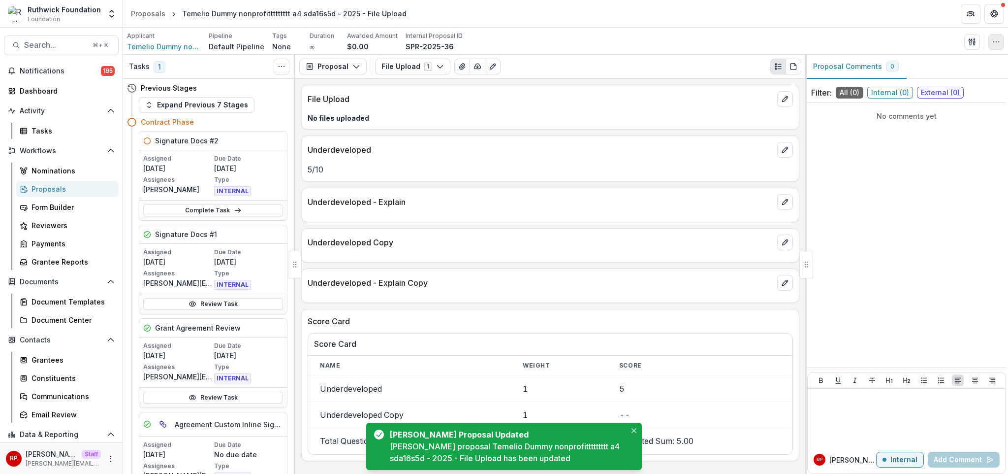
click at [995, 45] on button "button" at bounding box center [996, 42] width 16 height 16
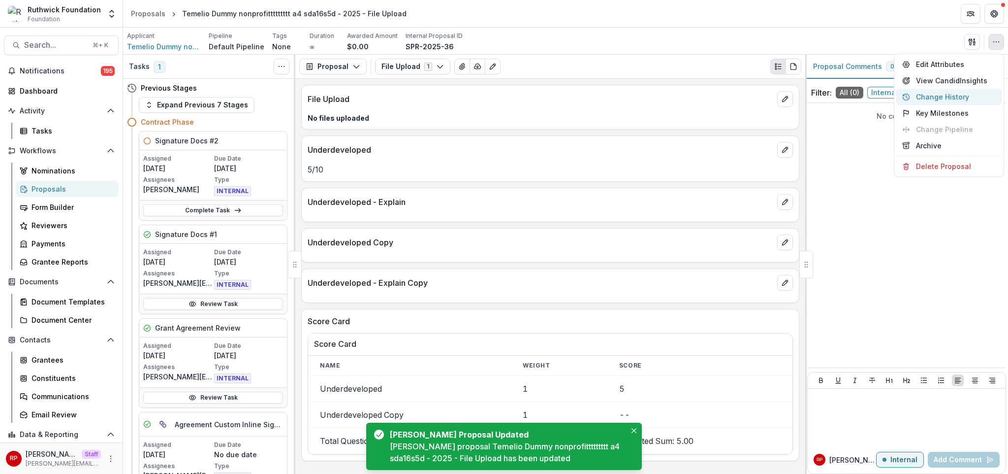
click at [966, 94] on button "Change History" at bounding box center [948, 97] width 105 height 16
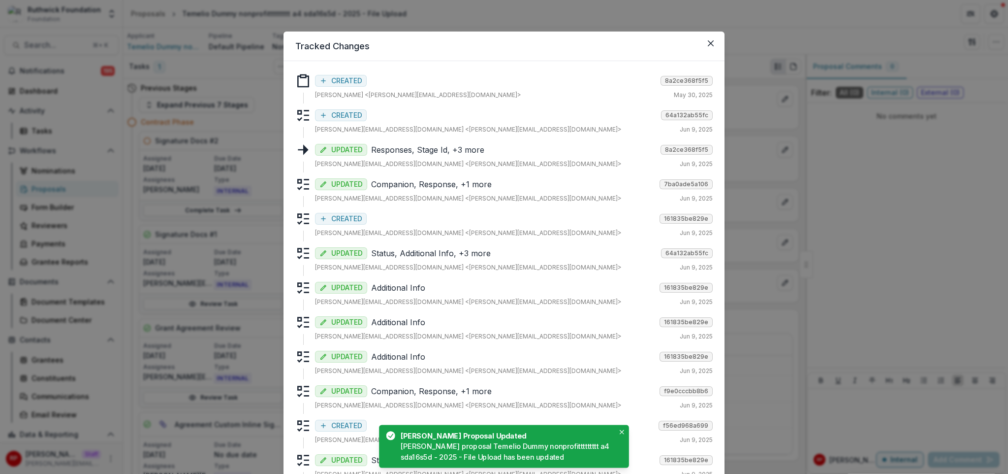
scroll to position [224, 0]
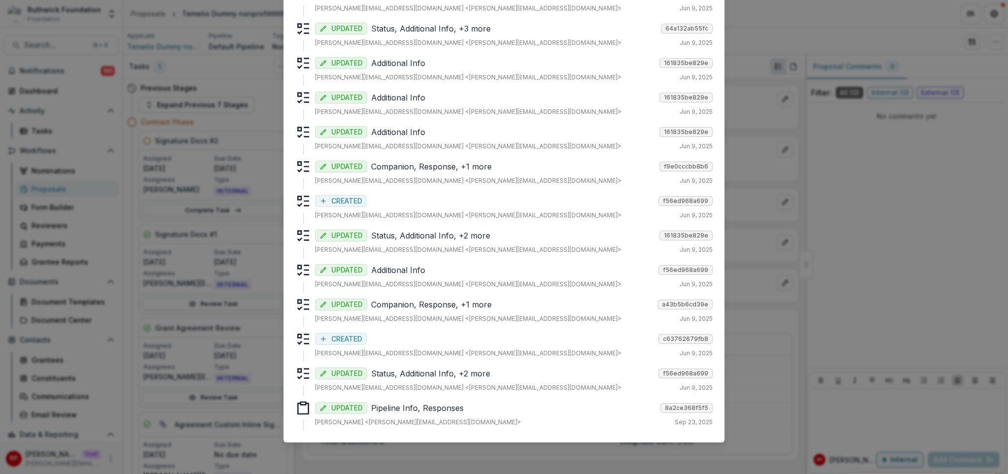
click at [464, 407] on p "Pipeline Info, Responses" at bounding box center [514, 408] width 286 height 12
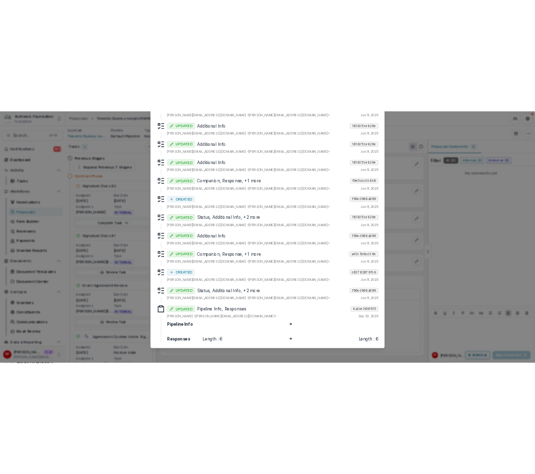
scroll to position [264, 0]
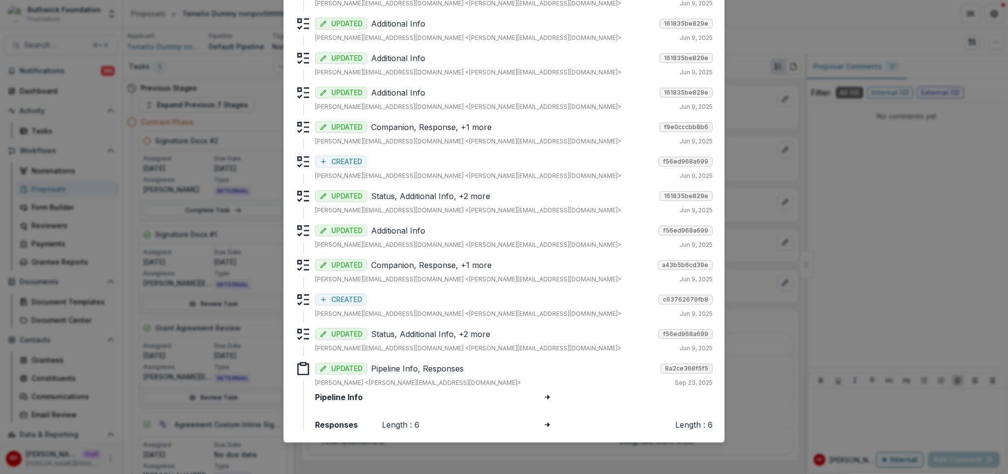
drag, startPoint x: 545, startPoint y: 420, endPoint x: 417, endPoint y: 421, distance: 127.5
click at [545, 420] on icon at bounding box center [547, 424] width 8 height 8
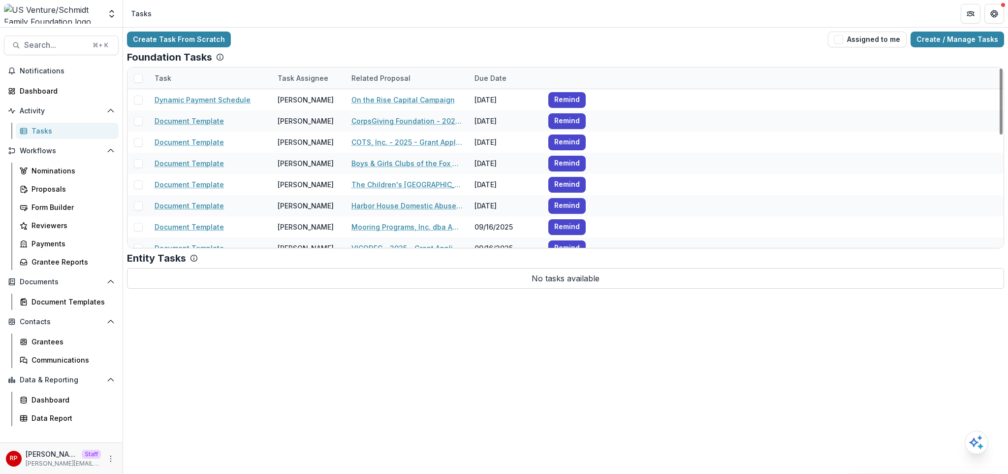
click div "Entity Tasks No tasks available"
click div "Task Assignee"
click input
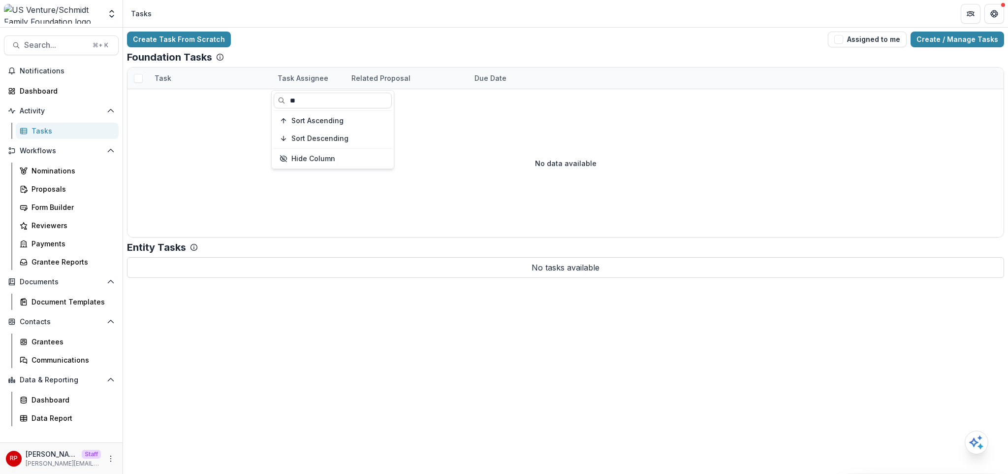
type input "*"
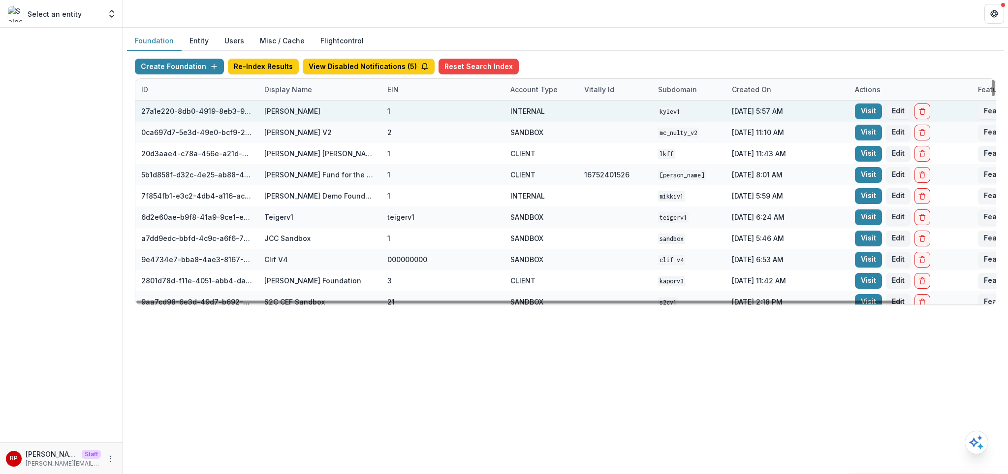
click at [287, 101] on div "Kyle Demo" at bounding box center [319, 110] width 111 height 21
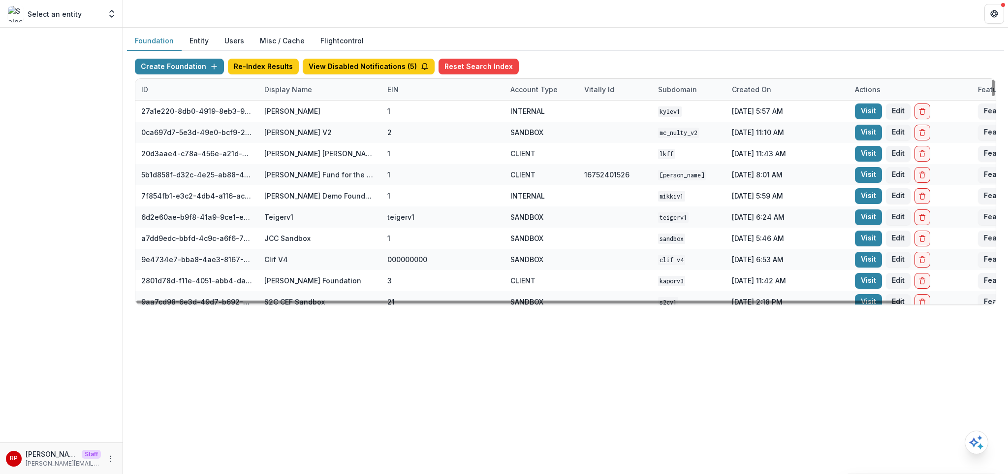
click at [295, 93] on div "Display Name" at bounding box center [288, 89] width 60 height 10
click at [296, 107] on input at bounding box center [319, 112] width 118 height 16
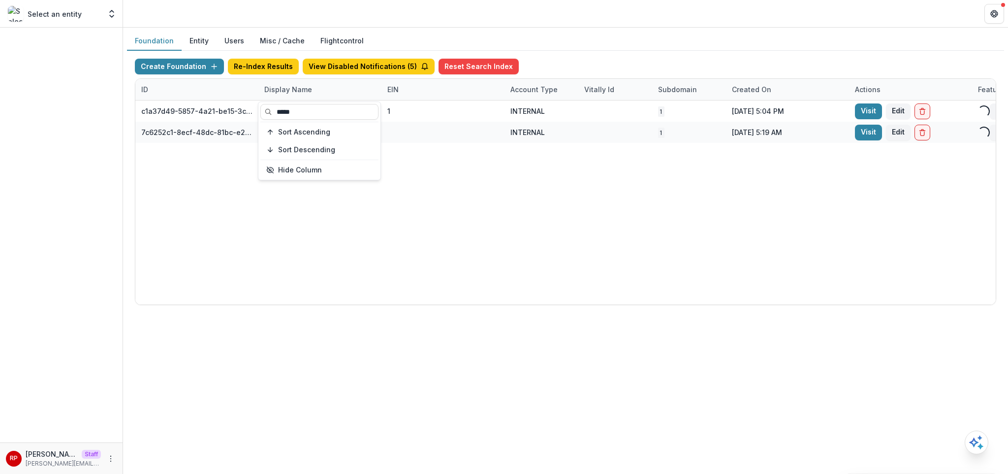
type input "*****"
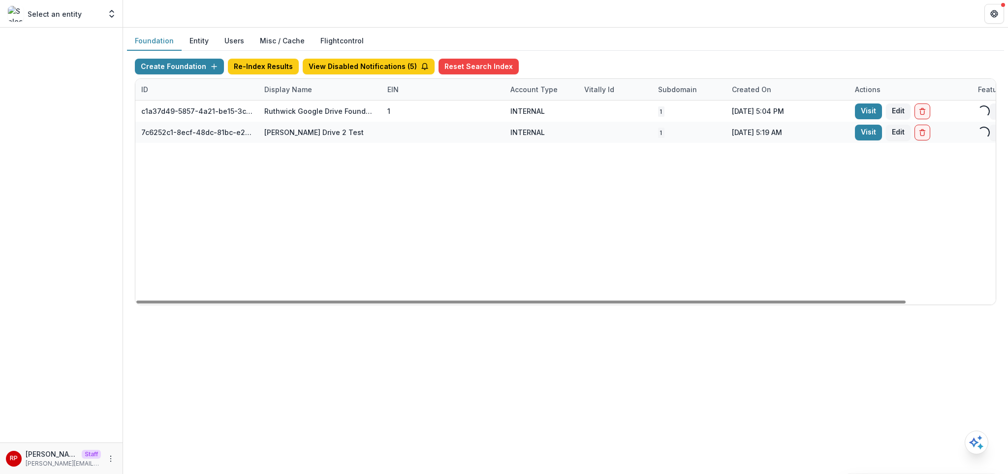
click at [573, 243] on div "c1a37d49-5857-4a21-be15-3c49205d17fc Ruthwick Google Drive Foundation 1 INTERNA…" at bounding box center [615, 202] width 960 height 204
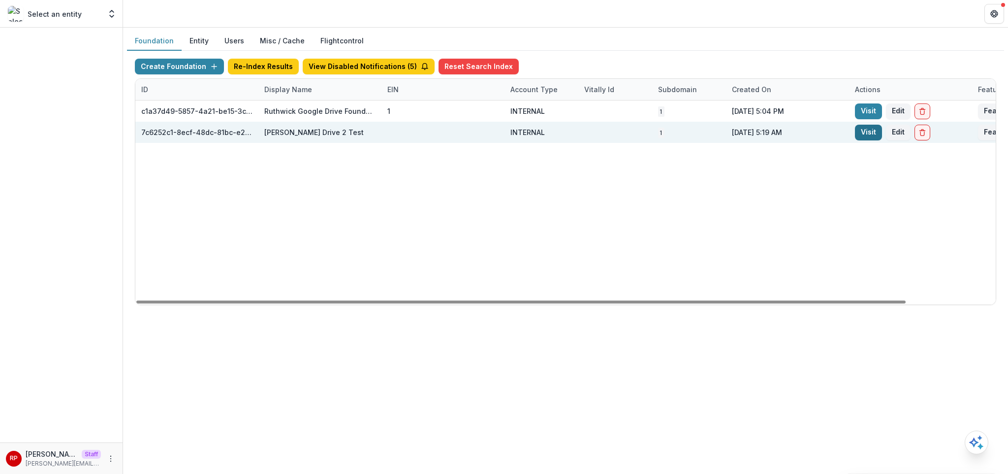
click at [864, 132] on link "Visit" at bounding box center [868, 133] width 27 height 16
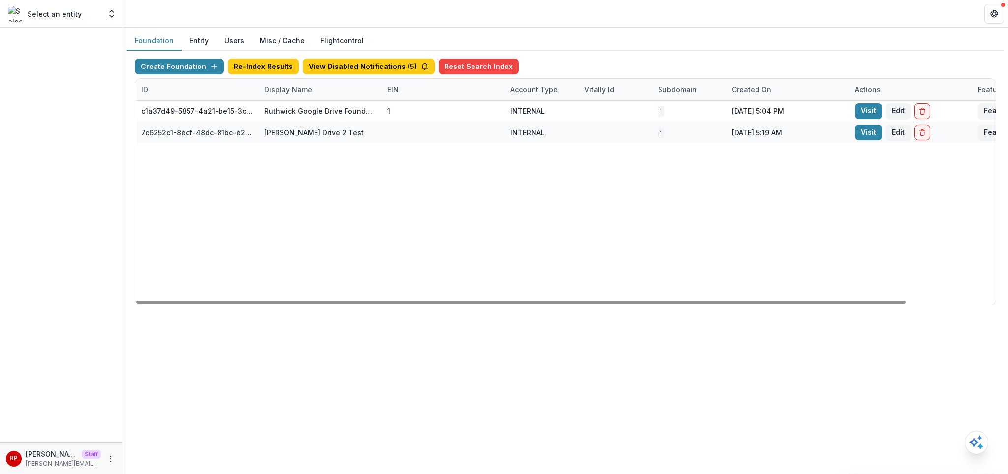
click at [532, 193] on div "c1a37d49-5857-4a21-be15-3c49205d17fc Ruthwick Google Drive Foundation 1 INTERNA…" at bounding box center [615, 202] width 960 height 204
click at [297, 95] on div "Display Name" at bounding box center [319, 89] width 123 height 21
click at [303, 117] on input "*****" at bounding box center [319, 112] width 118 height 16
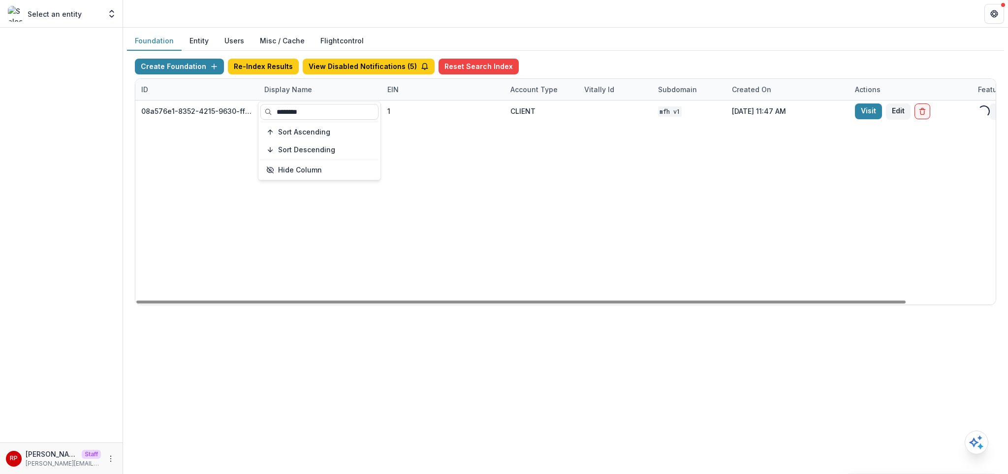
type input "********"
click at [579, 193] on div "08a576e1-8352-4215-9630-ff0d35d85970 Missouri Foundation for Health 1 CLIENT MF…" at bounding box center [615, 202] width 960 height 204
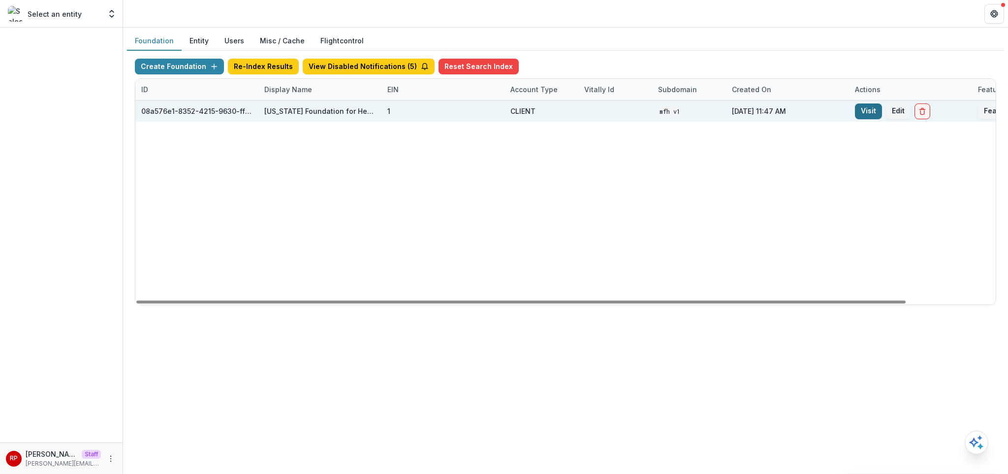
click at [858, 112] on link "Visit" at bounding box center [868, 111] width 27 height 16
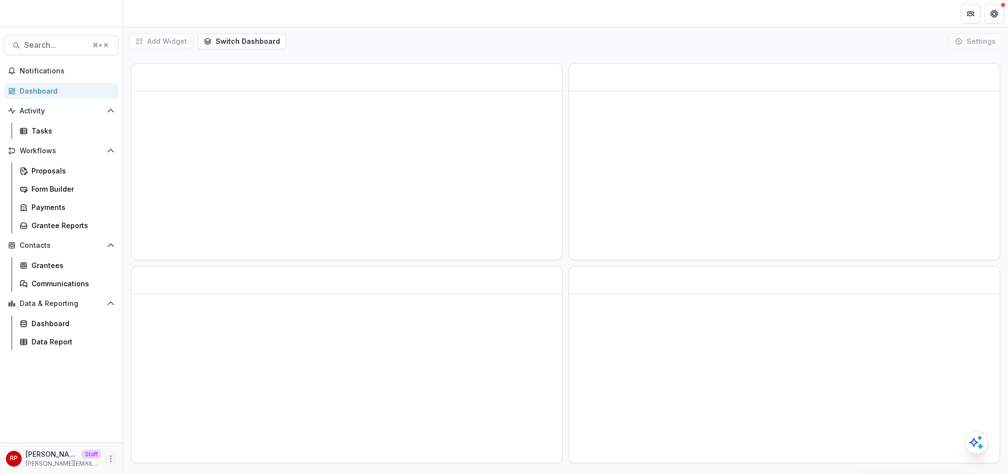
click at [108, 460] on icon "More" at bounding box center [111, 458] width 8 height 8
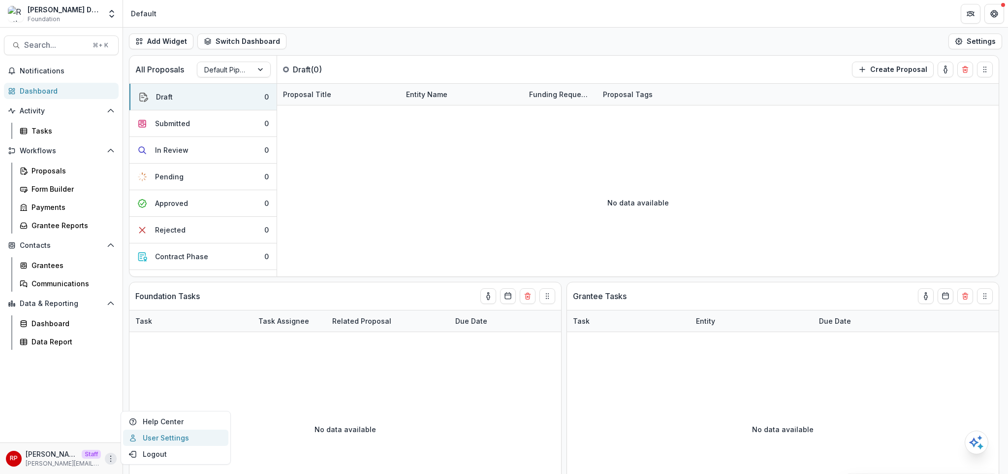
click at [162, 440] on link "User Settings" at bounding box center [175, 437] width 105 height 16
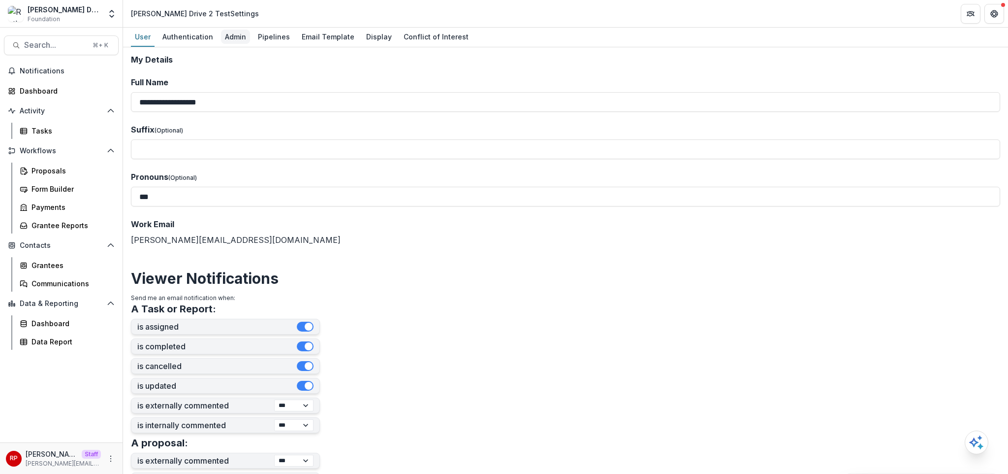
click at [229, 40] on div "Admin" at bounding box center [235, 37] width 29 height 14
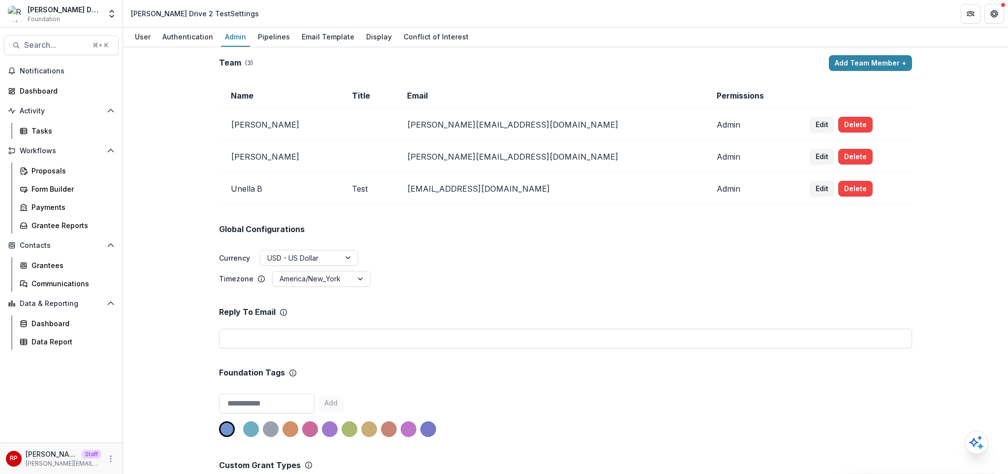
click at [502, 155] on td "[PERSON_NAME][EMAIL_ADDRESS][DOMAIN_NAME]" at bounding box center [549, 157] width 309 height 32
copy td "[PERSON_NAME][EMAIL_ADDRESS][DOMAIN_NAME]"
click at [275, 139] on td "[PERSON_NAME]" at bounding box center [279, 125] width 121 height 32
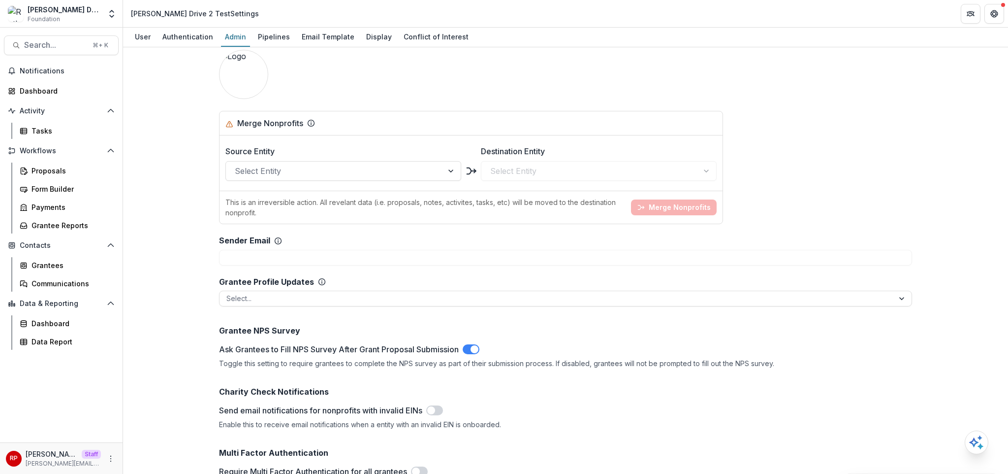
scroll to position [634, 0]
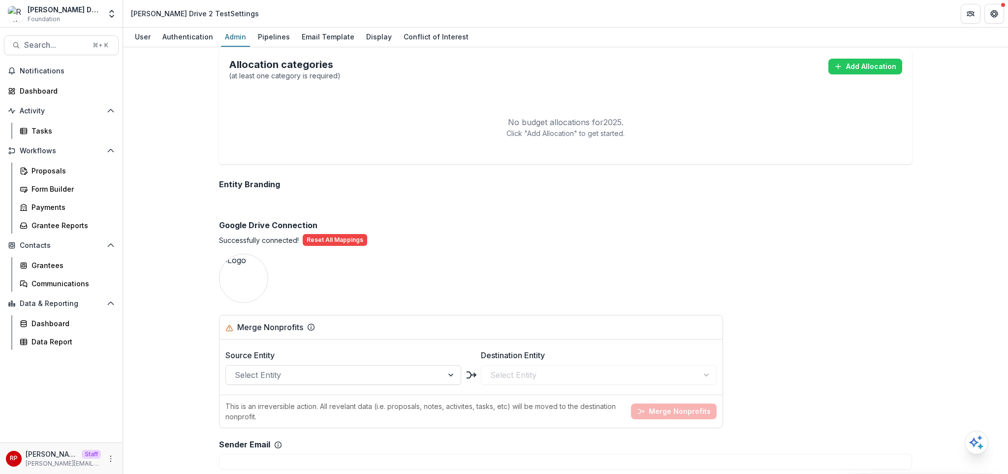
drag, startPoint x: 588, startPoint y: 183, endPoint x: 539, endPoint y: 136, distance: 68.2
click at [587, 183] on div "Entity Branding" at bounding box center [565, 184] width 693 height 25
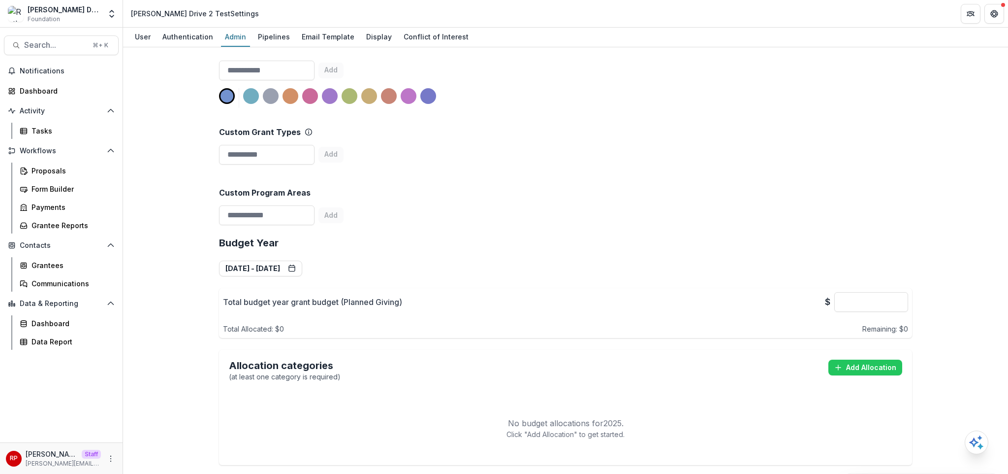
click at [558, 212] on div "Custom Program Areas Add" at bounding box center [565, 198] width 693 height 61
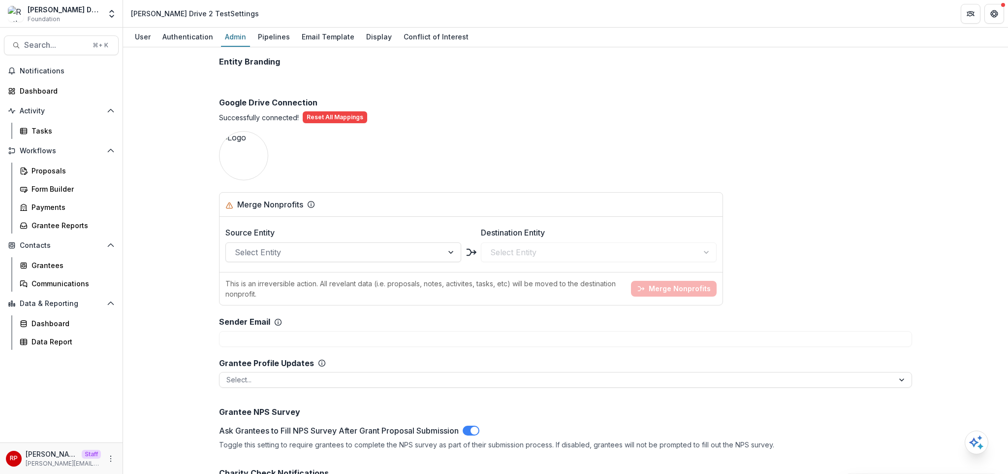
click at [535, 205] on div "Merge Nonprofits" at bounding box center [470, 204] width 491 height 12
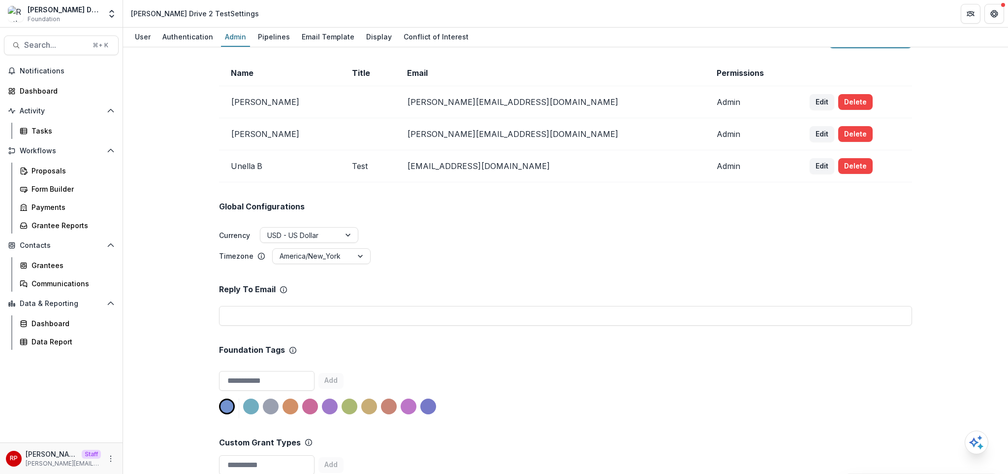
scroll to position [0, 0]
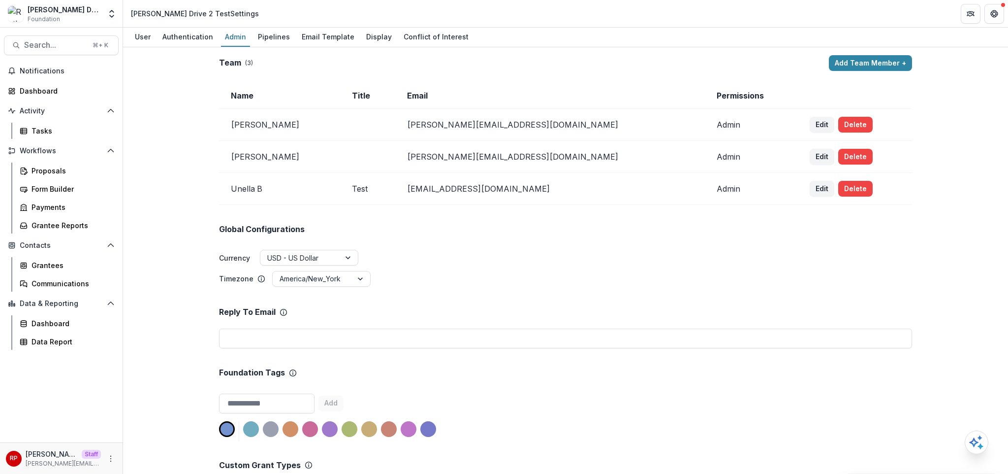
click at [532, 193] on td "[EMAIL_ADDRESS][DOMAIN_NAME]" at bounding box center [549, 189] width 309 height 32
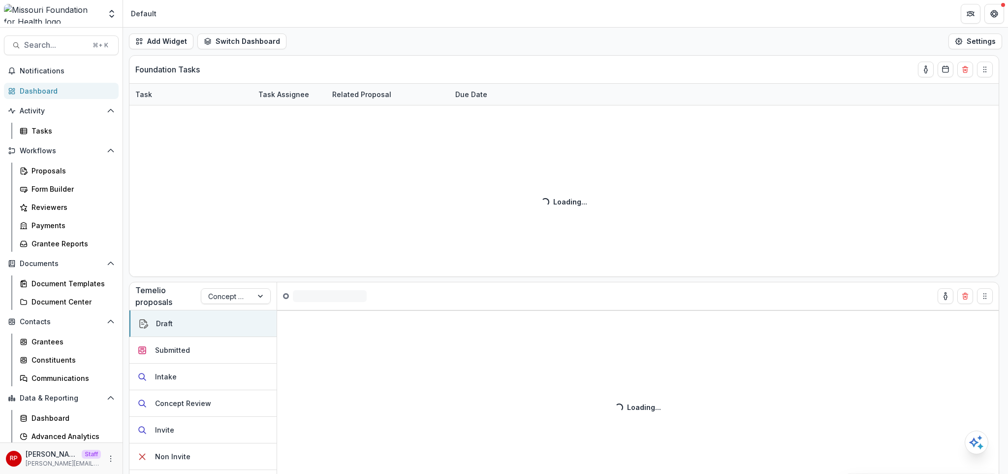
click at [445, 27] on div "Aggregate Analysis Foundations [PERSON_NAME] Foundation Peloton Demo Fineshribe…" at bounding box center [504, 14] width 1008 height 28
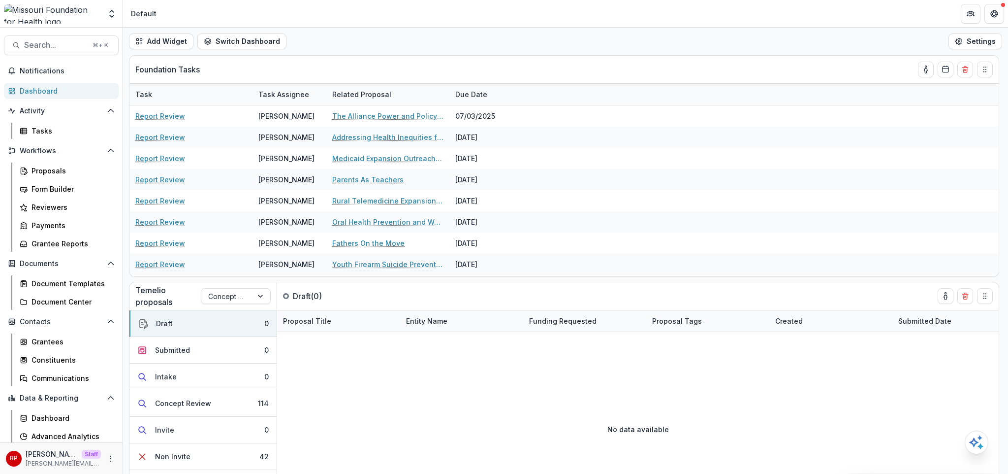
click at [445, 27] on div "Aggregate Analysis Foundations [PERSON_NAME] Foundation Peloton Demo Fineshribe…" at bounding box center [504, 14] width 1008 height 28
click at [273, 37] on button "Switch Dashboard" at bounding box center [241, 41] width 89 height 16
click at [345, 30] on div "Add Widget Switch Dashboard DLS Dashboard Default New Dashboard Settings" at bounding box center [565, 42] width 885 height 28
click at [339, 30] on div "Add Widget Switch Dashboard DLS Dashboard Default New Dashboard Settings" at bounding box center [565, 42] width 885 height 28
click at [256, 49] on div "Add Widget Switch Dashboard DLS Dashboard Default New Dashboard Settings" at bounding box center [565, 42] width 885 height 28
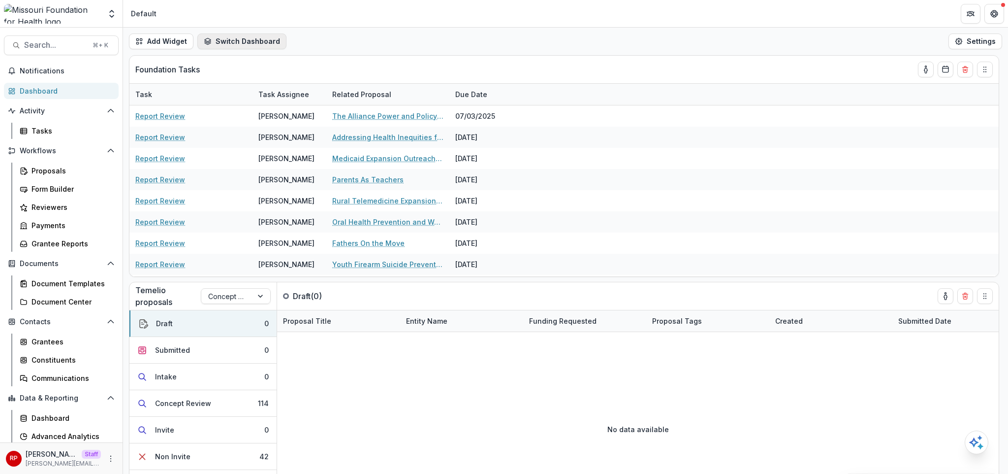
click at [256, 40] on button "Switch Dashboard" at bounding box center [241, 41] width 89 height 16
click at [250, 63] on span "DLS Dashboard" at bounding box center [260, 64] width 78 height 10
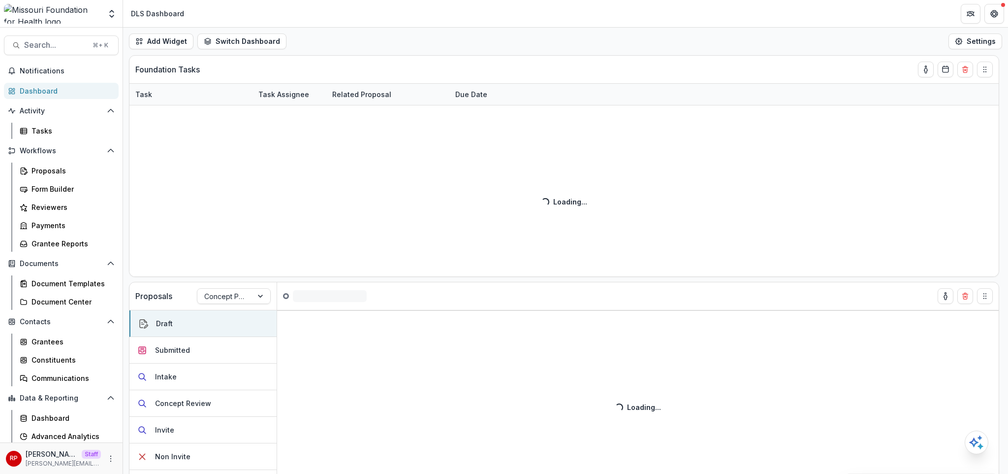
click at [406, 30] on div "Add Widget Switch Dashboard DLS Dashboard Default New Dashboard Settings" at bounding box center [565, 42] width 885 height 28
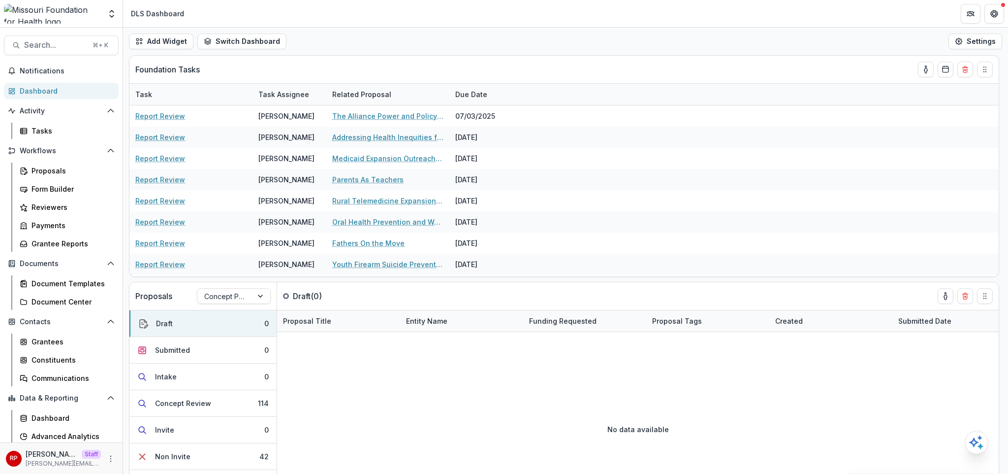
click at [439, 40] on div "Add Widget Switch Dashboard DLS Dashboard Default New Dashboard Settings" at bounding box center [565, 42] width 885 height 28
click at [541, 56] on div "Foundation Tasks" at bounding box center [546, 70] width 822 height 28
click at [562, 51] on div "Add Widget Switch Dashboard DLS Dashboard Default New Dashboard Settings" at bounding box center [565, 42] width 885 height 28
click at [477, 55] on div "Add Widget Switch Dashboard DLS Dashboard Default New Dashboard Settings" at bounding box center [565, 42] width 885 height 28
click at [65, 175] on div "Proposals" at bounding box center [71, 170] width 79 height 10
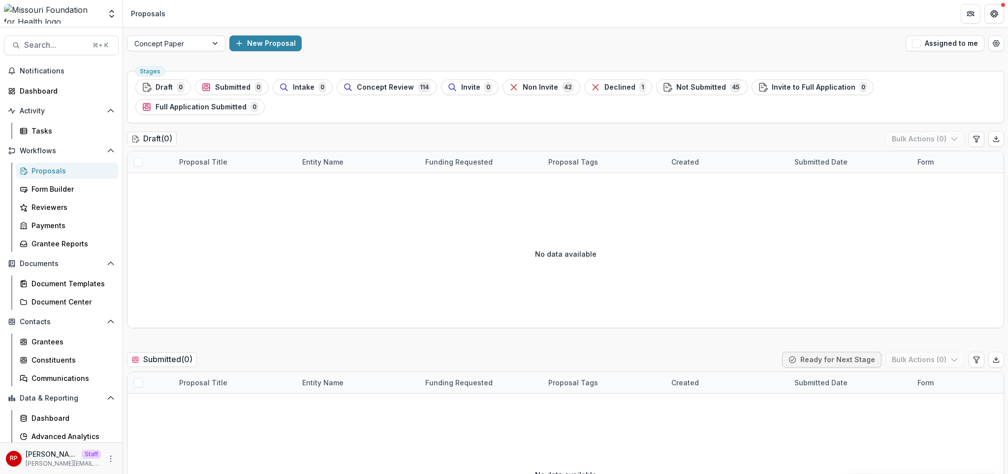
click at [465, 33] on div "Concept Paper New Proposal Assigned to me" at bounding box center [565, 44] width 885 height 32
click at [463, 33] on div "Concept Paper New Proposal Assigned to me" at bounding box center [565, 44] width 885 height 32
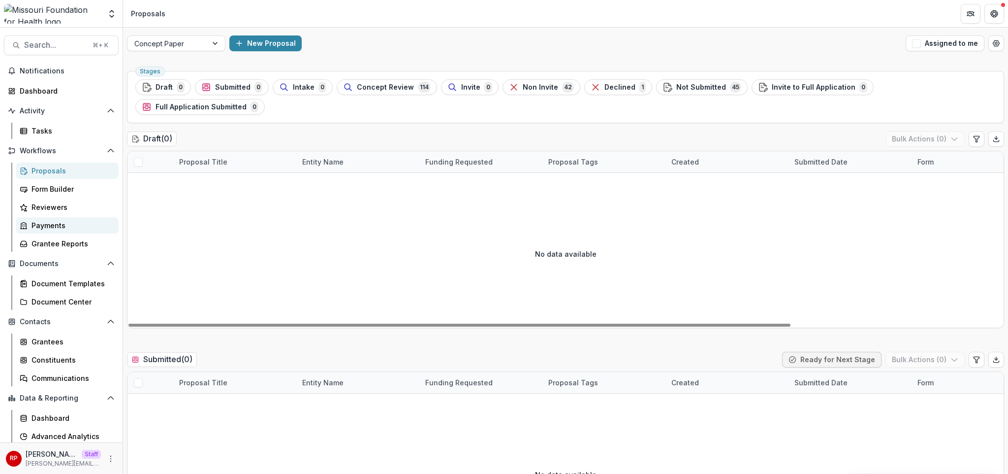
click at [62, 228] on div "Payments" at bounding box center [71, 225] width 79 height 10
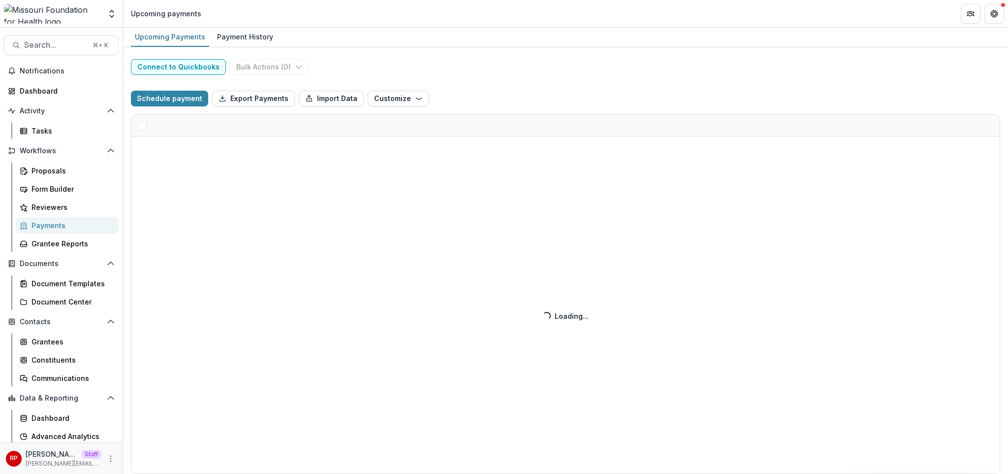
click at [524, 51] on div "Connect to Quickbooks Bulk Actions ( 0 ) Schedule payment Export Payments Impor…" at bounding box center [565, 260] width 885 height 426
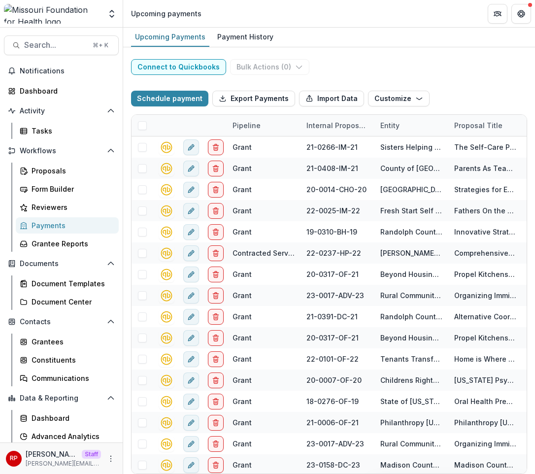
click at [492, 40] on div "Upcoming Payments Payment History" at bounding box center [329, 38] width 412 height 20
click at [398, 42] on div "Upcoming Payments Payment History" at bounding box center [329, 38] width 412 height 20
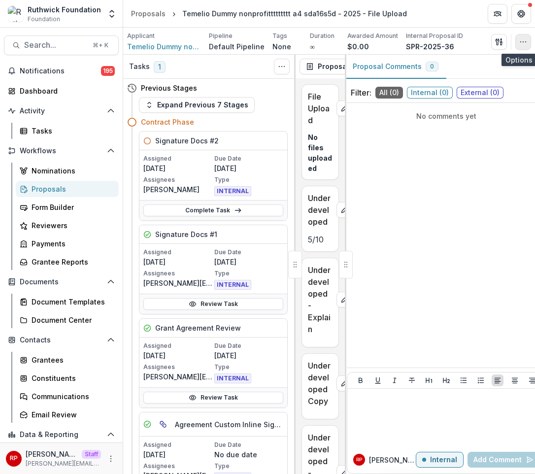
click at [524, 44] on icon "button" at bounding box center [523, 42] width 8 height 8
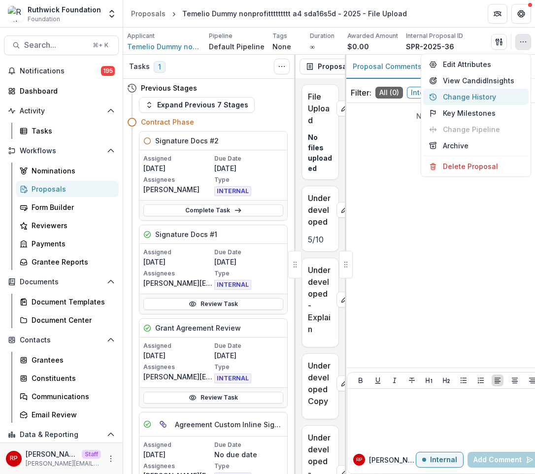
click at [491, 97] on button "Change History" at bounding box center [475, 97] width 105 height 16
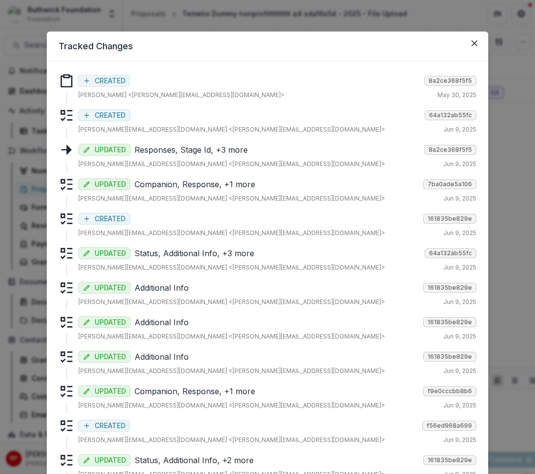
scroll to position [224, 0]
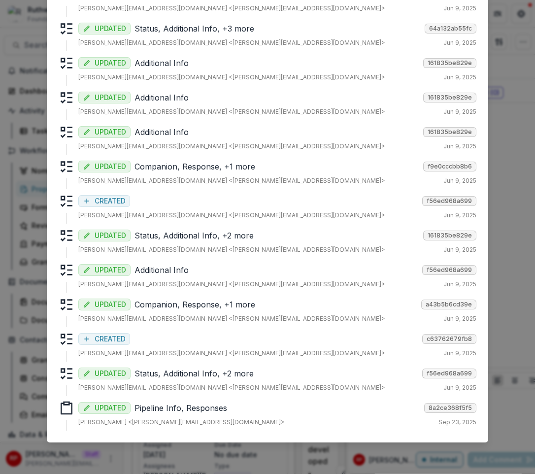
click at [191, 406] on p "Pipeline Info, Responses" at bounding box center [277, 408] width 286 height 12
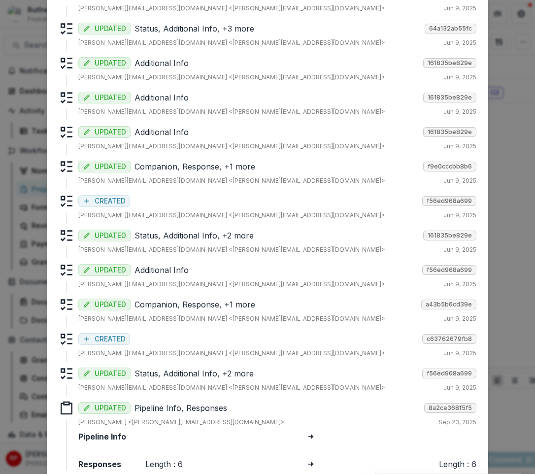
scroll to position [264, 0]
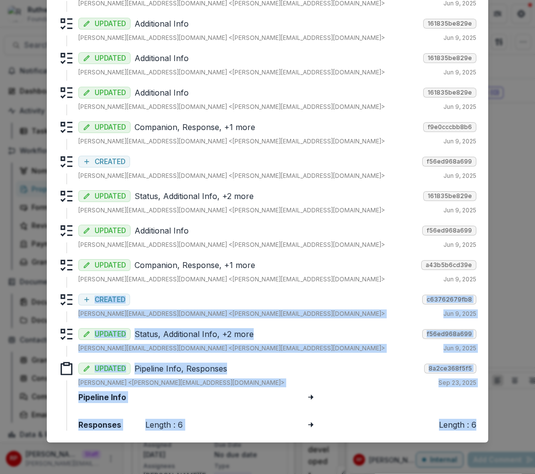
drag, startPoint x: 22, startPoint y: 295, endPoint x: 473, endPoint y: 421, distance: 468.2
click at [473, 421] on div "Tracked Changes Responses CREATED 8a2ce368f5f5 Ruthwick Pathireddy <ruthwick@tr…" at bounding box center [267, 237] width 535 height 474
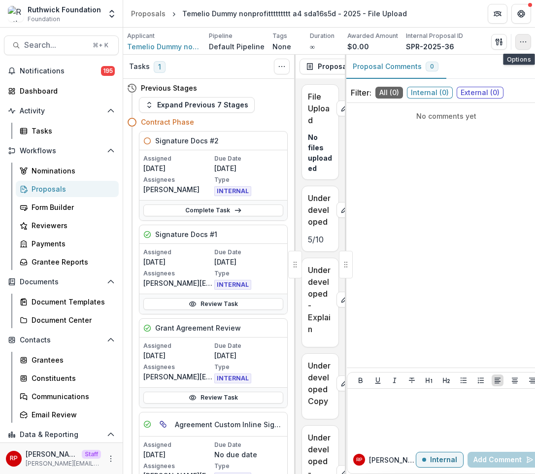
click at [517, 40] on button "button" at bounding box center [523, 42] width 16 height 16
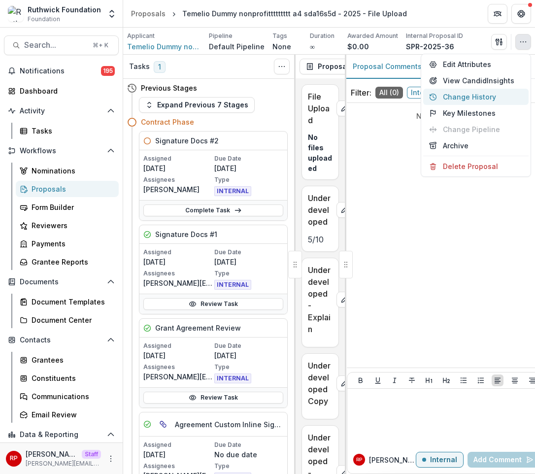
click at [480, 98] on button "Change History" at bounding box center [475, 97] width 105 height 16
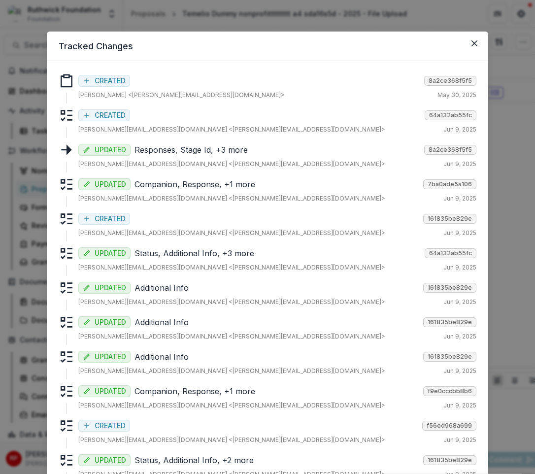
scroll to position [224, 0]
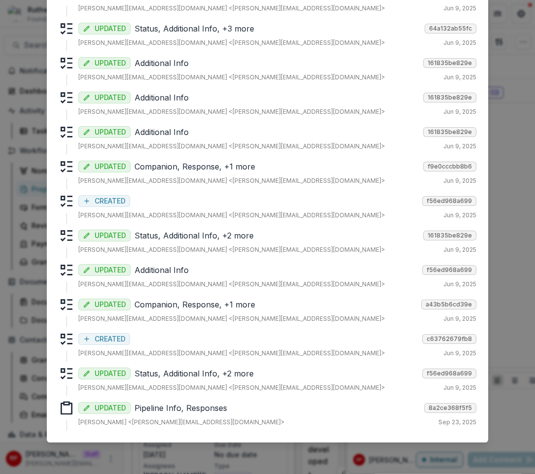
click at [192, 416] on div "UPDATED Pipeline Info, Responses 8a2ce368f5f5 Ruthwick Pathireddy <ruthwick@try…" at bounding box center [277, 413] width 398 height 27
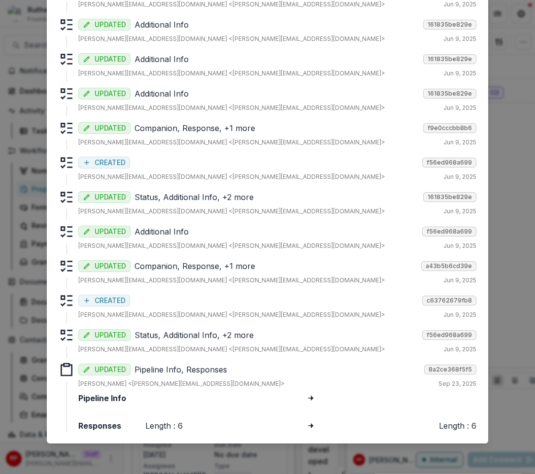
scroll to position [264, 0]
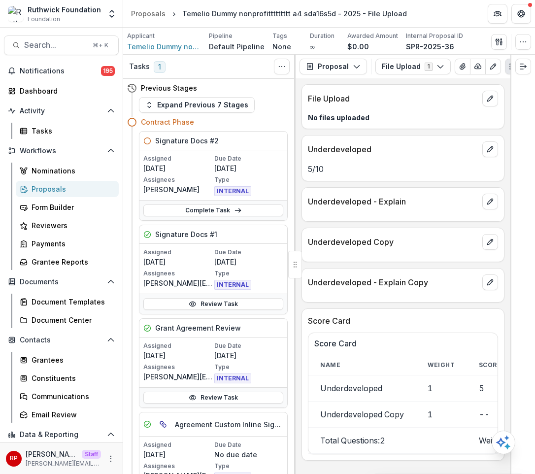
click at [409, 184] on div "File Upload No files uploaded Underdeveloped 5 / 10 Underdeveloped - Explain Un…" at bounding box center [402, 275] width 215 height 395
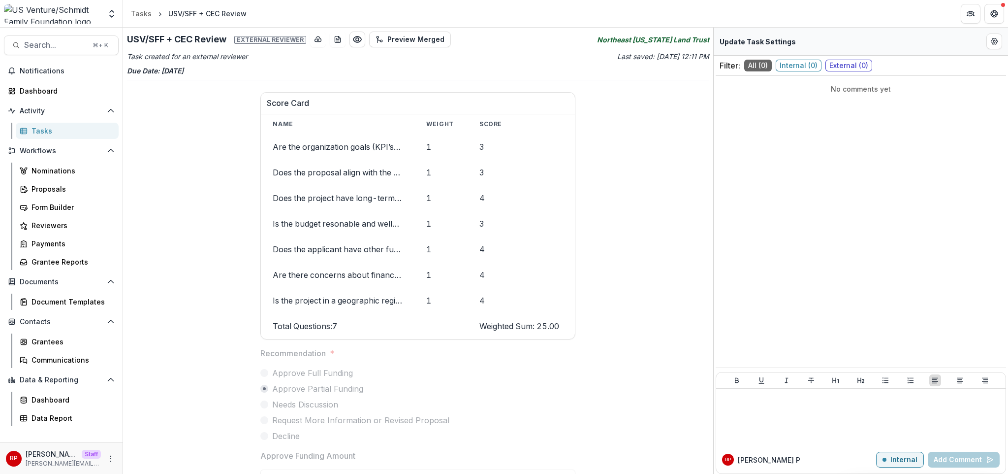
scroll to position [259, 0]
